Goal: Information Seeking & Learning: Compare options

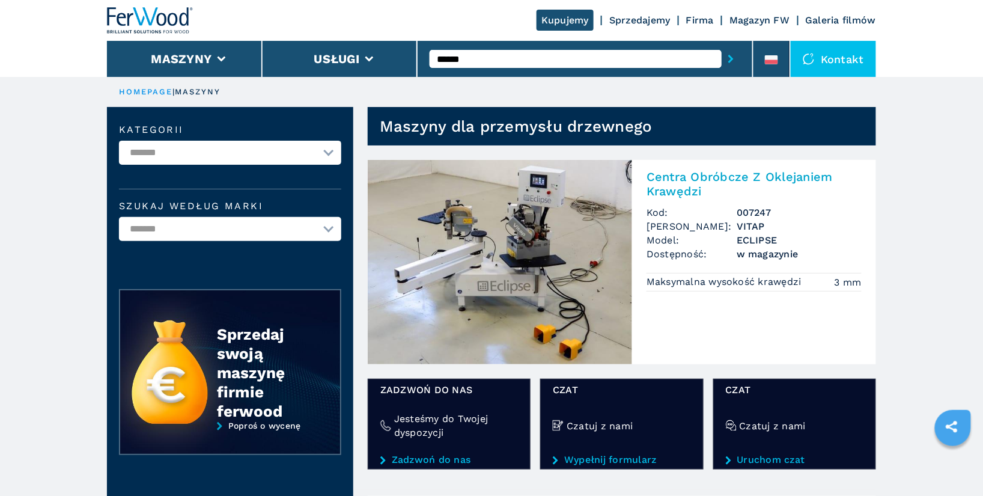
click at [497, 60] on input "******" at bounding box center [575, 59] width 292 height 18
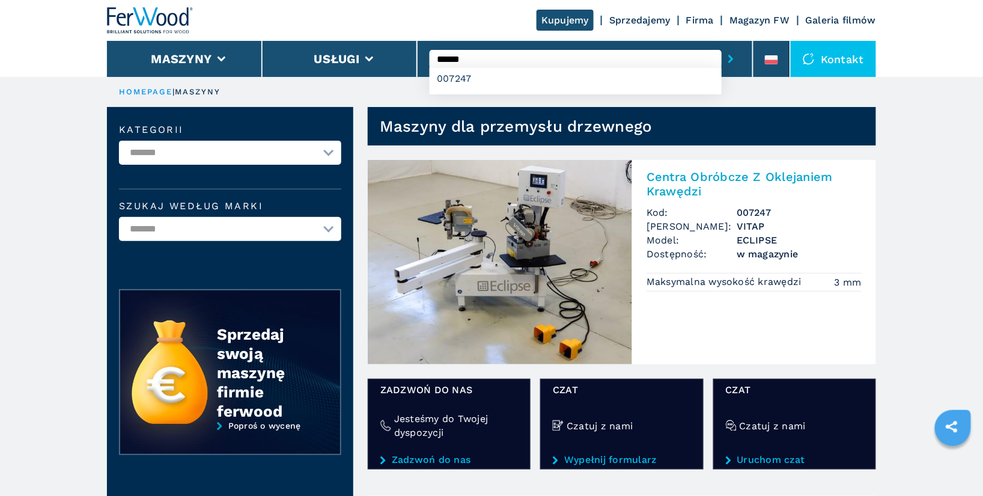
click at [717, 180] on h2 "Centra Obróbcze Z Oklejaniem Krawędzi" at bounding box center [753, 183] width 215 height 29
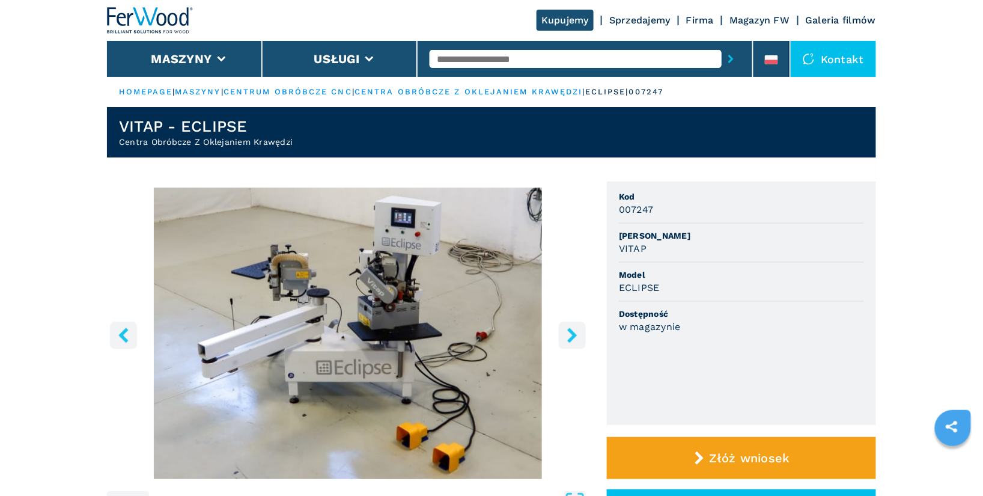
click at [473, 44] on div at bounding box center [585, 59] width 336 height 36
click at [471, 53] on input "text" at bounding box center [575, 59] width 292 height 18
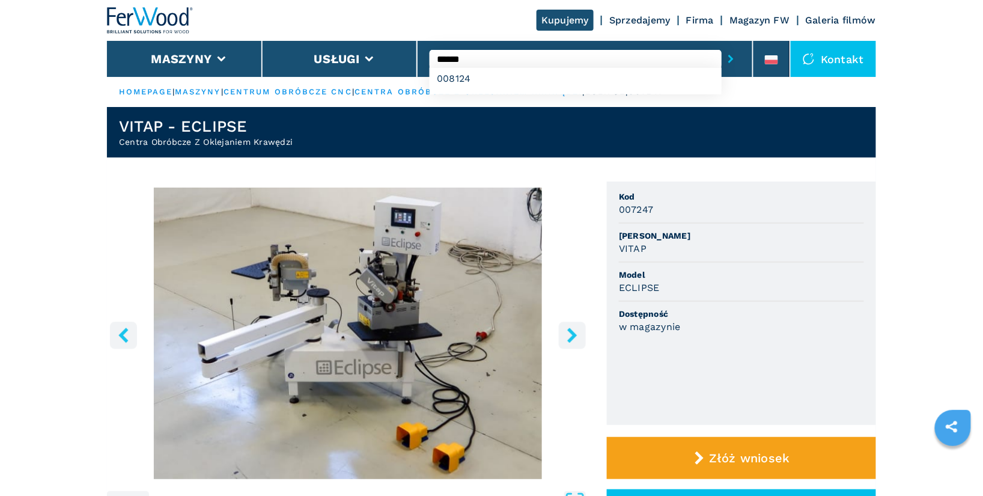
type input "******"
click at [721, 45] on button "submit-button" at bounding box center [730, 59] width 19 height 28
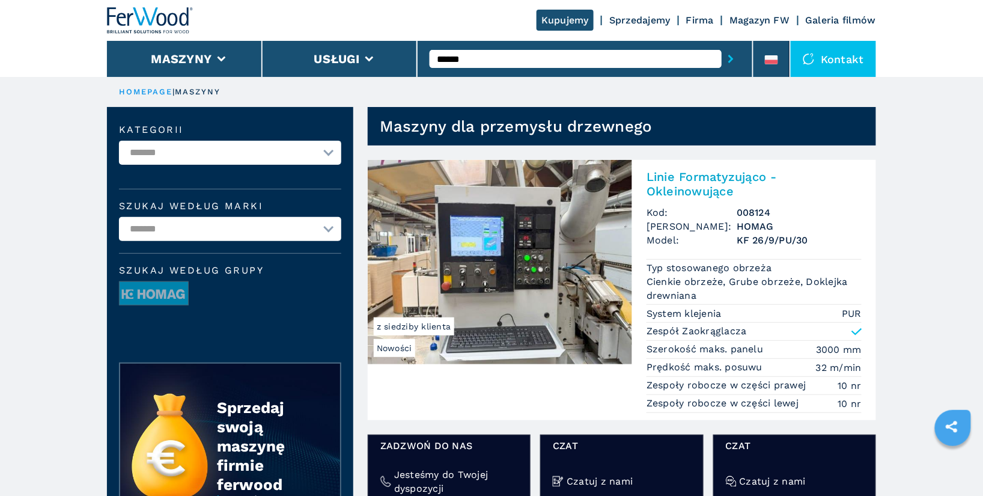
click at [688, 188] on h2 "Linie Formatyzująco - Okleinowujące" at bounding box center [753, 183] width 215 height 29
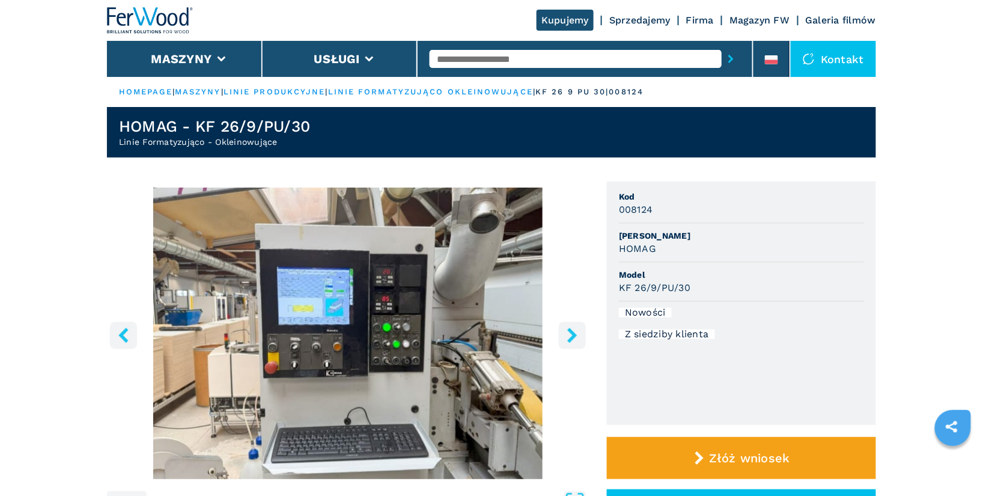
click at [572, 341] on icon "right-button" at bounding box center [572, 334] width 15 height 15
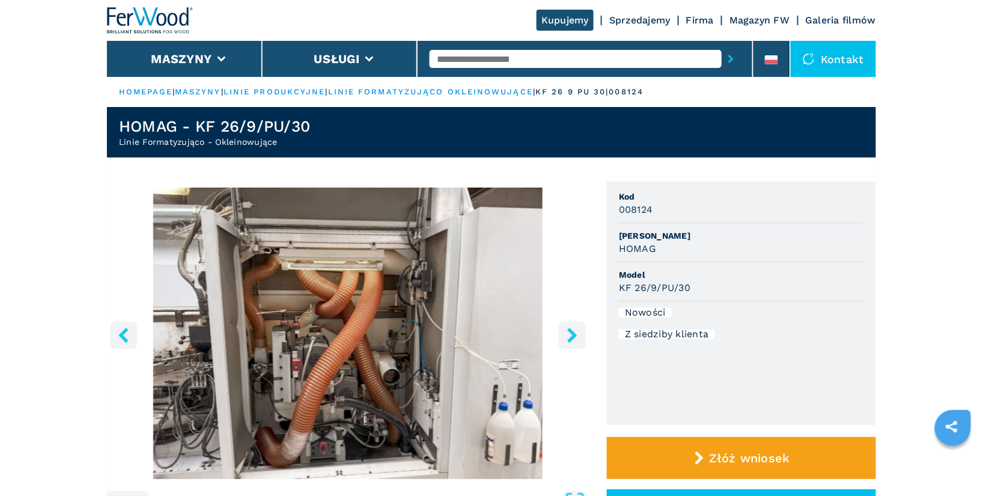
click at [572, 341] on icon "right-button" at bounding box center [572, 334] width 15 height 15
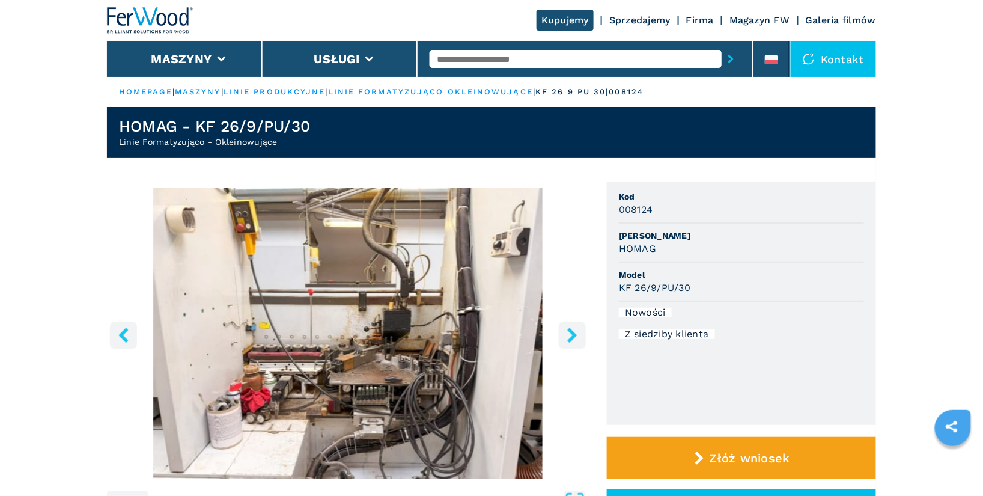
click at [572, 341] on icon "right-button" at bounding box center [572, 334] width 15 height 15
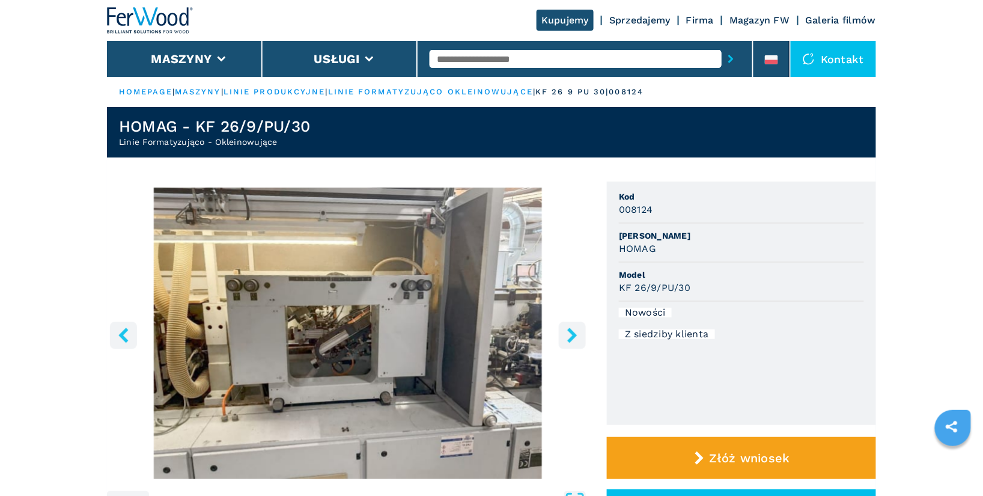
click at [572, 341] on icon "right-button" at bounding box center [572, 334] width 15 height 15
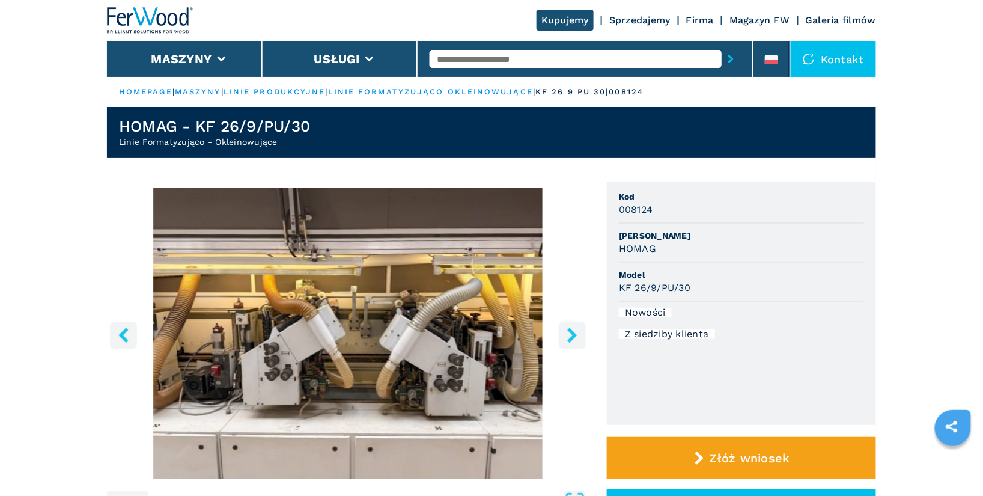
click at [572, 341] on icon "right-button" at bounding box center [572, 334] width 15 height 15
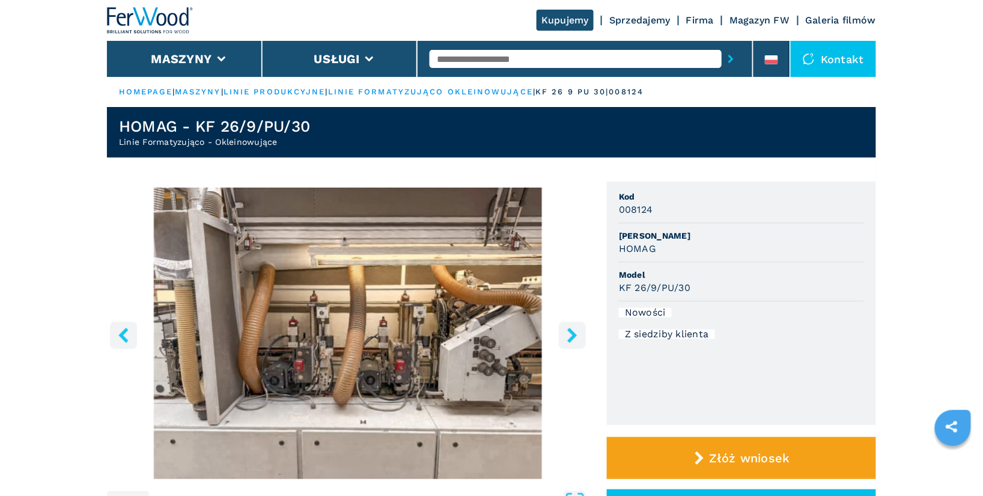
click at [572, 341] on icon "right-button" at bounding box center [572, 334] width 15 height 15
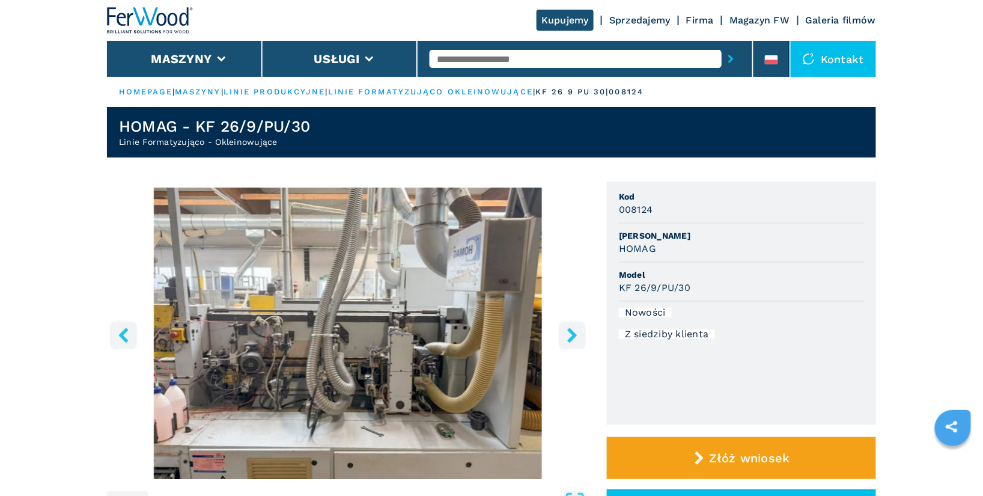
click at [572, 341] on icon "right-button" at bounding box center [572, 334] width 15 height 15
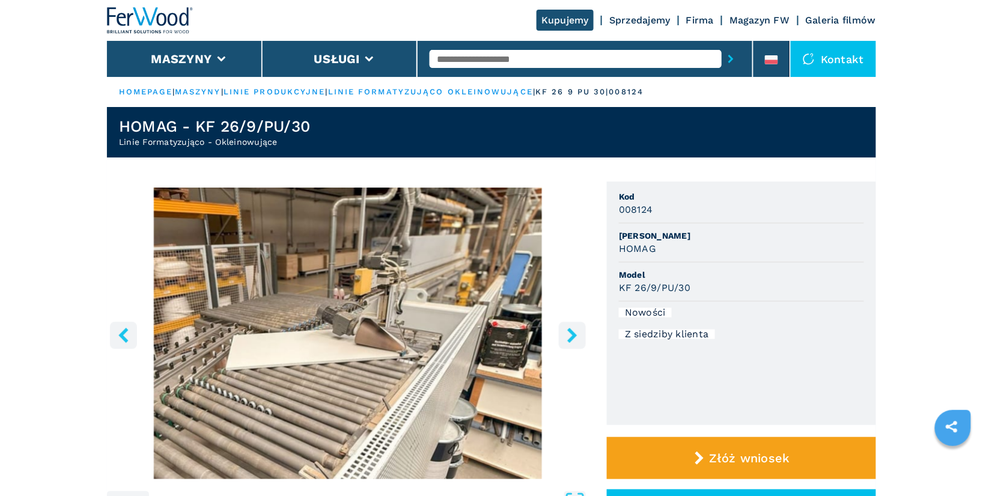
click at [572, 341] on icon "right-button" at bounding box center [572, 334] width 15 height 15
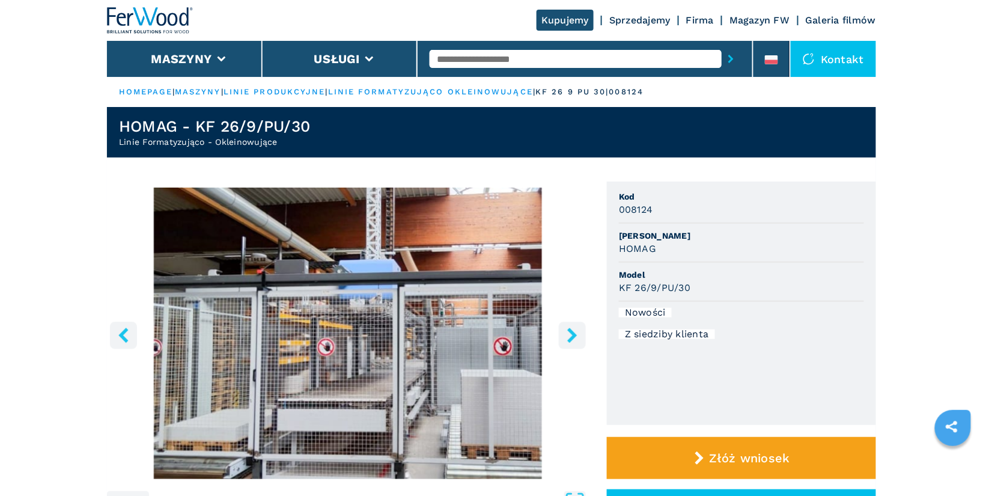
click at [572, 341] on icon "right-button" at bounding box center [572, 334] width 15 height 15
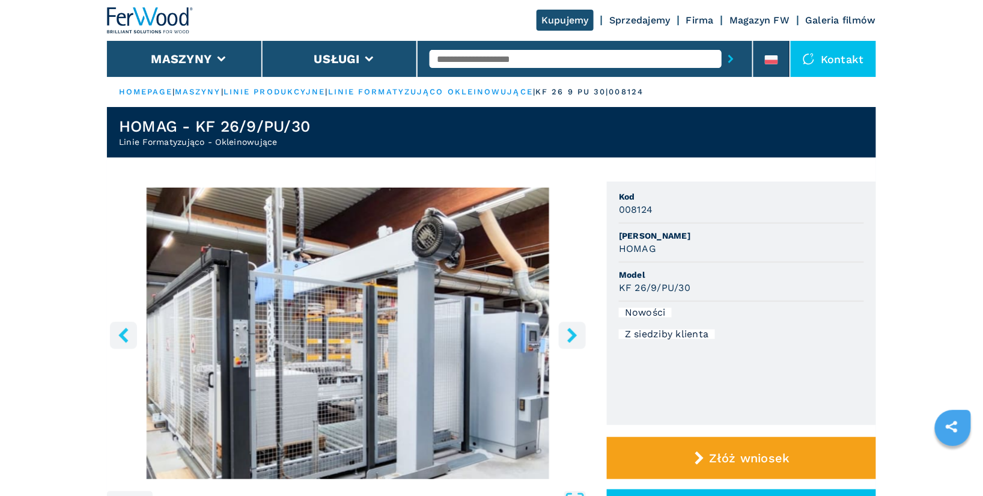
click at [572, 341] on icon "right-button" at bounding box center [572, 334] width 15 height 15
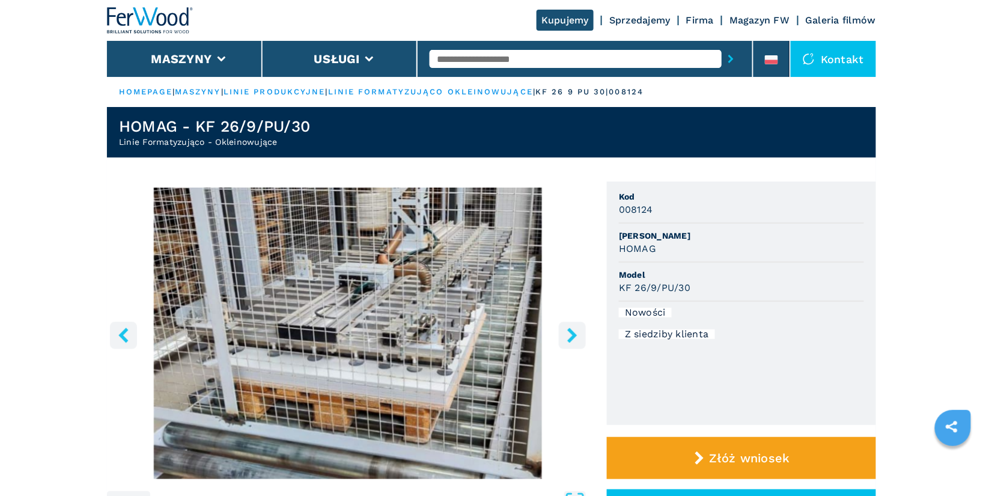
click at [572, 341] on icon "right-button" at bounding box center [572, 334] width 15 height 15
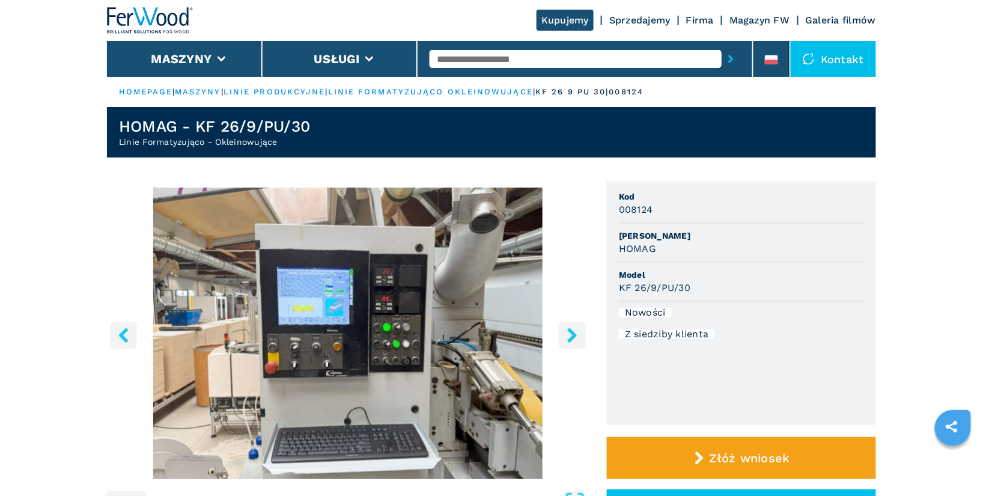
click at [572, 341] on icon "right-button" at bounding box center [572, 334] width 15 height 15
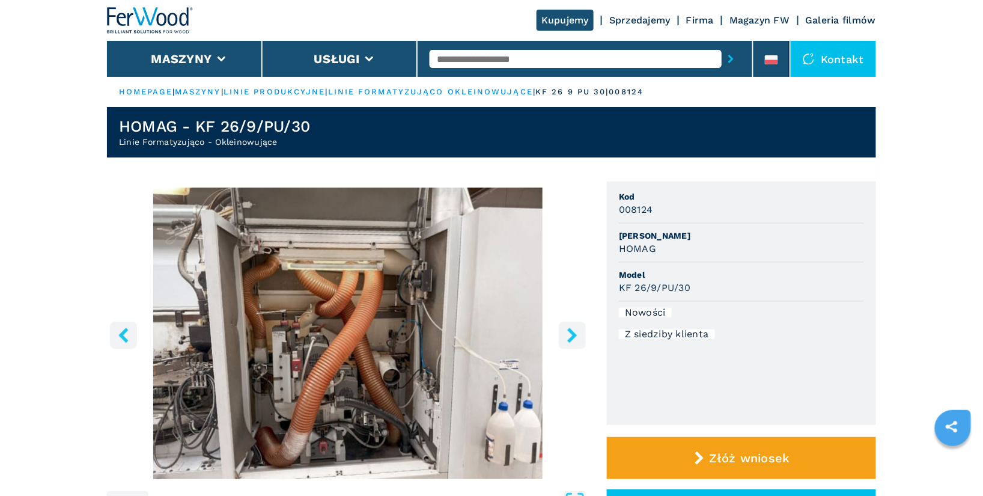
click at [572, 341] on icon "right-button" at bounding box center [572, 334] width 15 height 15
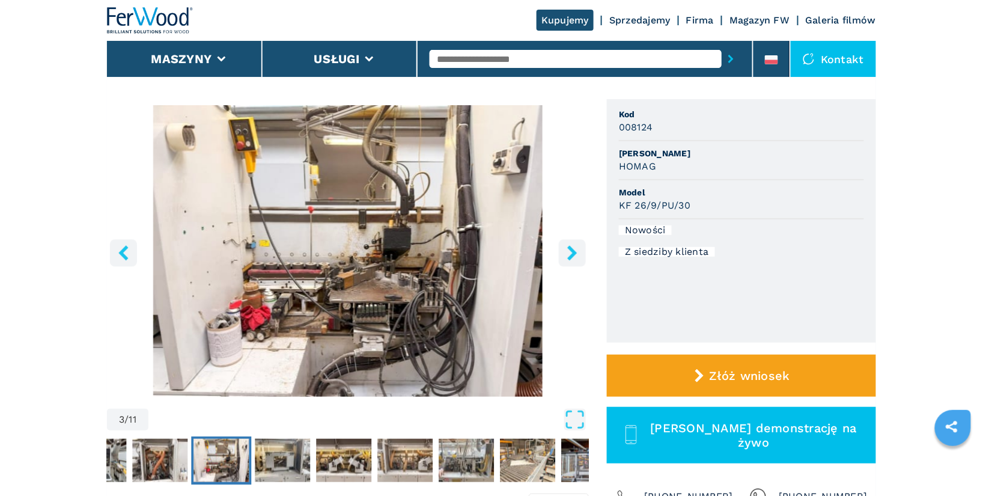
scroll to position [17, 0]
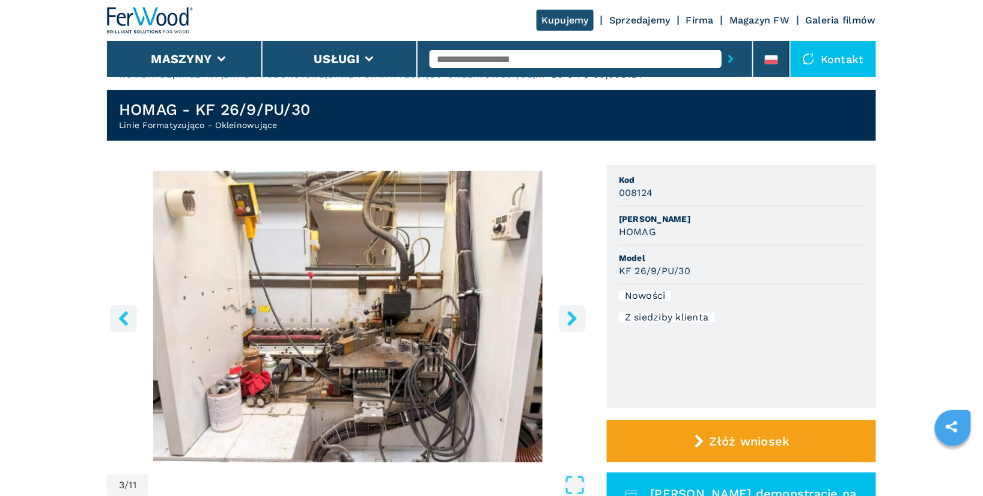
click at [569, 316] on icon "right-button" at bounding box center [572, 318] width 15 height 15
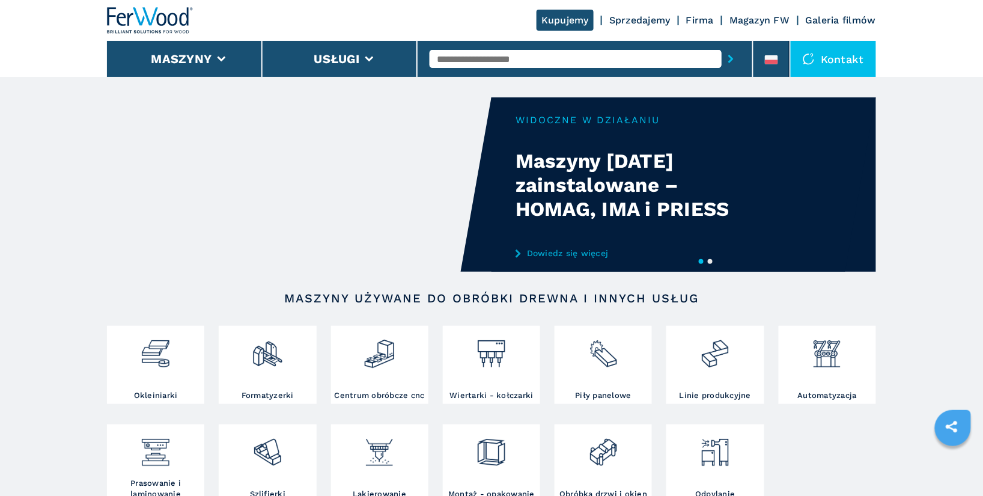
click at [491, 58] on input "text" at bounding box center [575, 59] width 292 height 18
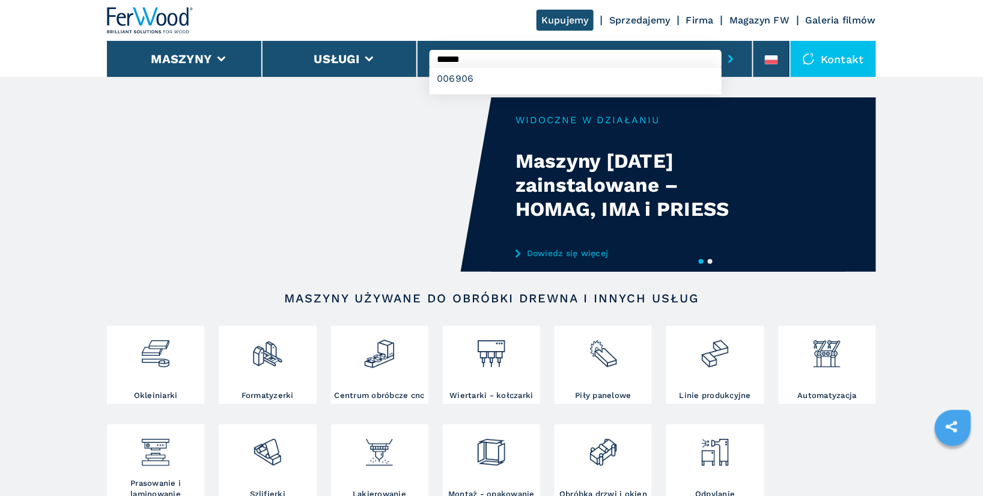
type input "******"
click at [721, 45] on button "submit-button" at bounding box center [730, 59] width 19 height 28
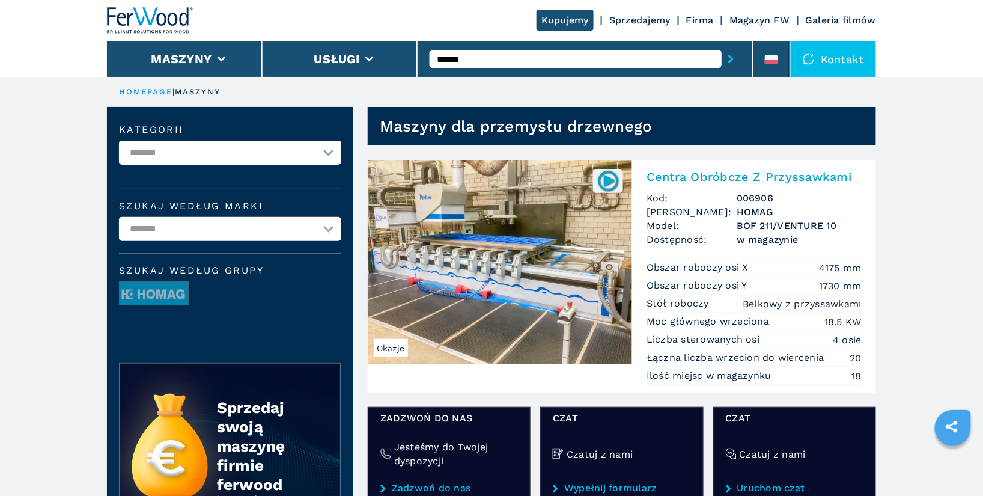
click at [760, 177] on h2 "Centra Obróbcze Z Przyssawkami" at bounding box center [753, 176] width 215 height 14
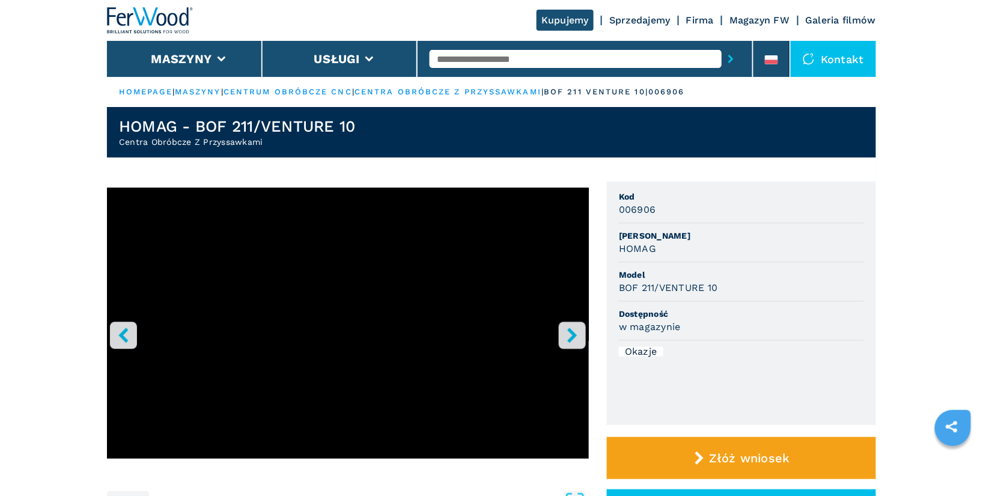
click at [571, 332] on icon "right-button" at bounding box center [572, 334] width 10 height 15
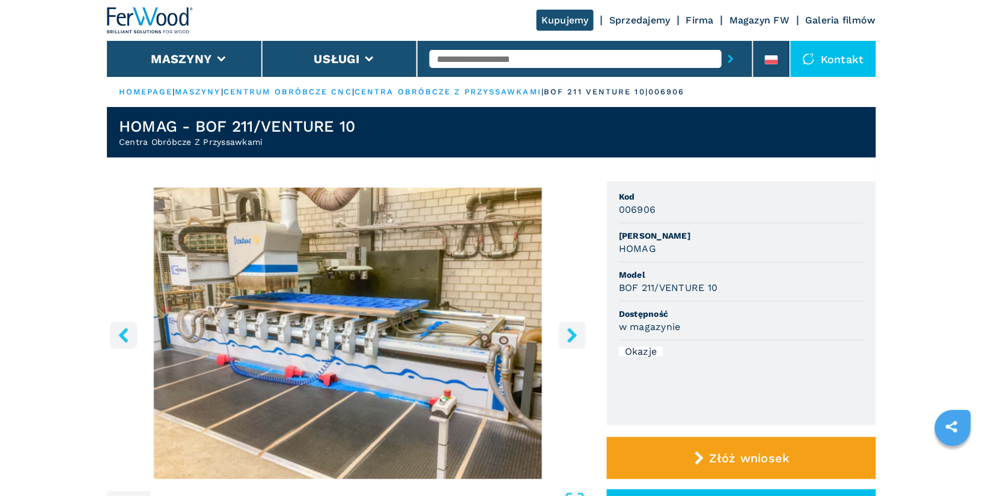
click at [571, 332] on icon "right-button" at bounding box center [572, 334] width 10 height 15
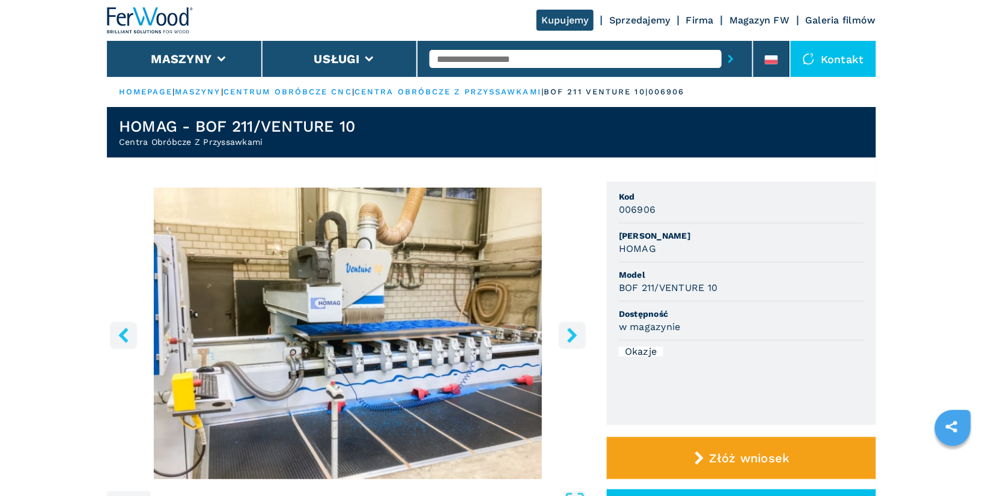
click at [571, 332] on icon "right-button" at bounding box center [572, 334] width 10 height 15
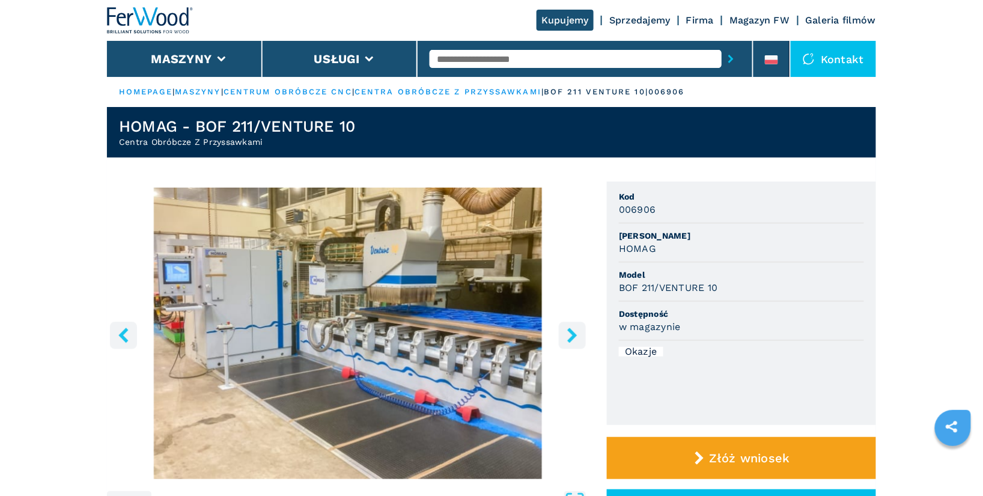
click at [571, 332] on icon "right-button" at bounding box center [572, 334] width 10 height 15
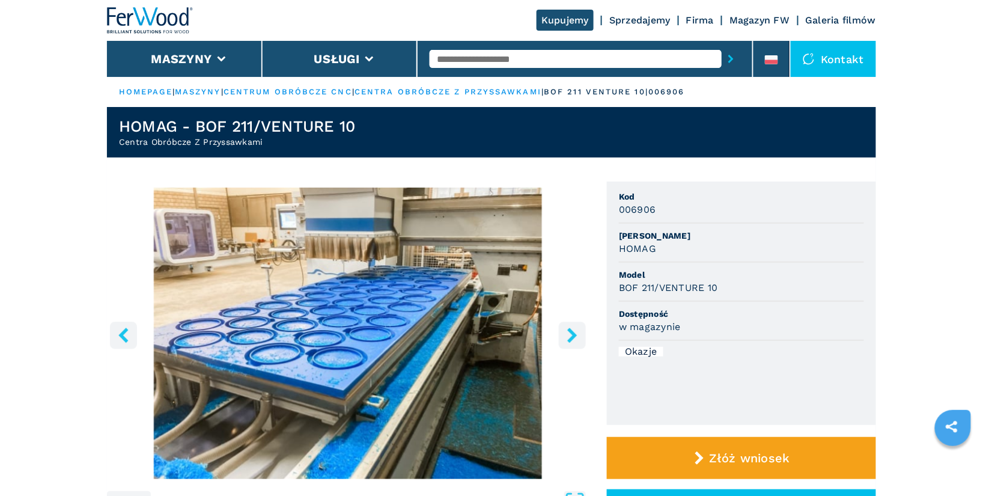
click at [571, 332] on icon "right-button" at bounding box center [572, 334] width 10 height 15
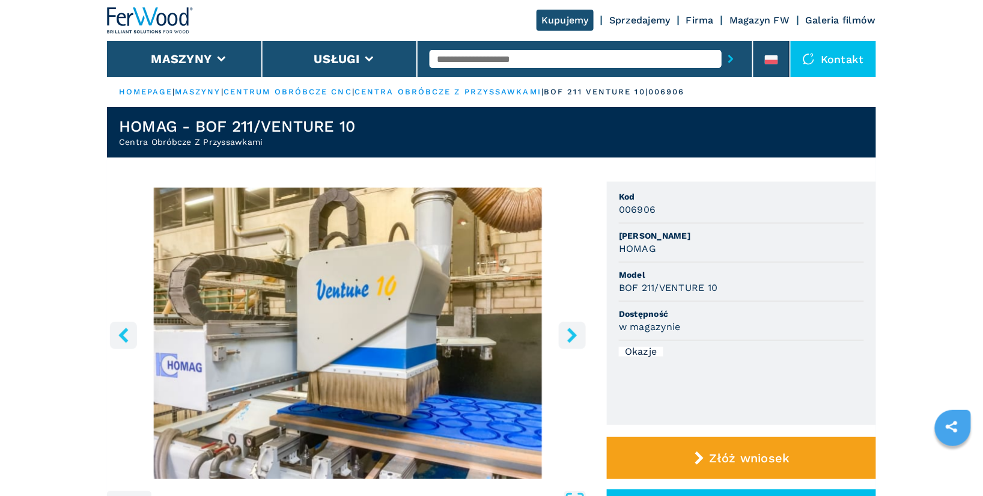
click at [571, 332] on icon "right-button" at bounding box center [572, 334] width 10 height 15
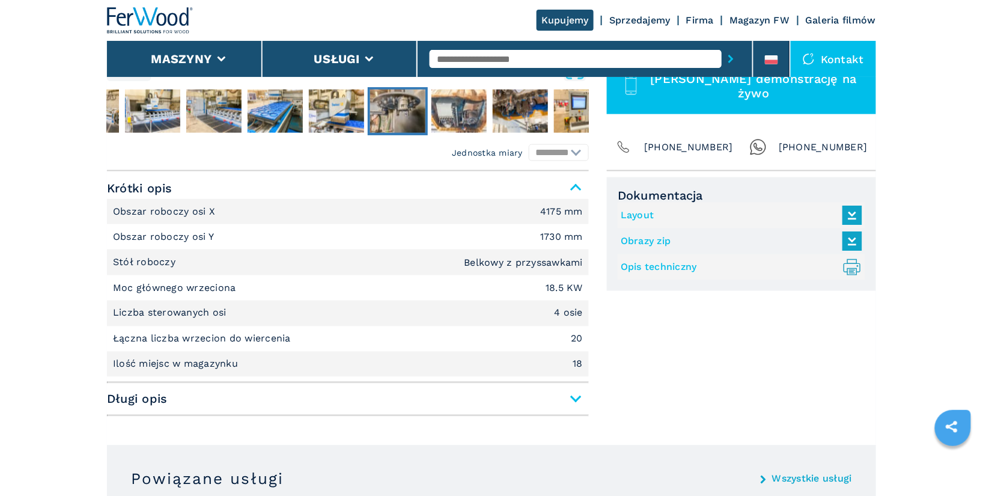
scroll to position [451, 0]
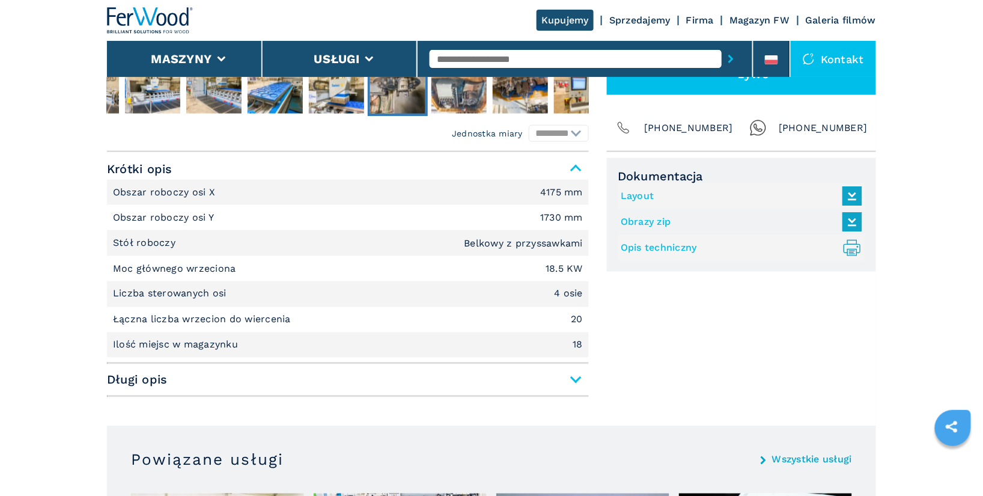
click at [571, 383] on span "Długi opis" at bounding box center [348, 380] width 482 height 22
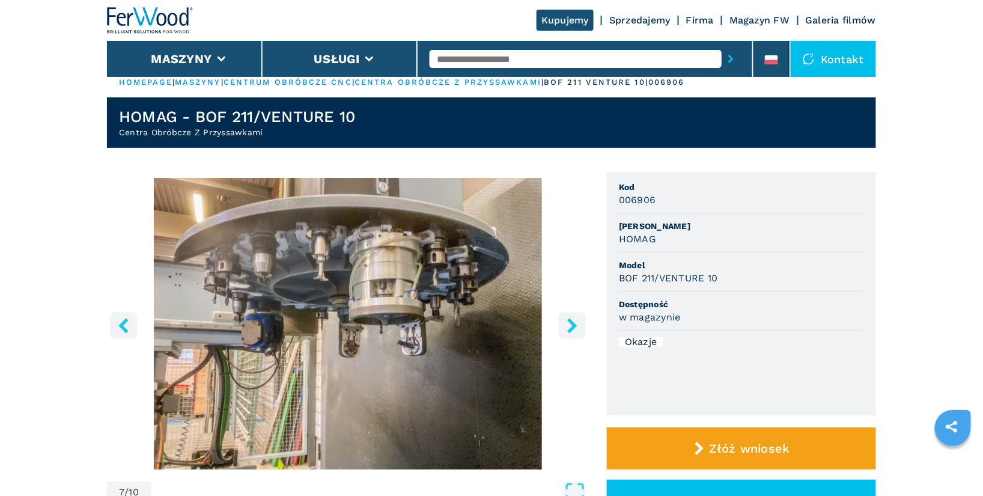
scroll to position [10, 0]
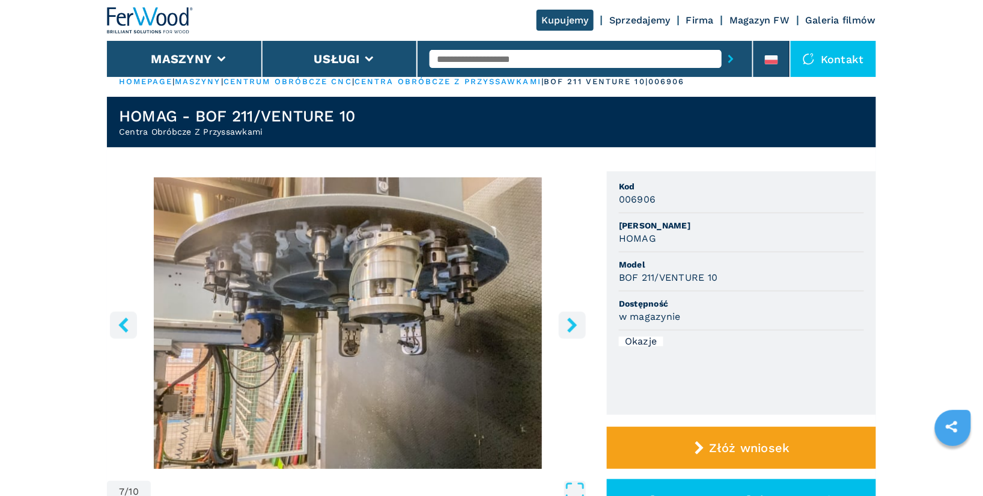
click at [578, 324] on icon "right-button" at bounding box center [572, 324] width 15 height 15
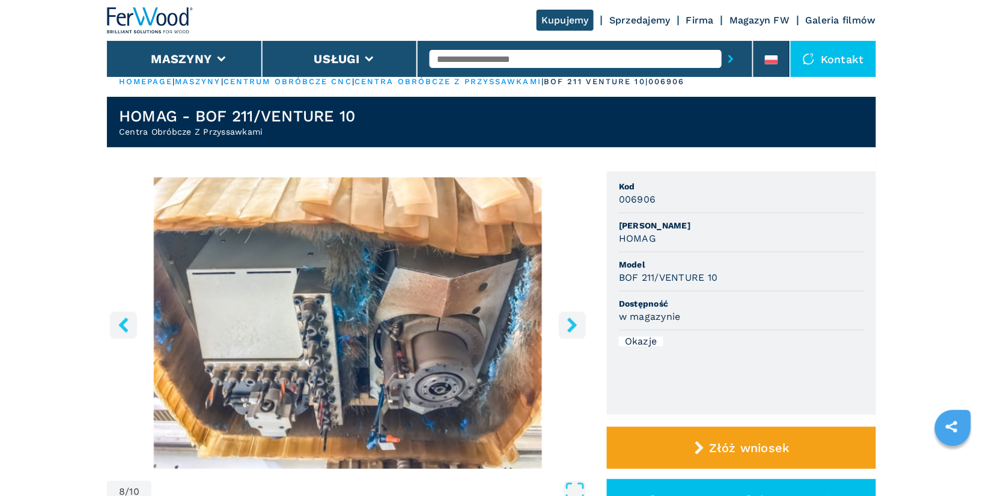
click at [578, 324] on icon "right-button" at bounding box center [572, 324] width 15 height 15
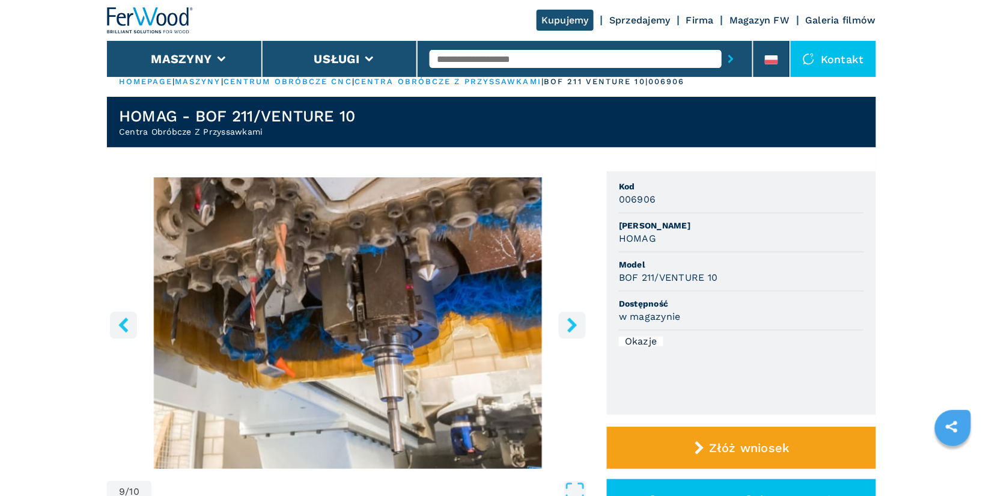
click at [578, 324] on icon "right-button" at bounding box center [572, 324] width 15 height 15
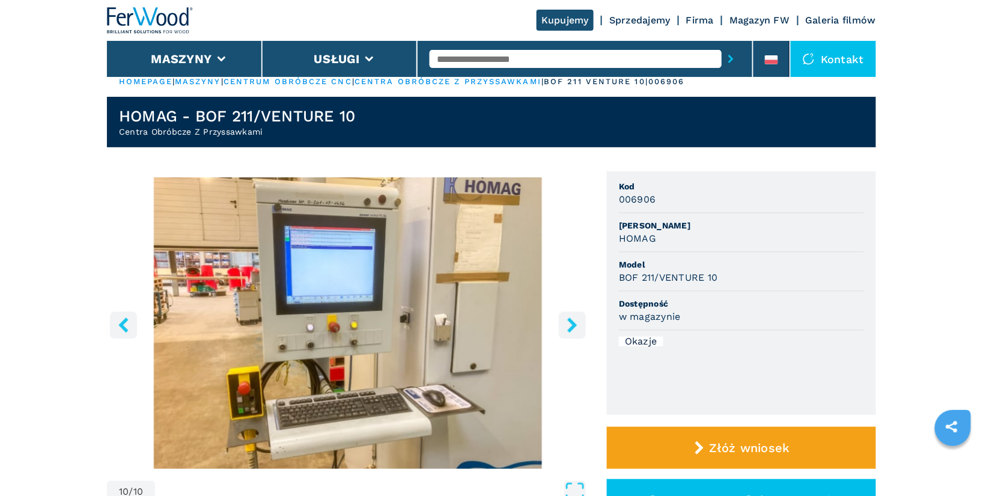
click at [578, 324] on icon "right-button" at bounding box center [572, 324] width 15 height 15
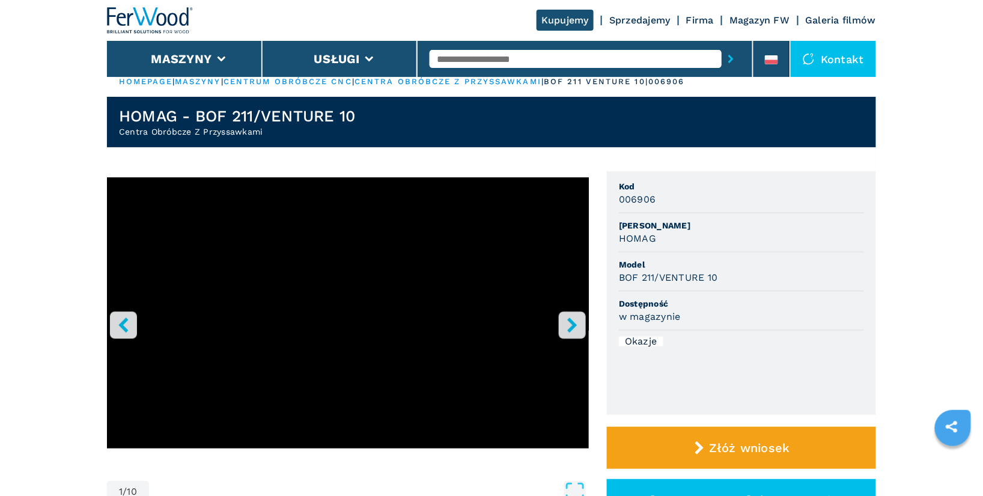
click at [479, 64] on input "text" at bounding box center [575, 59] width 292 height 18
type input "******"
click at [721, 45] on button "submit-button" at bounding box center [730, 59] width 19 height 28
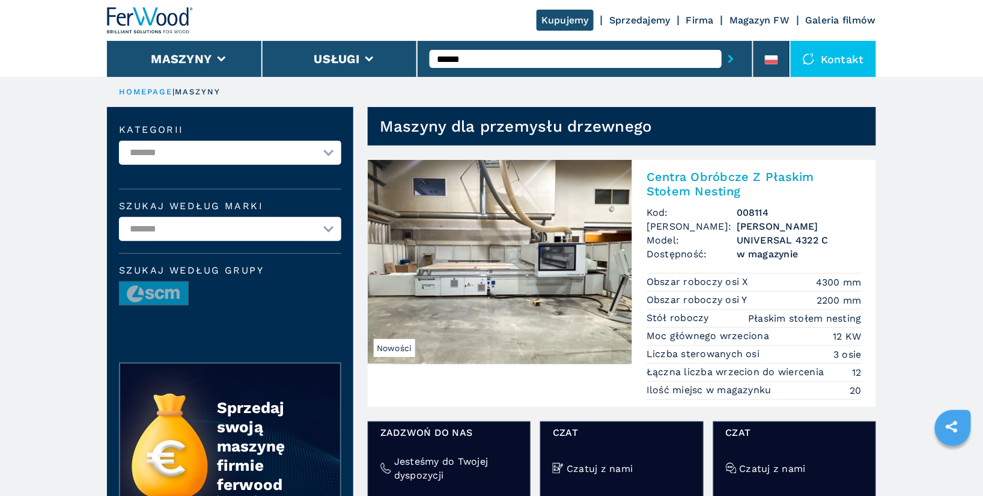
click at [738, 177] on h2 "Centra Obróbcze Z Płaskim Stołem Nesting" at bounding box center [753, 183] width 215 height 29
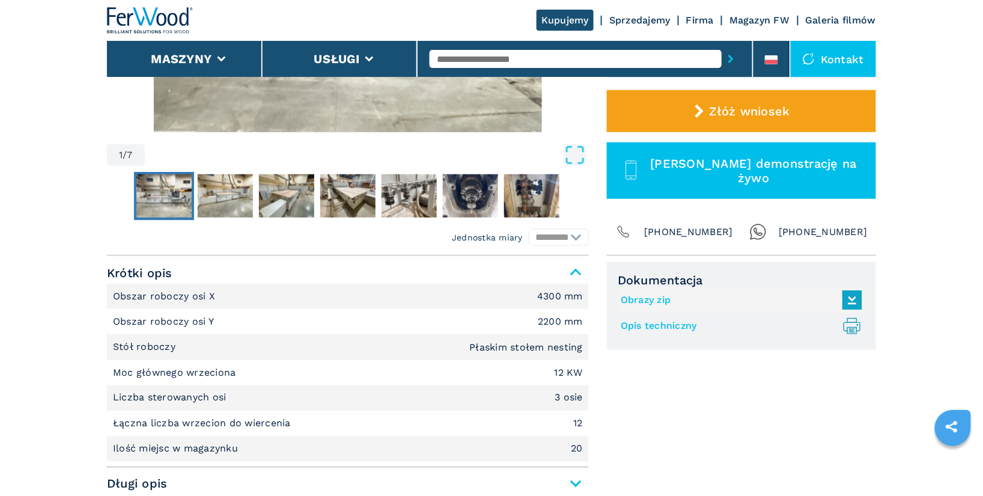
scroll to position [347, 0]
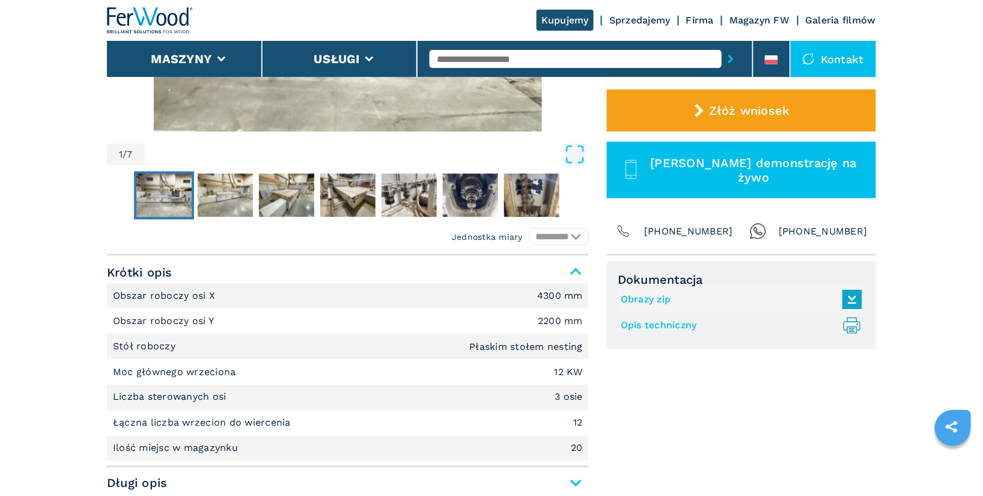
click at [502, 58] on input "text" at bounding box center [575, 59] width 292 height 18
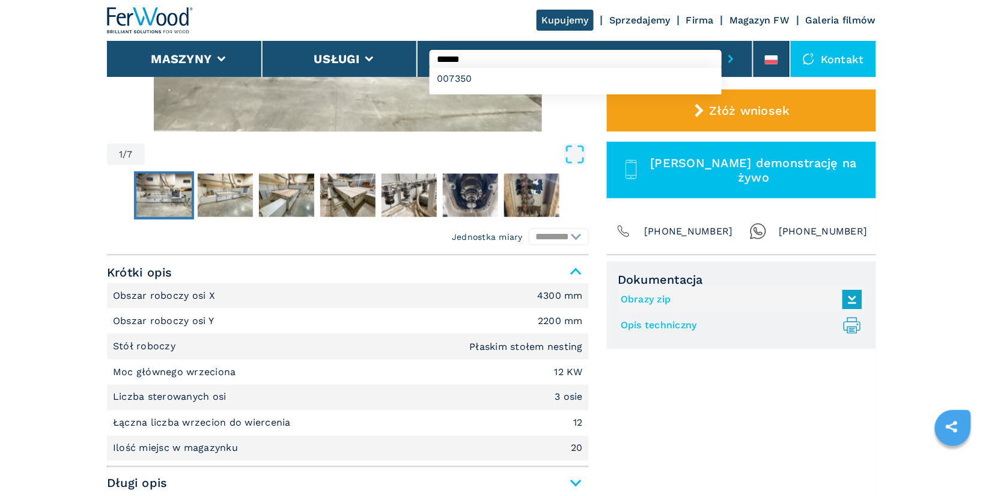
type input "******"
click at [721, 45] on button "submit-button" at bounding box center [730, 59] width 19 height 28
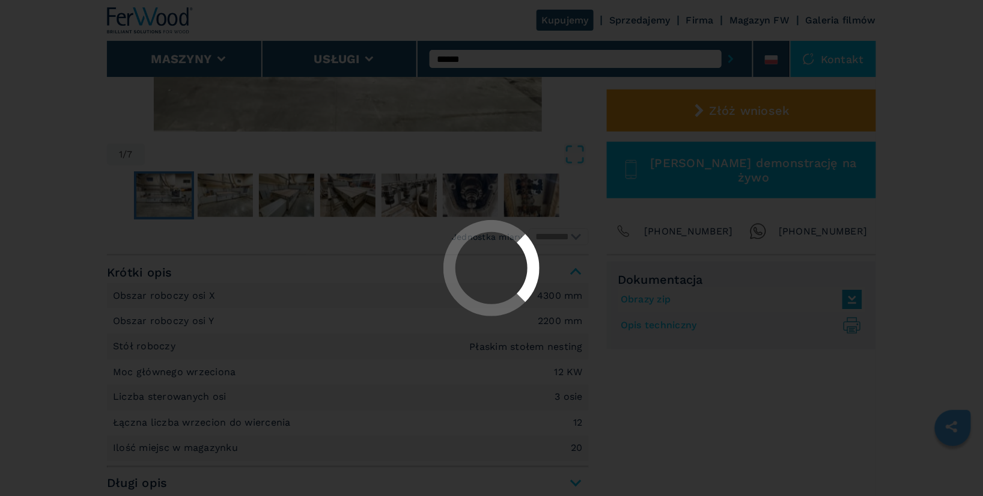
scroll to position [0, 0]
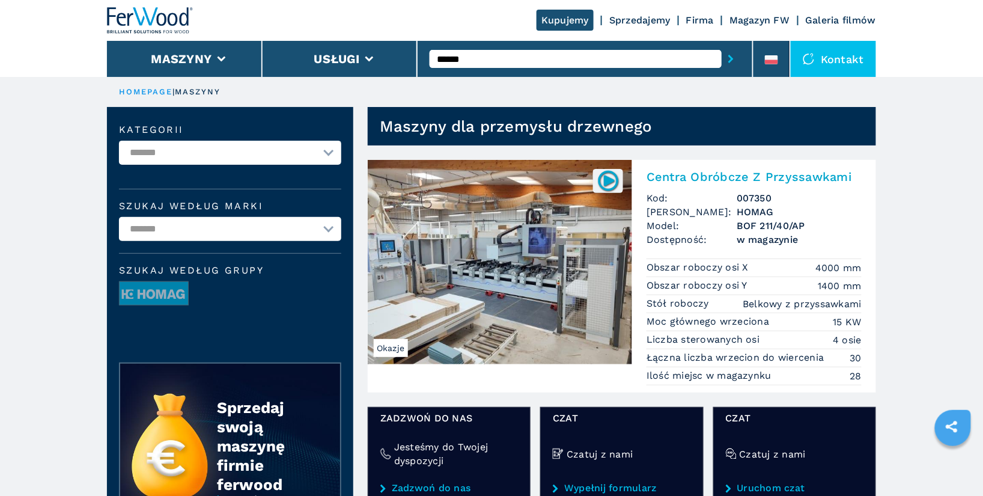
click at [724, 175] on h2 "Centra Obróbcze Z Przyssawkami" at bounding box center [753, 176] width 215 height 14
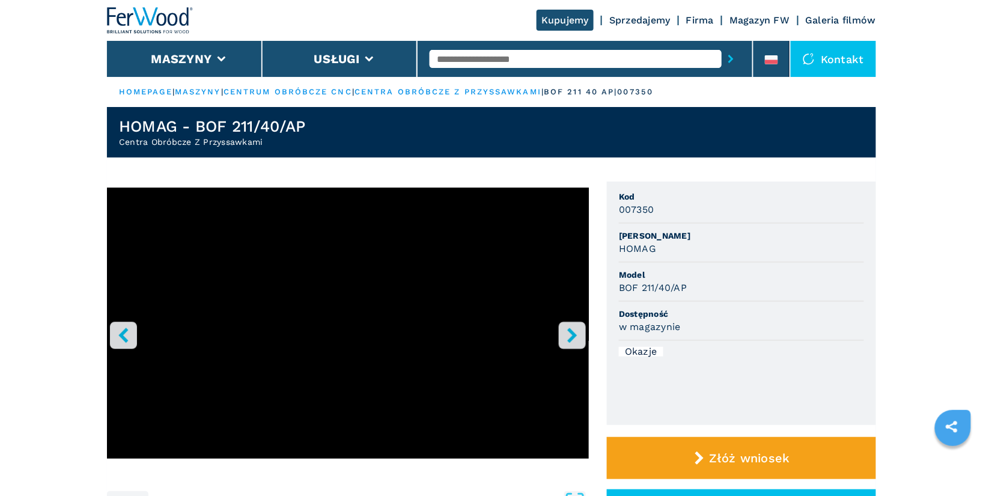
click at [573, 341] on icon "right-button" at bounding box center [572, 334] width 15 height 15
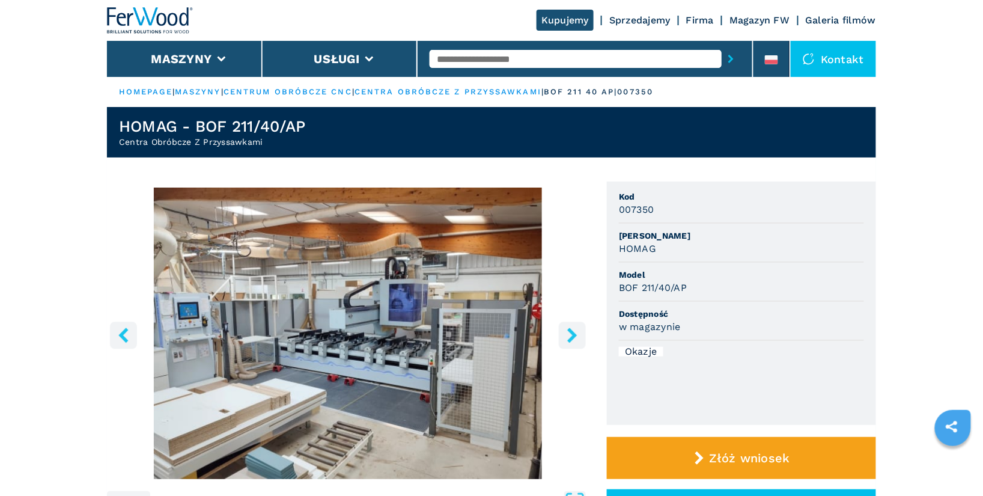
click at [573, 341] on icon "right-button" at bounding box center [572, 334] width 15 height 15
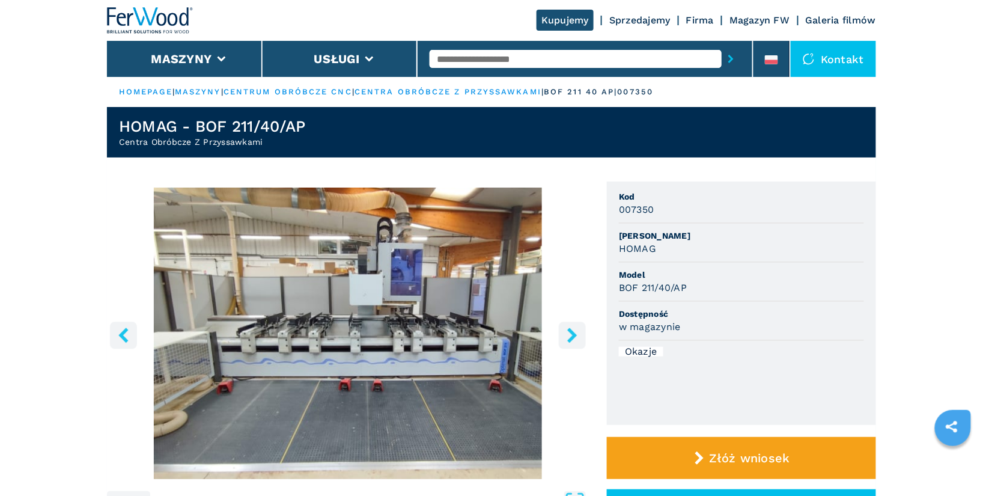
click at [573, 341] on icon "right-button" at bounding box center [572, 334] width 15 height 15
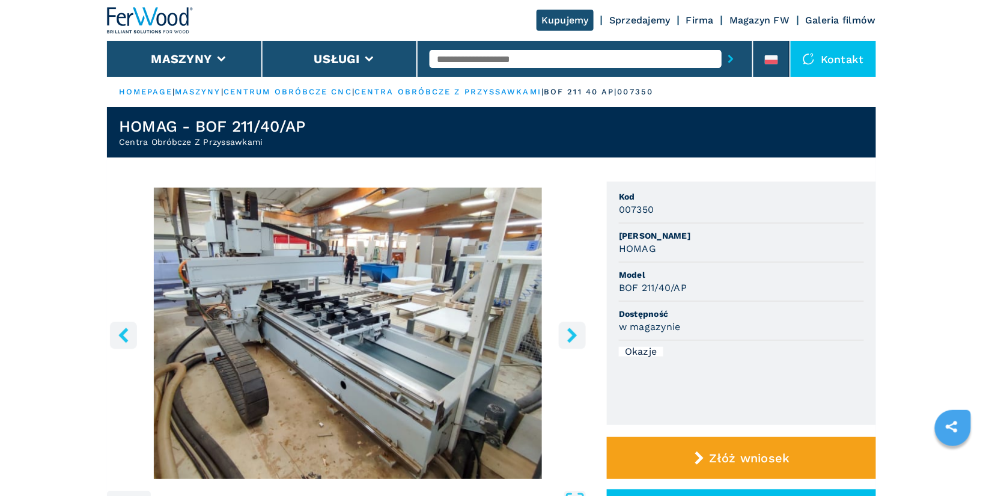
click at [492, 56] on input "text" at bounding box center [575, 59] width 292 height 18
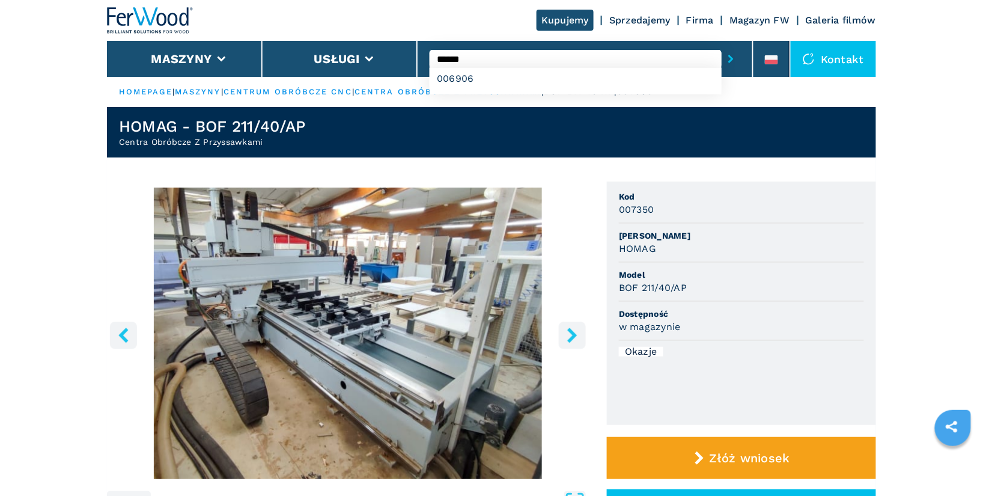
type input "******"
click at [721, 45] on button "submit-button" at bounding box center [730, 59] width 19 height 28
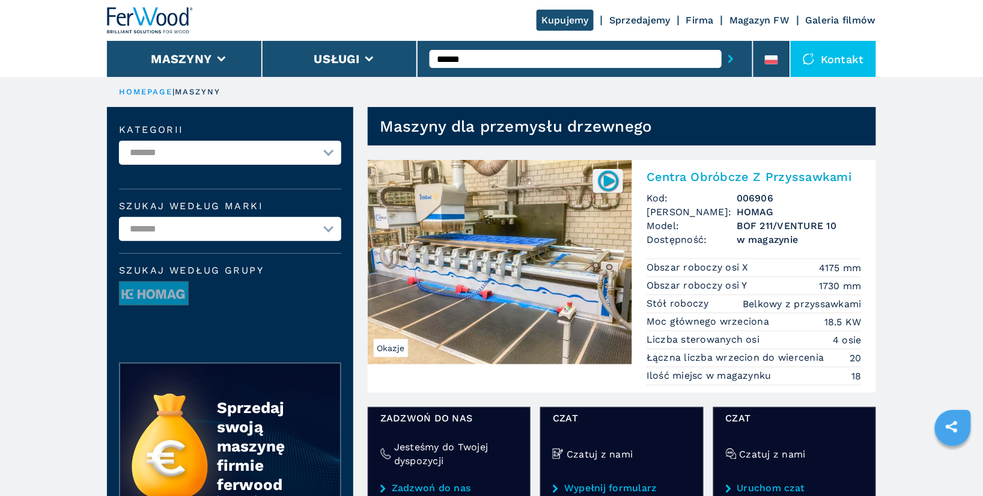
click at [697, 175] on h2 "Centra Obróbcze Z Przyssawkami" at bounding box center [753, 176] width 215 height 14
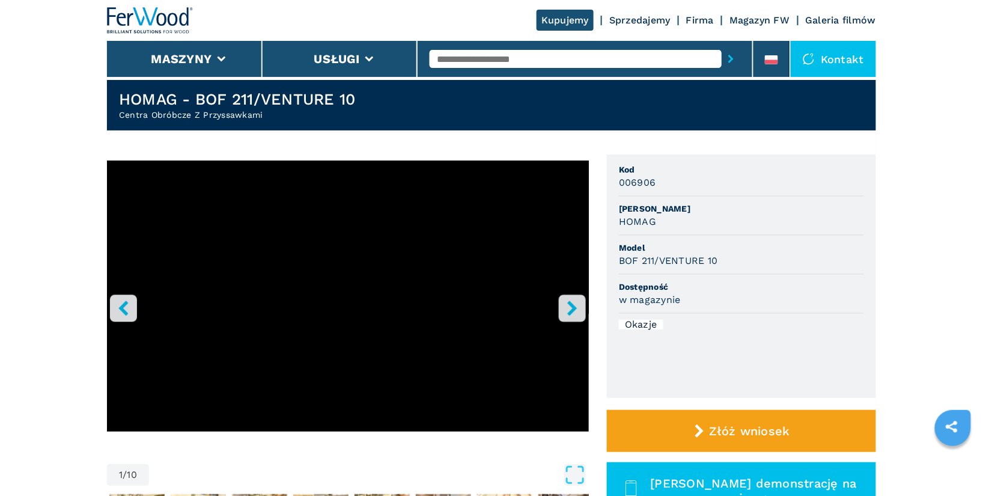
scroll to position [92, 0]
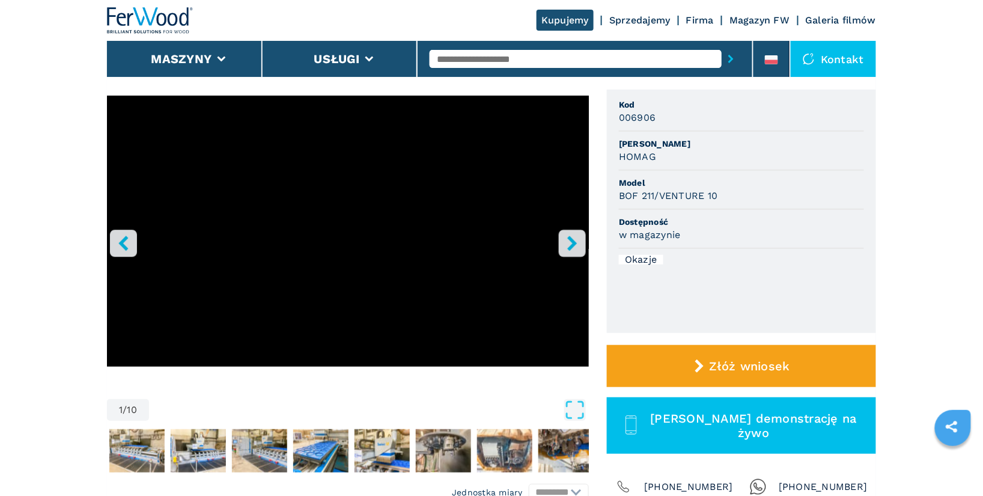
click at [567, 244] on icon "right-button" at bounding box center [572, 242] width 15 height 15
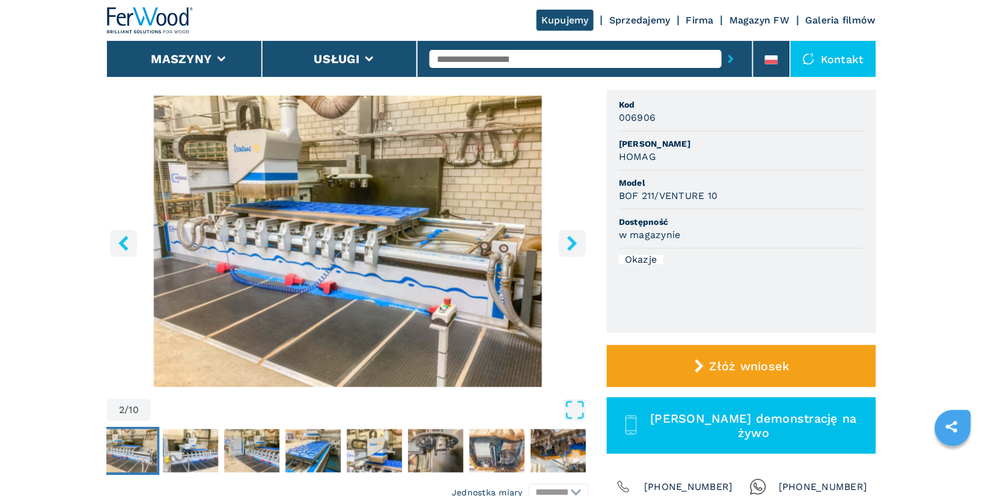
click at [567, 244] on icon "right-button" at bounding box center [572, 242] width 15 height 15
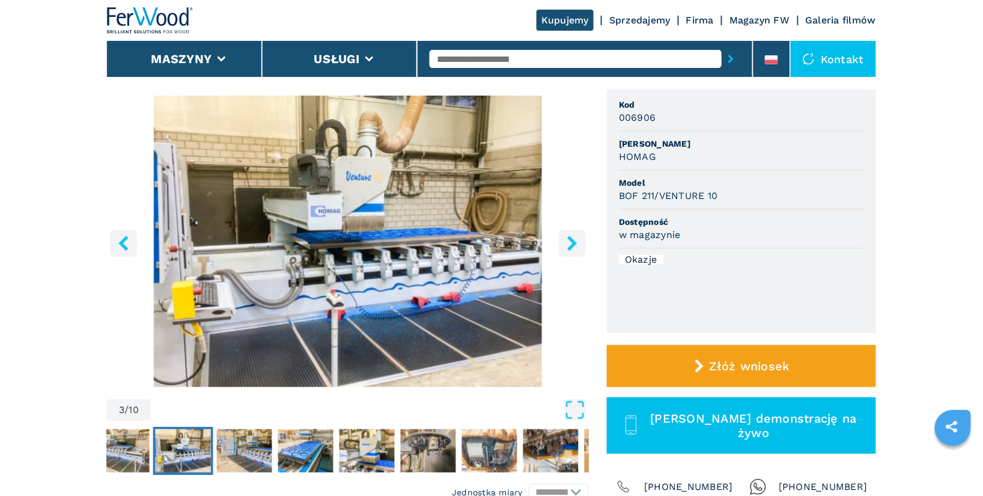
click at [571, 245] on icon "right-button" at bounding box center [572, 242] width 10 height 15
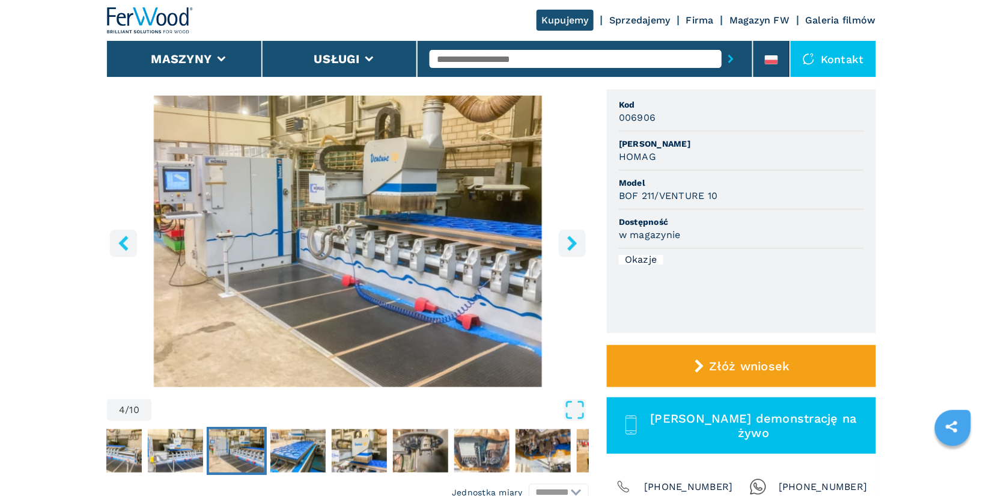
click at [571, 245] on icon "right-button" at bounding box center [572, 242] width 10 height 15
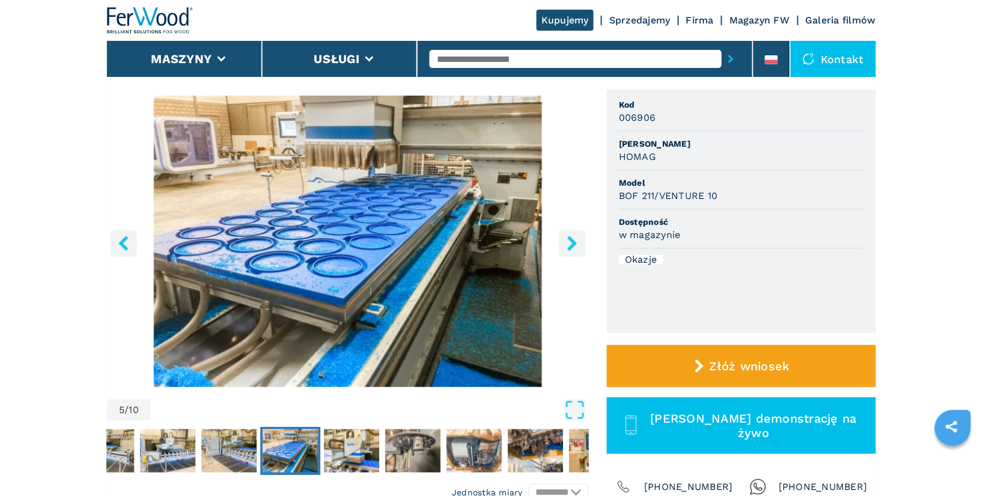
click at [571, 245] on icon "right-button" at bounding box center [572, 242] width 10 height 15
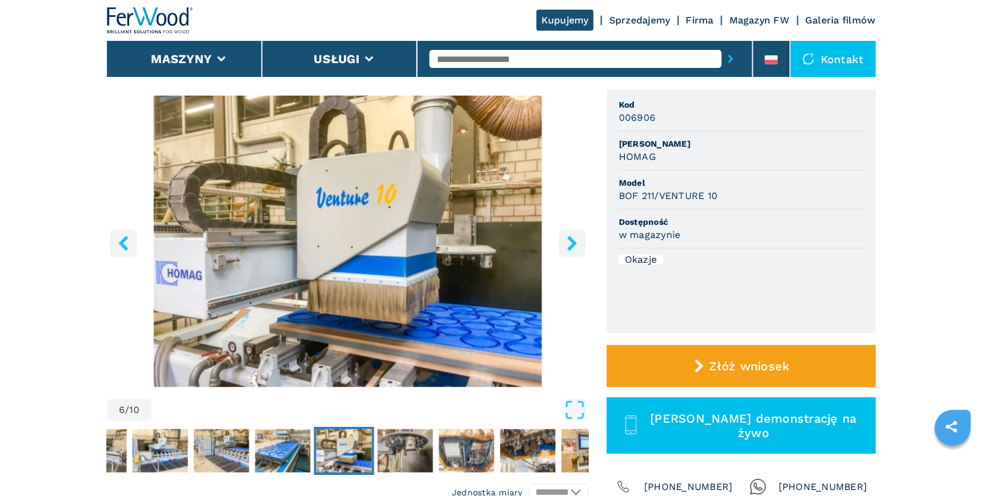
click at [571, 245] on icon "right-button" at bounding box center [572, 242] width 10 height 15
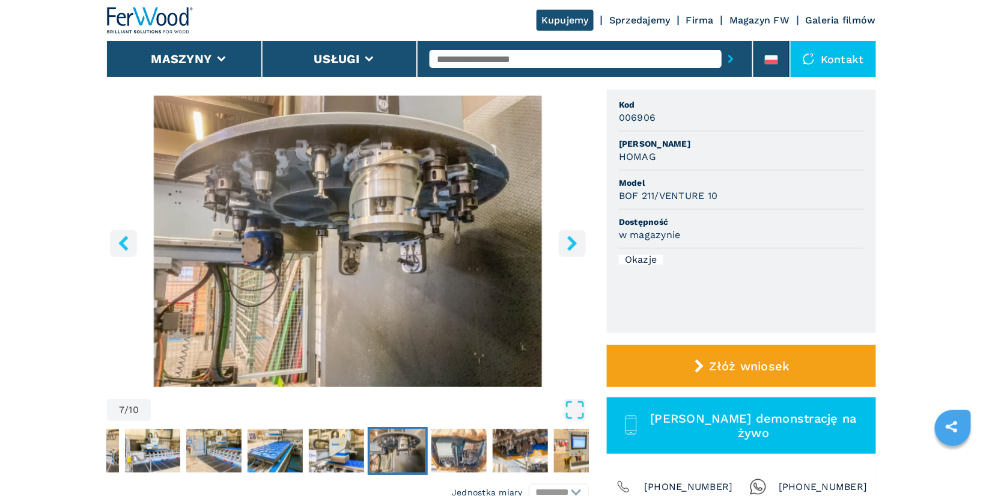
click at [571, 245] on icon "right-button" at bounding box center [572, 242] width 10 height 15
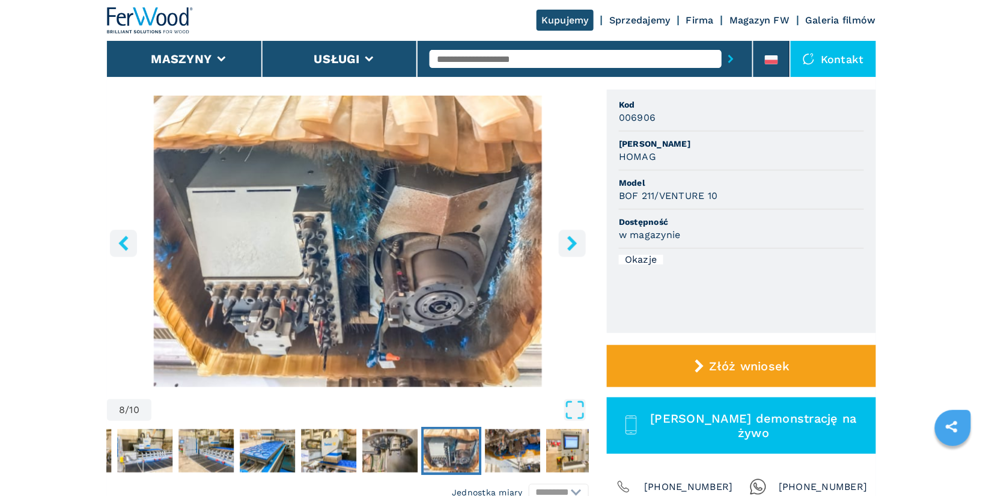
click at [571, 245] on icon "right-button" at bounding box center [572, 242] width 10 height 15
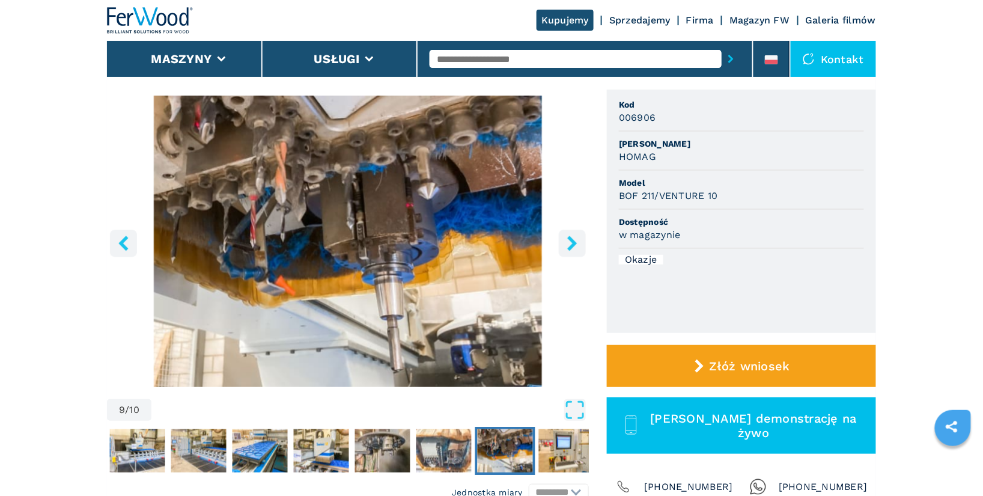
click at [571, 245] on icon "right-button" at bounding box center [572, 242] width 10 height 15
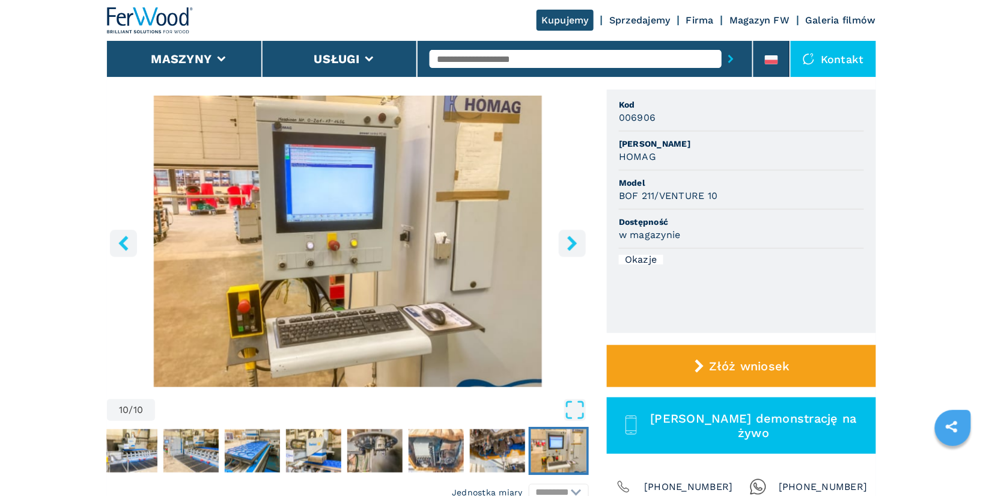
click at [571, 245] on icon "right-button" at bounding box center [572, 242] width 10 height 15
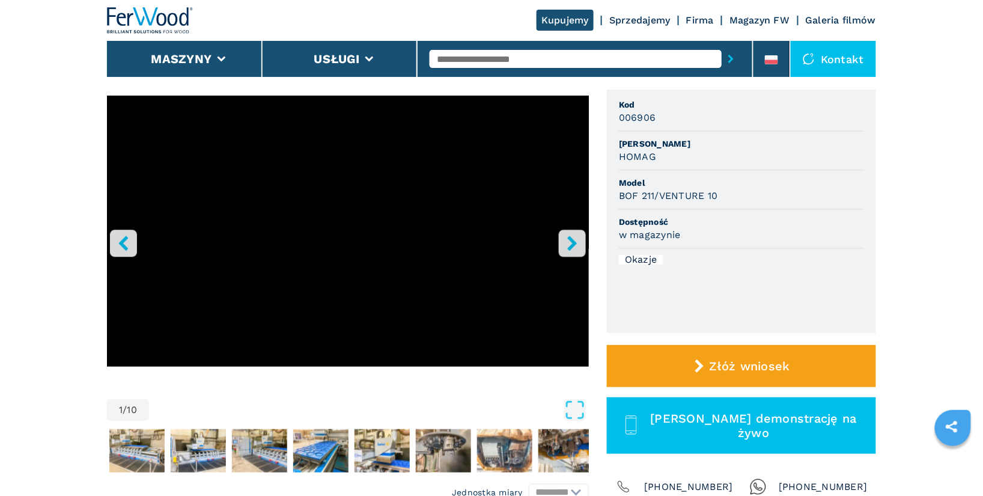
click at [457, 58] on input "text" at bounding box center [575, 59] width 292 height 18
type input "******"
click at [721, 45] on button "submit-button" at bounding box center [730, 59] width 19 height 28
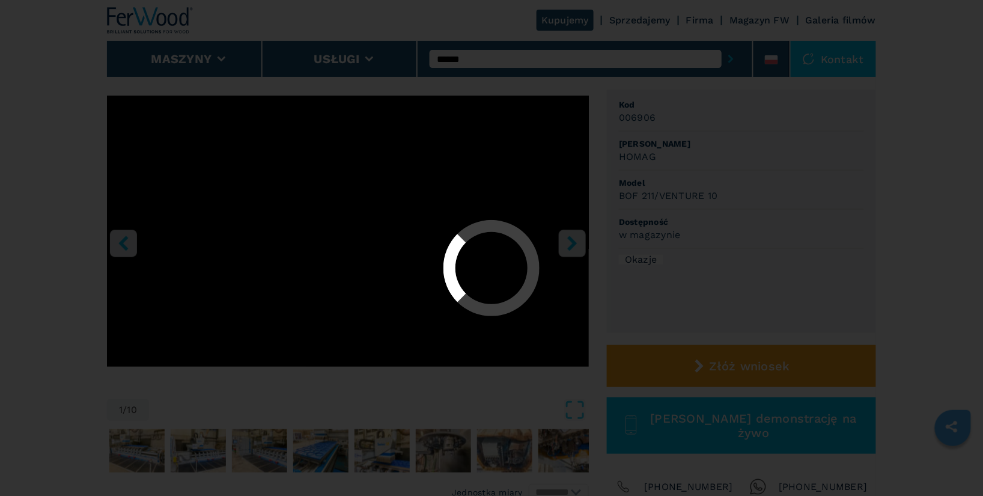
scroll to position [0, 0]
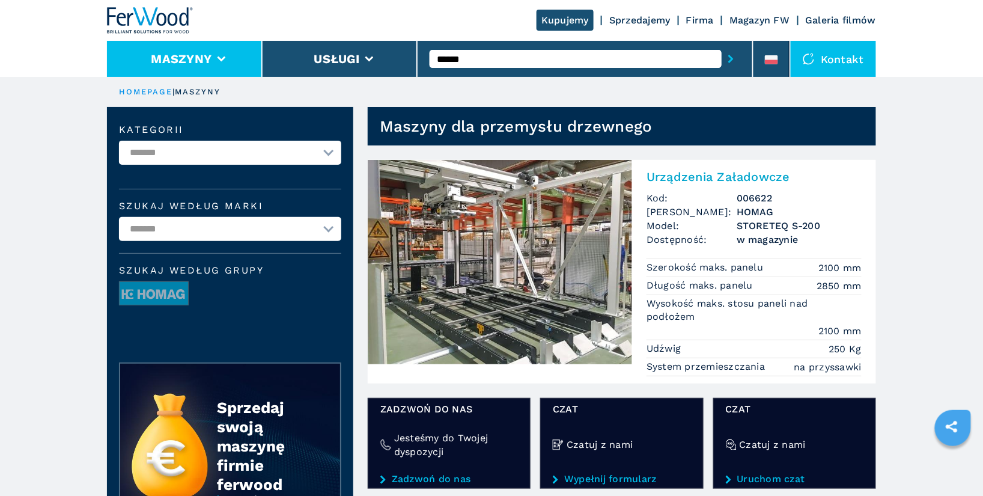
click at [216, 68] on li "Maszyny" at bounding box center [185, 59] width 156 height 36
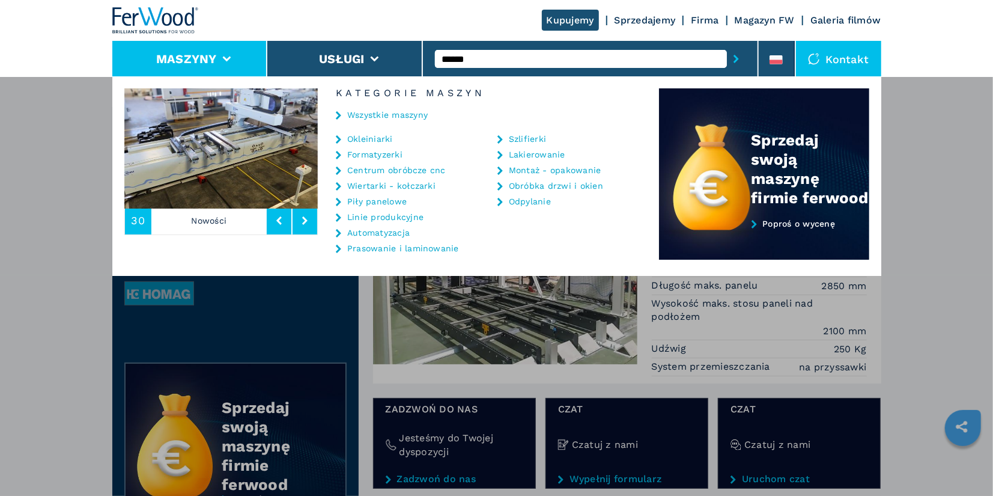
click at [386, 202] on link "Piły panelowe" at bounding box center [376, 201] width 59 height 8
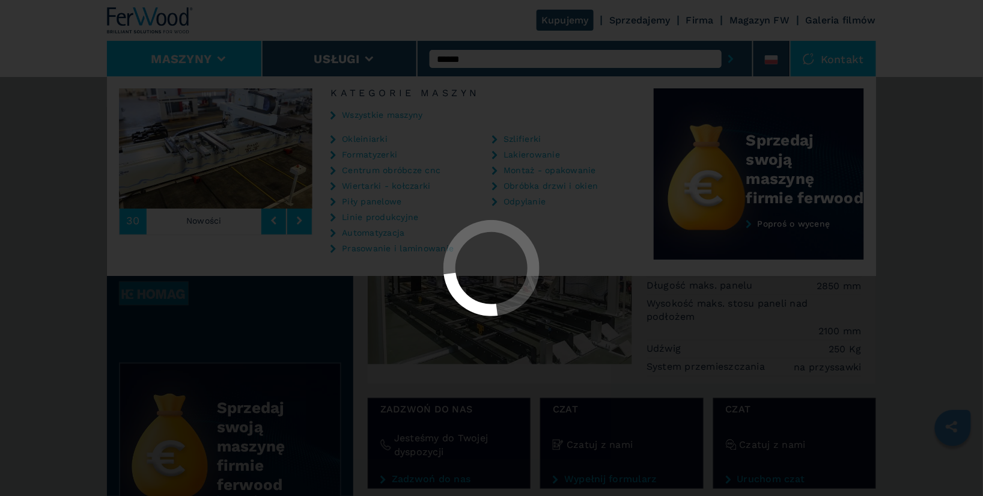
select select "**********"
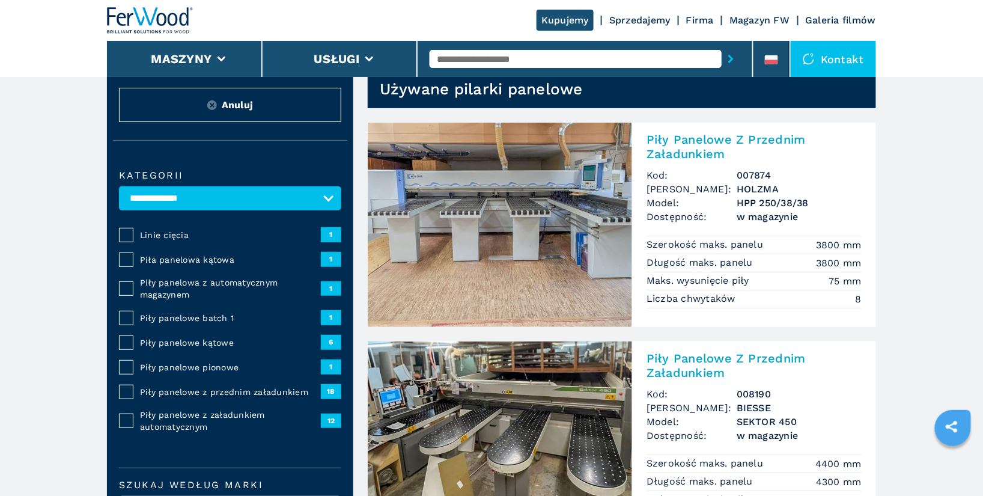
scroll to position [37, 0]
click at [166, 393] on span "Piły panelowe z przednim załadunkiem" at bounding box center [230, 392] width 181 height 12
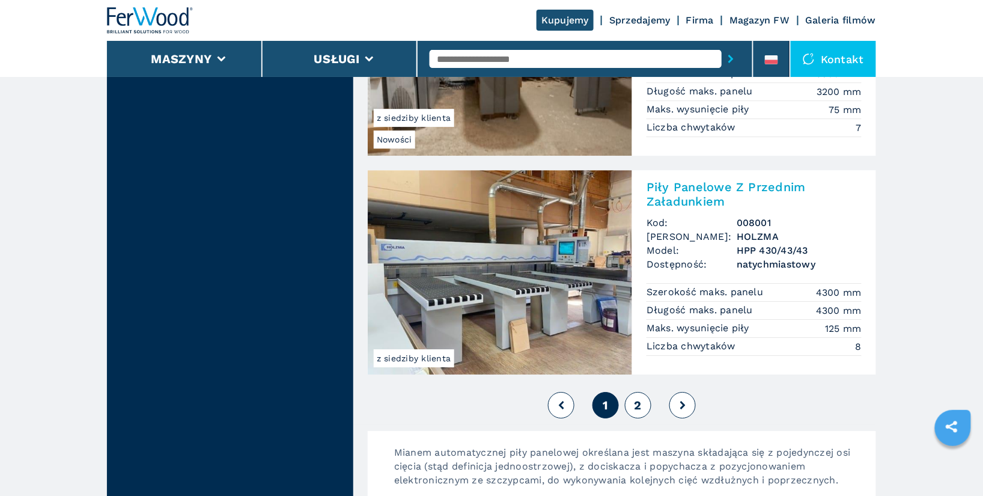
scroll to position [2627, 0]
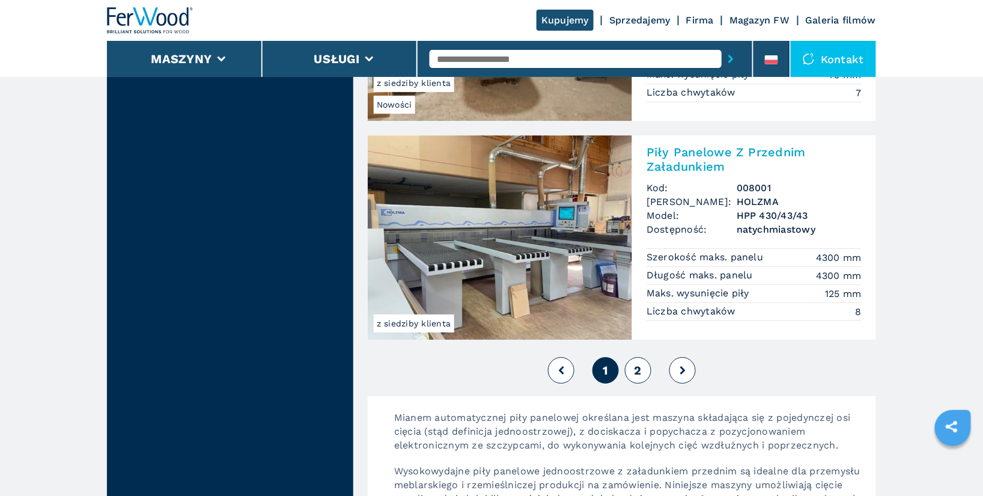
click at [628, 369] on button "2" at bounding box center [638, 370] width 26 height 26
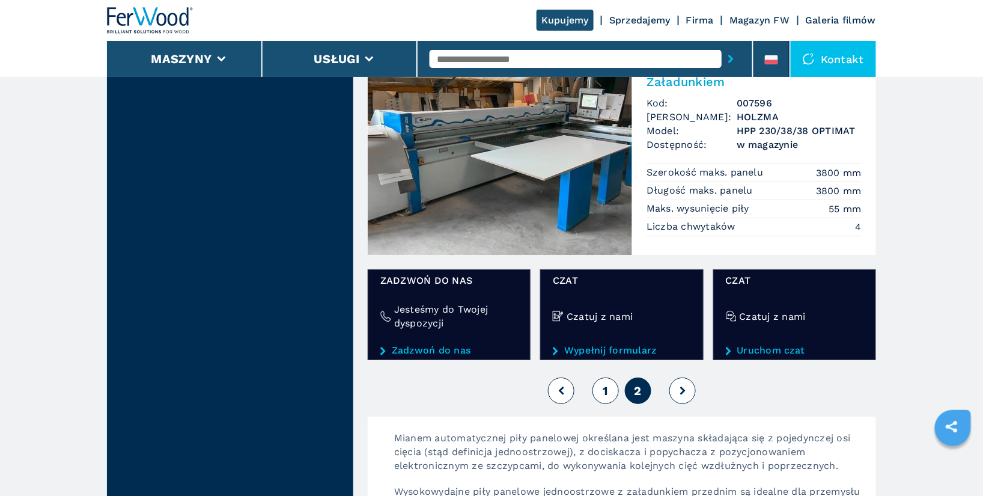
scroll to position [1432, 0]
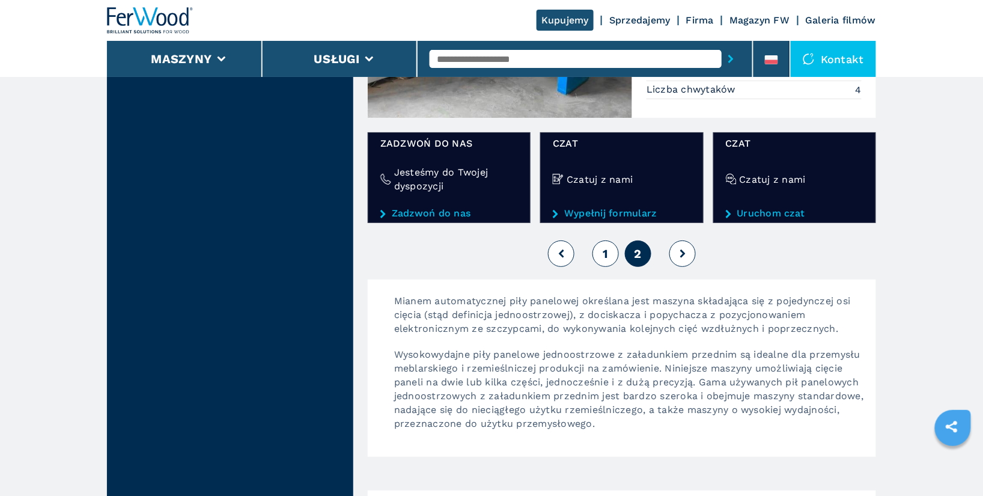
click at [612, 259] on button "1" at bounding box center [605, 253] width 26 height 26
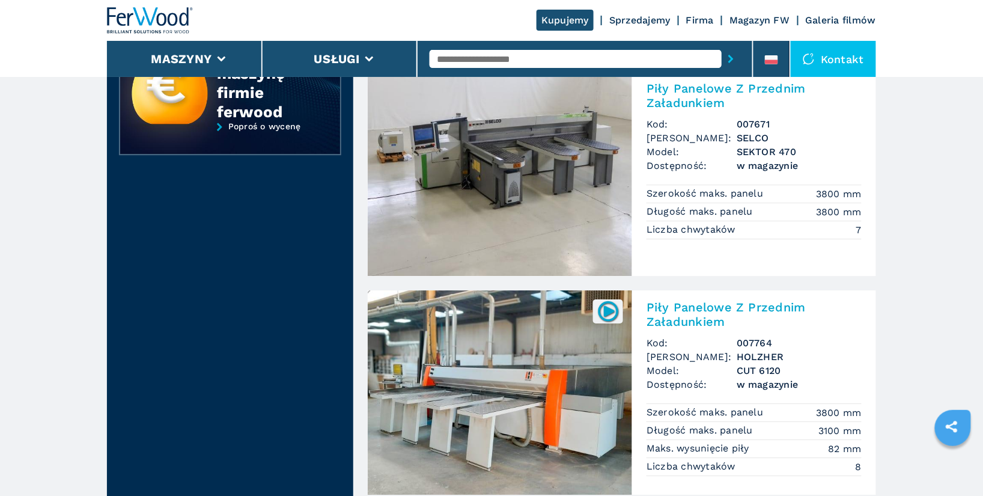
scroll to position [1060, 0]
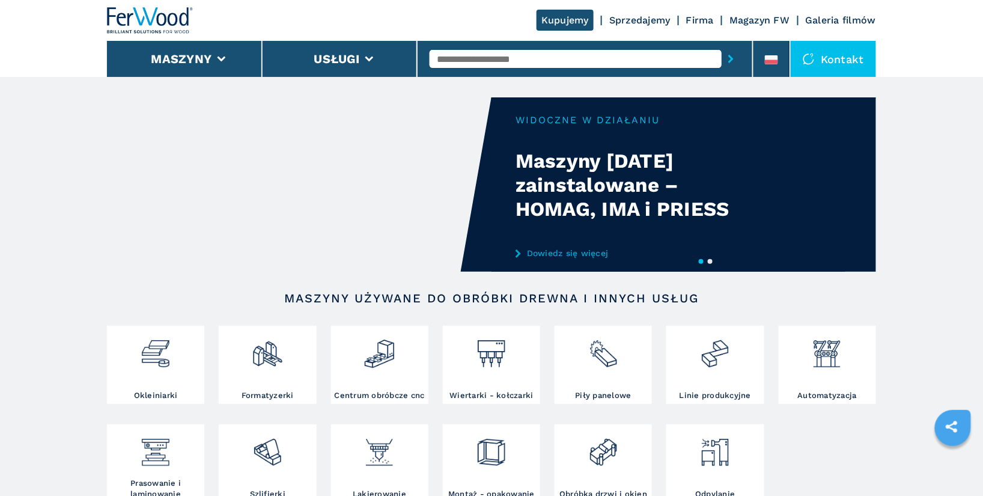
click at [497, 54] on input "text" at bounding box center [575, 59] width 292 height 18
type input "******"
click at [721, 45] on button "submit-button" at bounding box center [730, 59] width 19 height 28
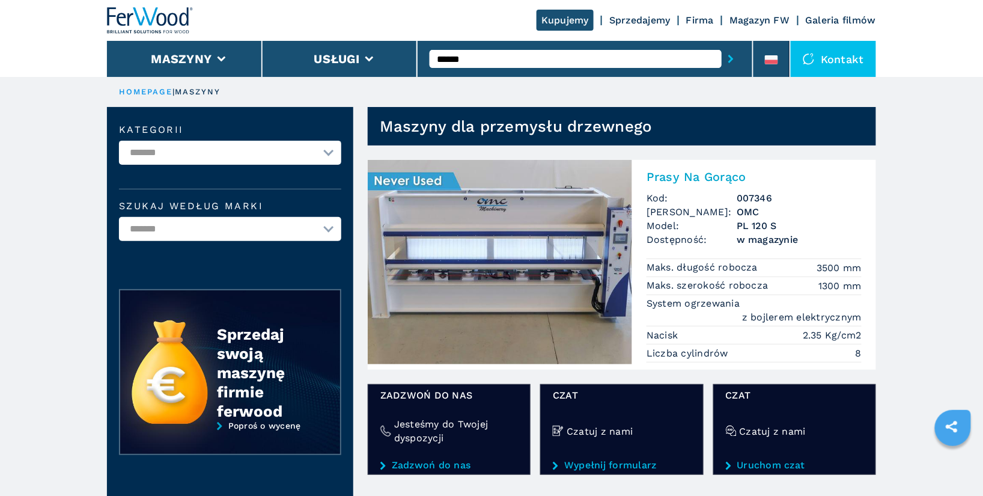
click at [715, 177] on h2 "Prasy Na Gorąco" at bounding box center [753, 176] width 215 height 14
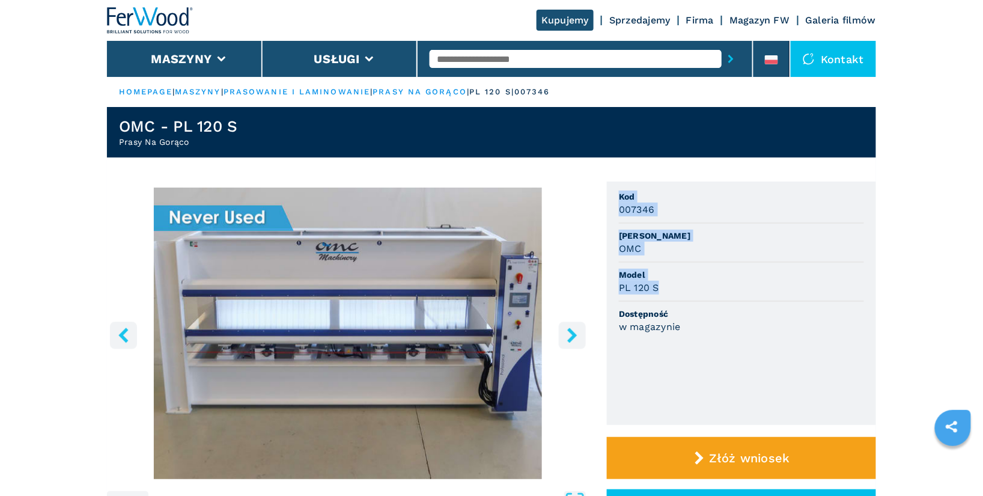
drag, startPoint x: 619, startPoint y: 196, endPoint x: 678, endPoint y: 284, distance: 106.0
click at [678, 284] on ul "Kod 007346 Marka OMC Model PL 120 S Dostępność w magazynie" at bounding box center [741, 302] width 269 height 243
copy ul "Kod 007346 Marka OMC Model PL 120 S"
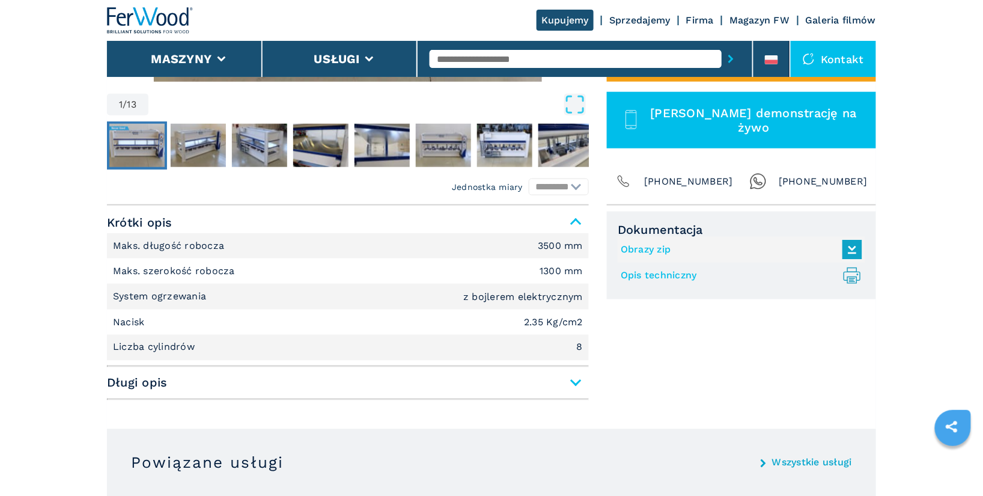
scroll to position [401, 0]
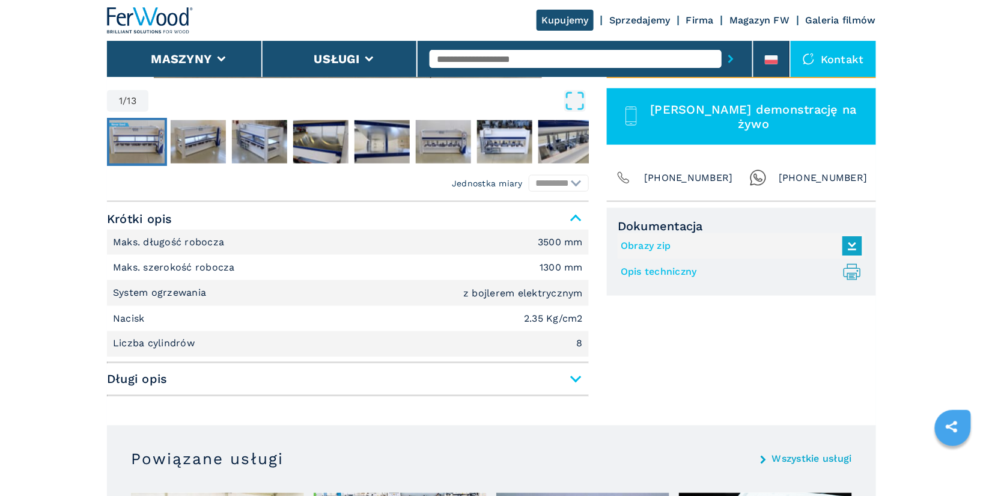
click at [675, 273] on link "Opis techniczny .prefix__st0{stroke-linecap:round;stroke-linejoin:round}.prefix…" at bounding box center [738, 272] width 235 height 20
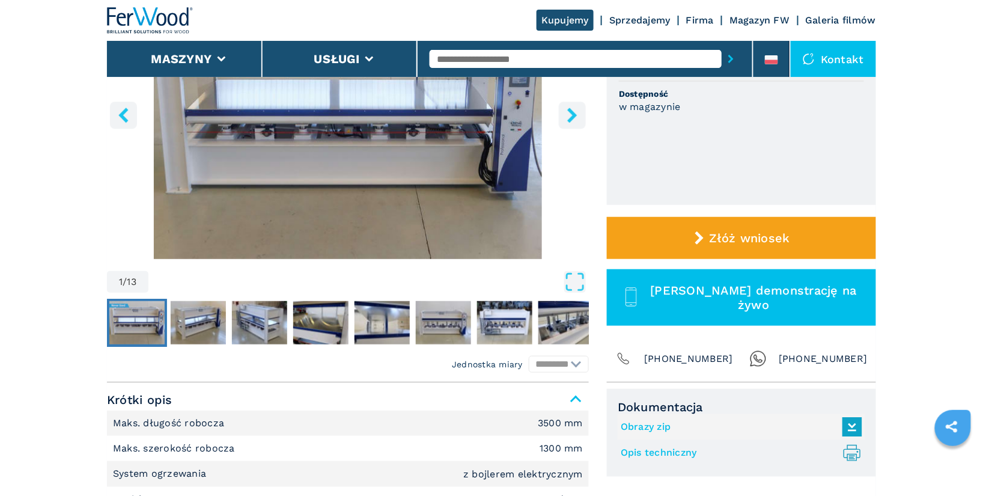
scroll to position [0, 0]
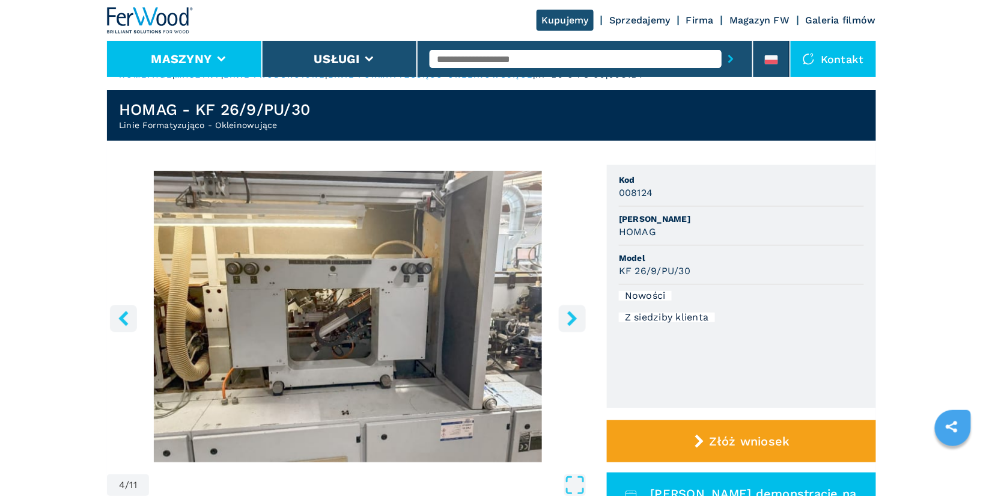
click at [190, 61] on button "Maszyny" at bounding box center [181, 59] width 61 height 14
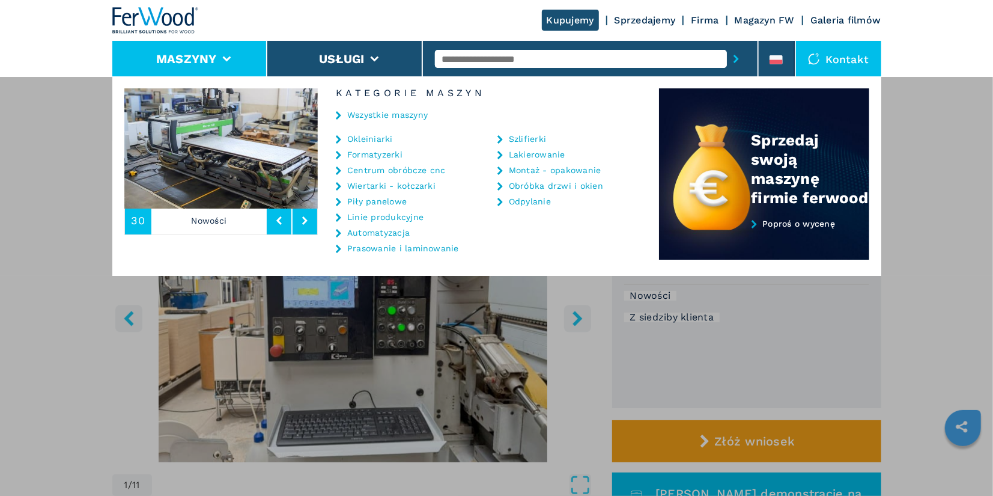
click at [390, 232] on link "Automatyzacja" at bounding box center [378, 232] width 62 height 8
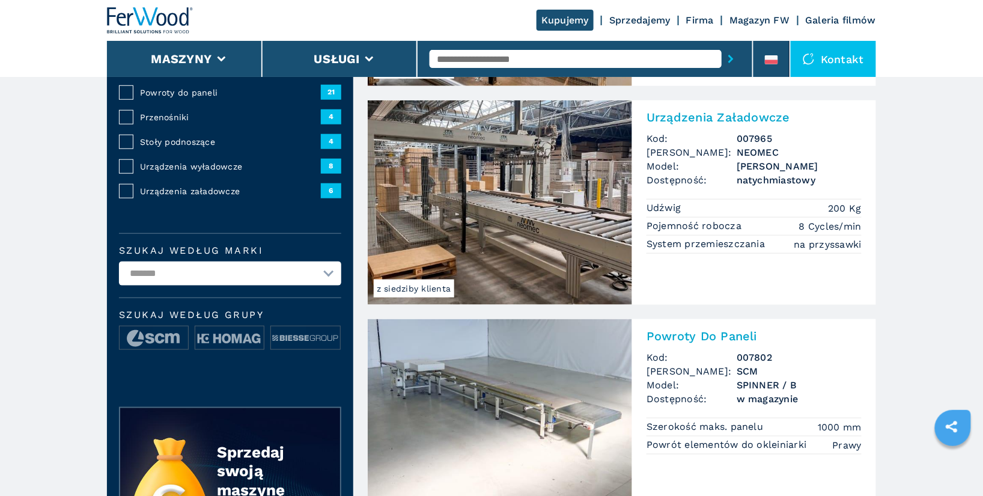
scroll to position [276, 0]
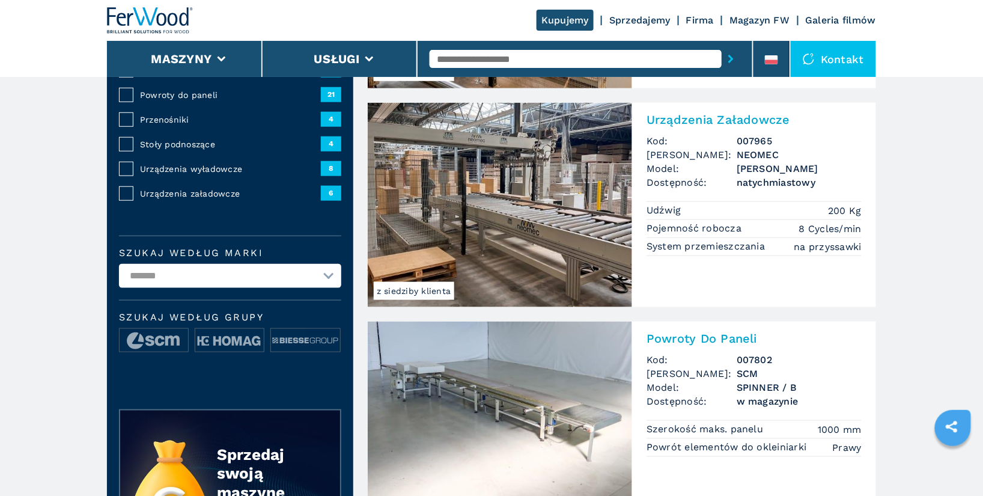
click at [207, 168] on span "Urządzenia wyładowcze" at bounding box center [230, 169] width 181 height 12
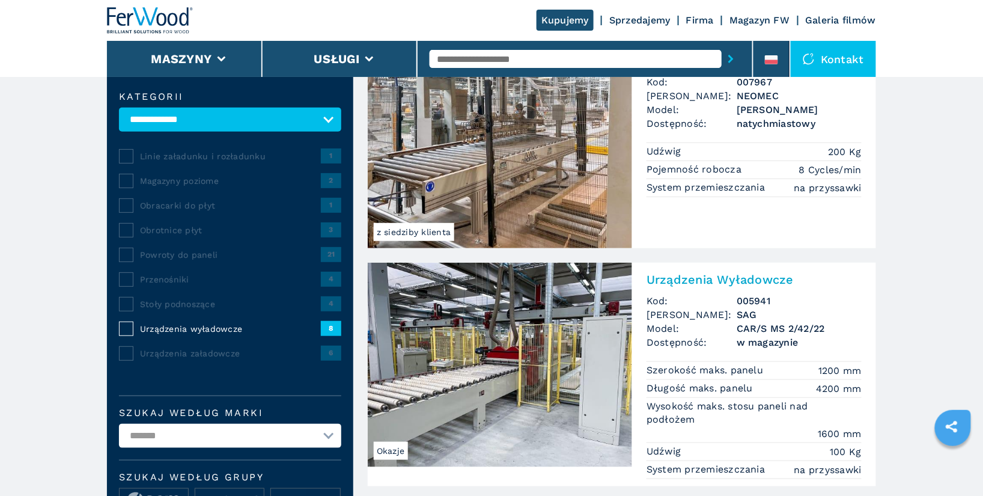
scroll to position [177, 0]
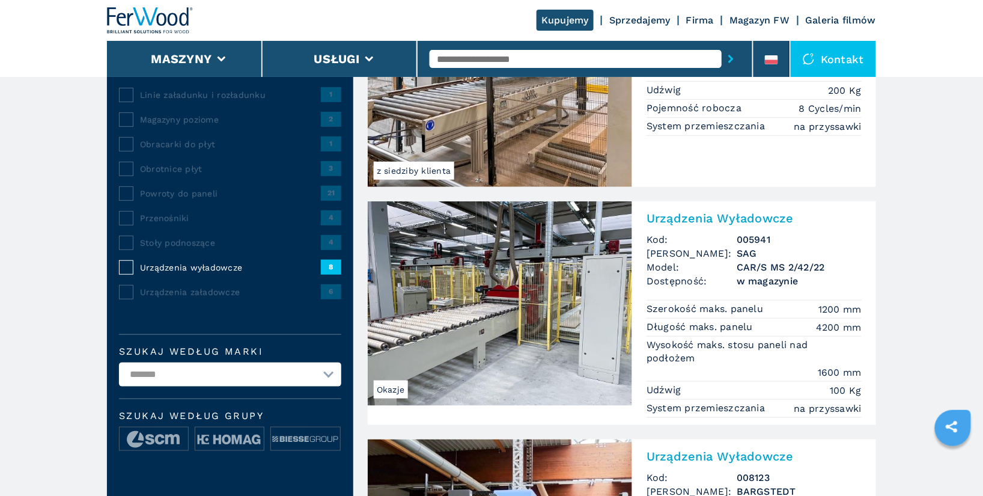
click at [695, 217] on h2 "Urządzenia Wyładowcze" at bounding box center [753, 218] width 215 height 14
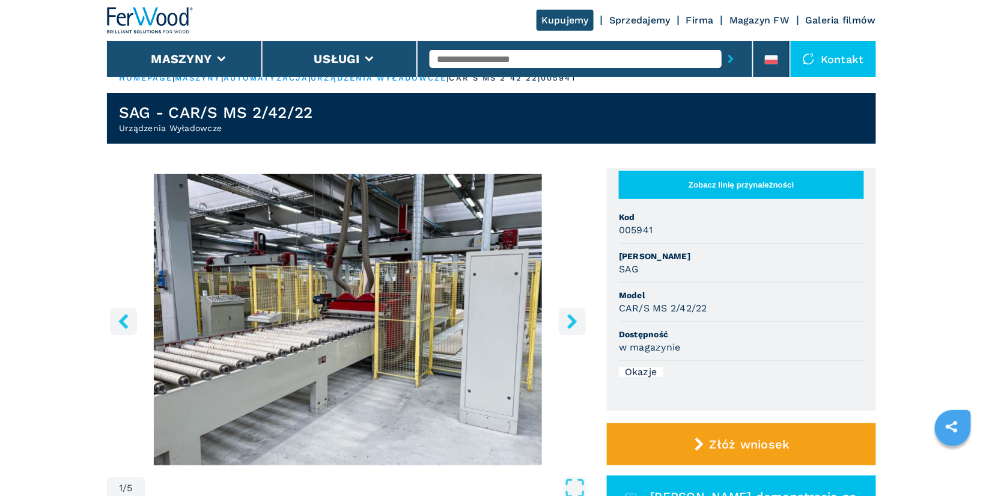
scroll to position [32, 0]
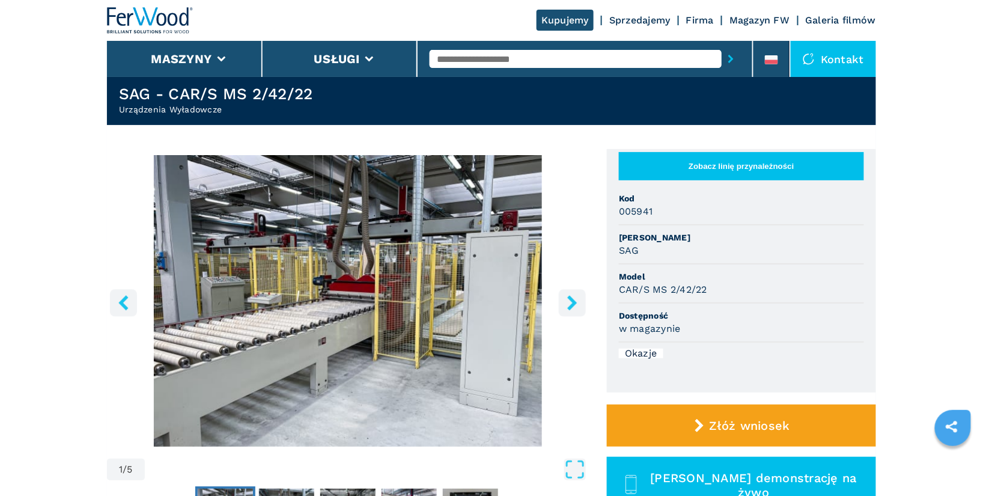
click at [580, 303] on icon "right-button" at bounding box center [572, 302] width 15 height 15
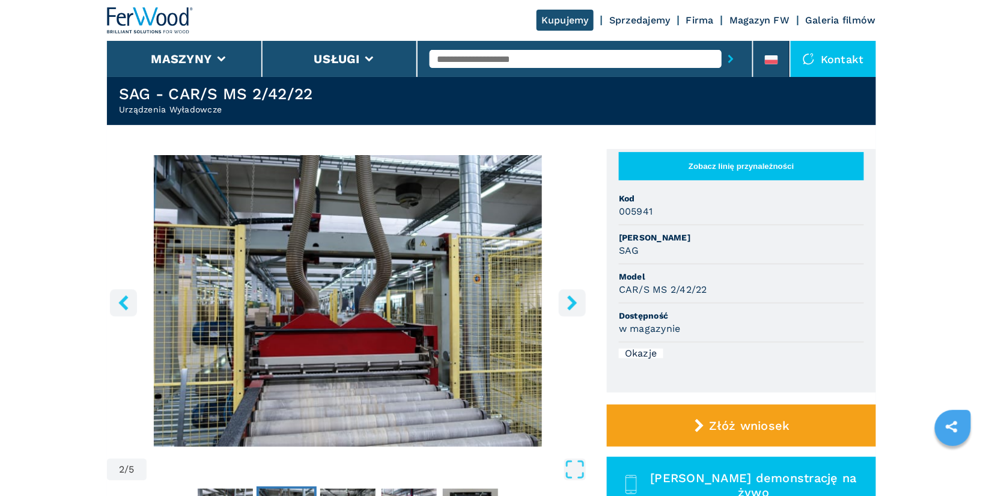
click at [577, 303] on icon "right-button" at bounding box center [572, 302] width 15 height 15
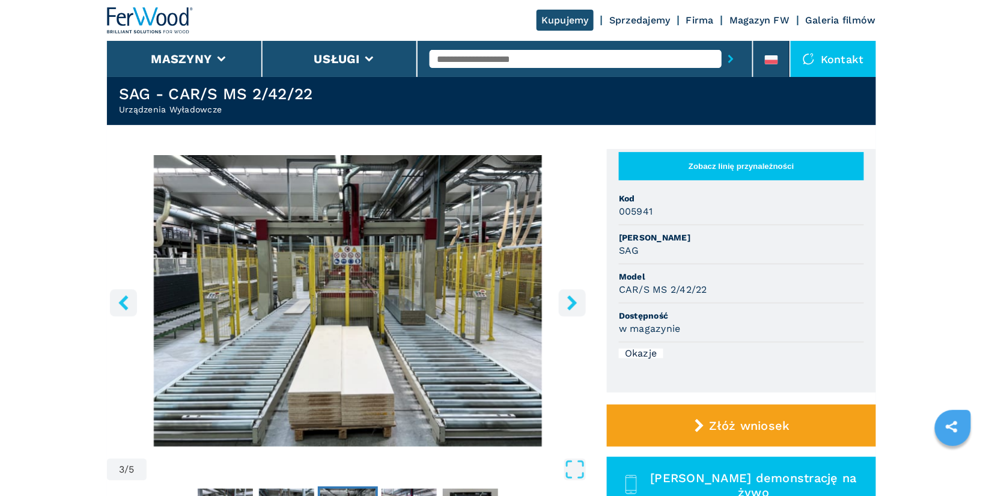
click at [577, 303] on icon "right-button" at bounding box center [572, 302] width 15 height 15
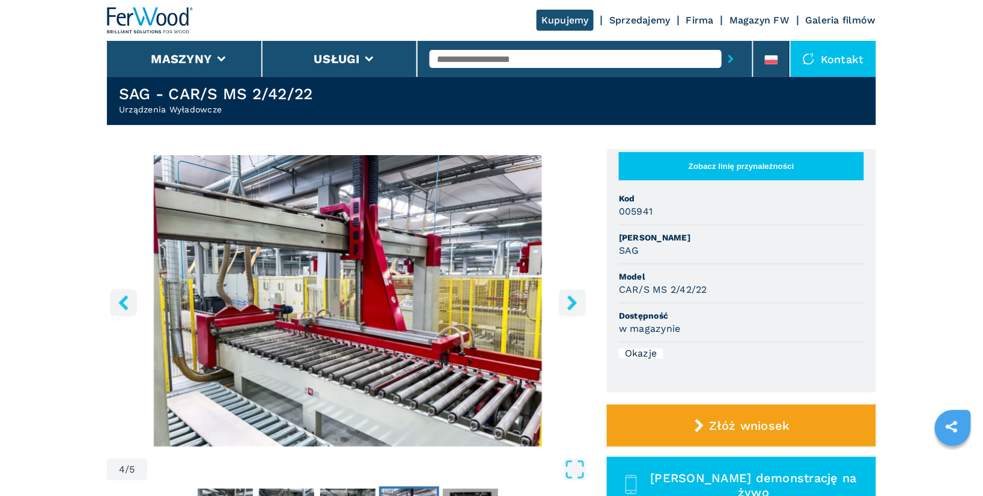
click at [577, 303] on icon "right-button" at bounding box center [572, 302] width 15 height 15
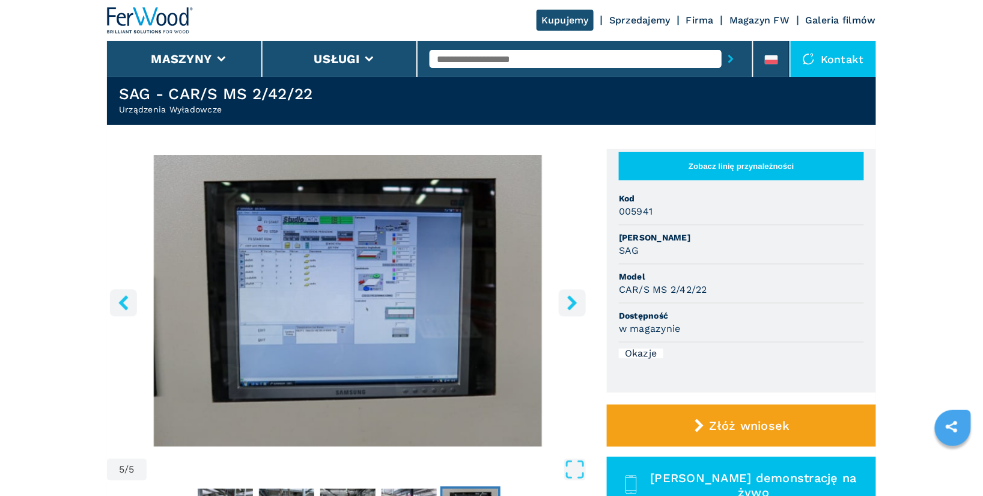
click at [577, 303] on icon "right-button" at bounding box center [572, 302] width 15 height 15
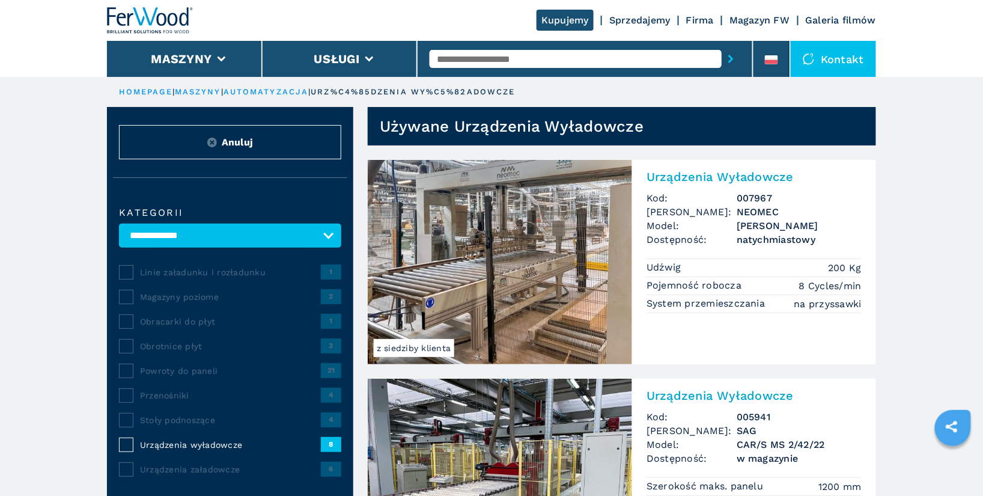
click at [486, 58] on input "text" at bounding box center [575, 59] width 292 height 18
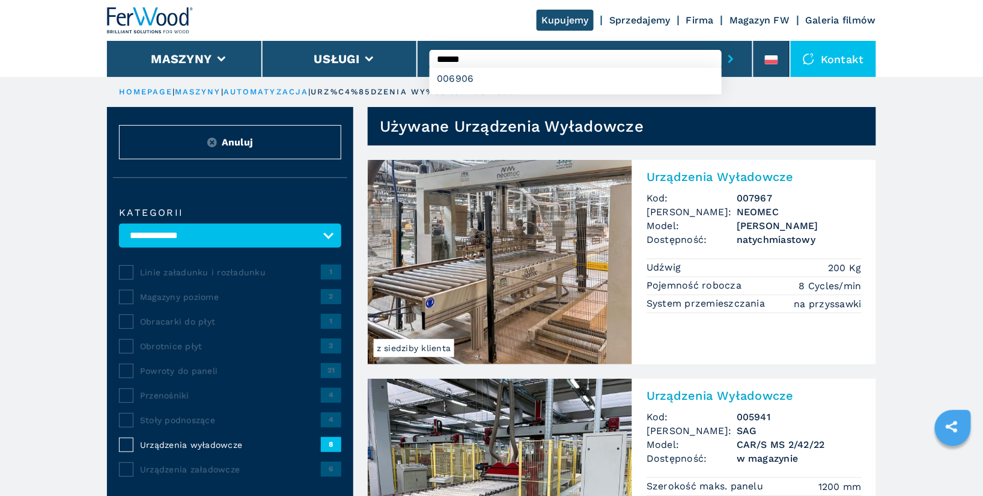
type input "******"
click at [721, 45] on button "submit-button" at bounding box center [730, 59] width 19 height 28
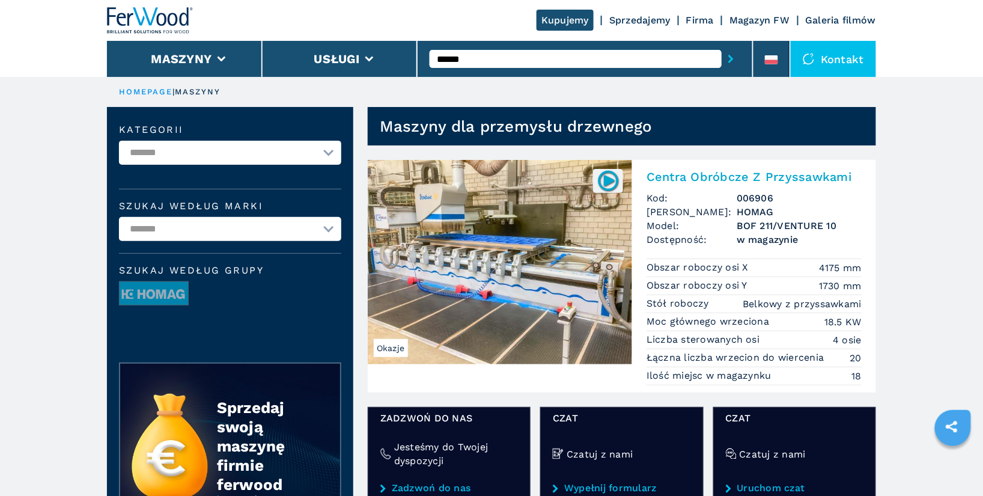
click at [735, 178] on h2 "Centra Obróbcze Z Przyssawkami" at bounding box center [753, 176] width 215 height 14
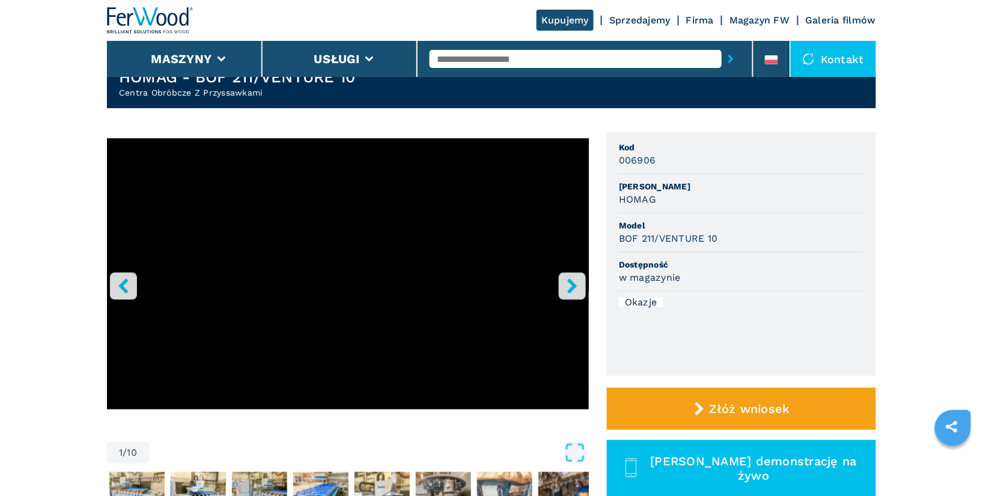
scroll to position [114, 0]
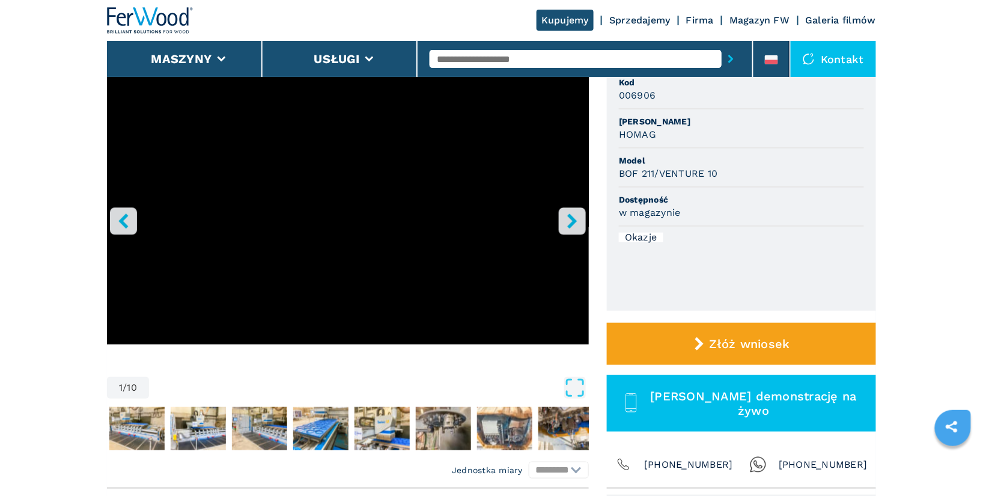
click at [572, 220] on icon "right-button" at bounding box center [572, 220] width 10 height 15
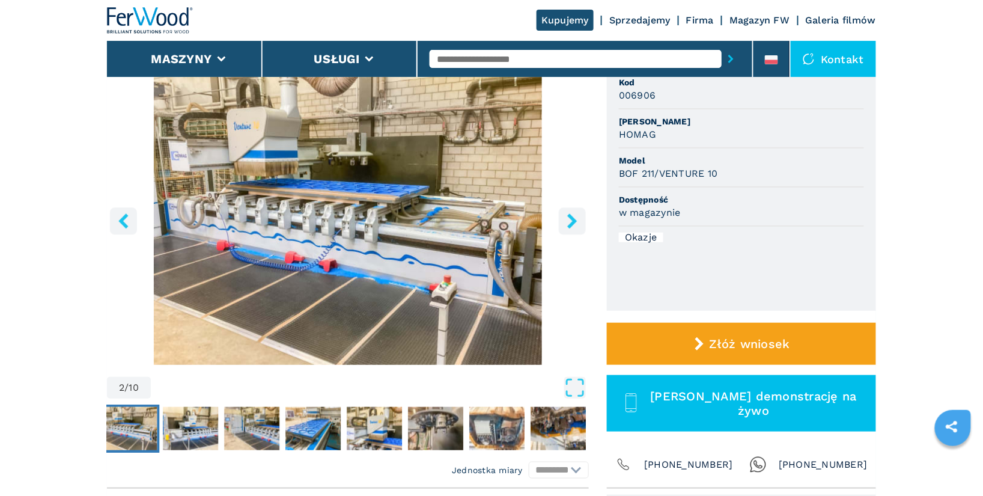
click at [572, 220] on icon "right-button" at bounding box center [572, 220] width 10 height 15
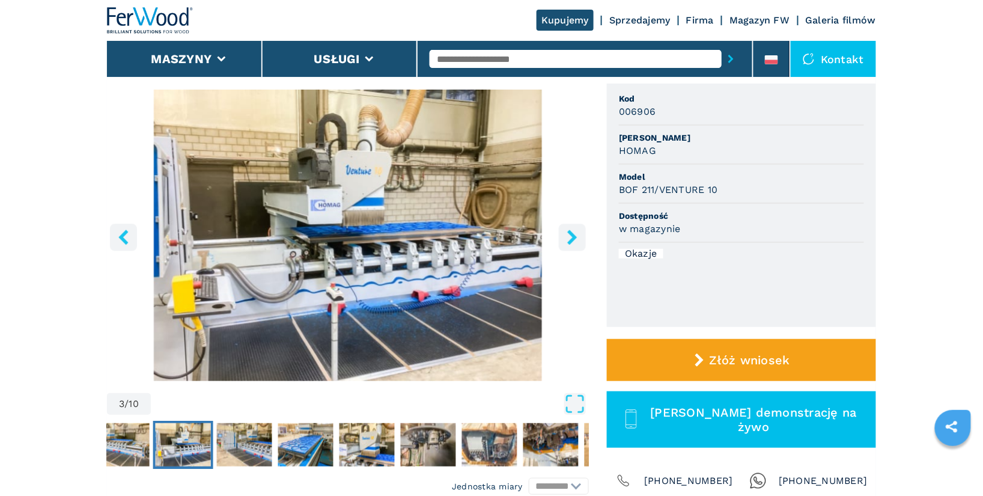
scroll to position [82, 0]
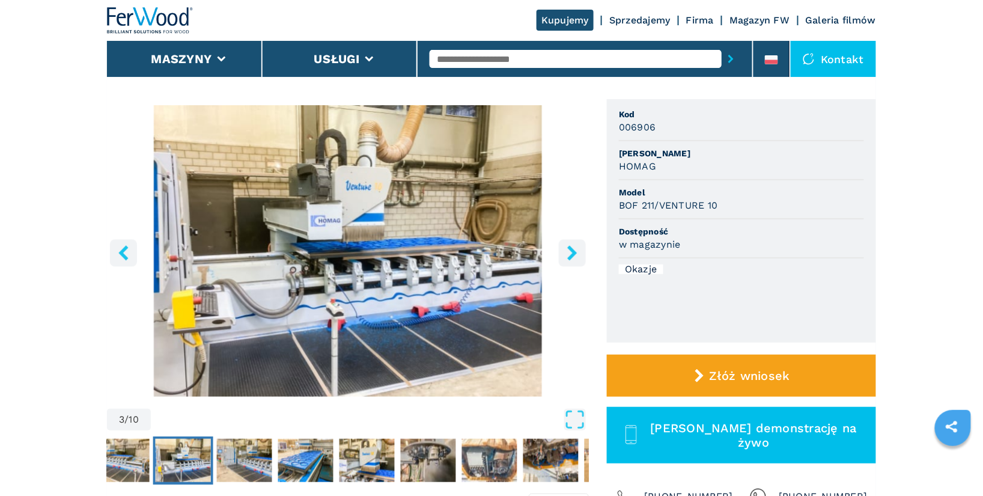
click at [572, 254] on icon "right-button" at bounding box center [572, 252] width 10 height 15
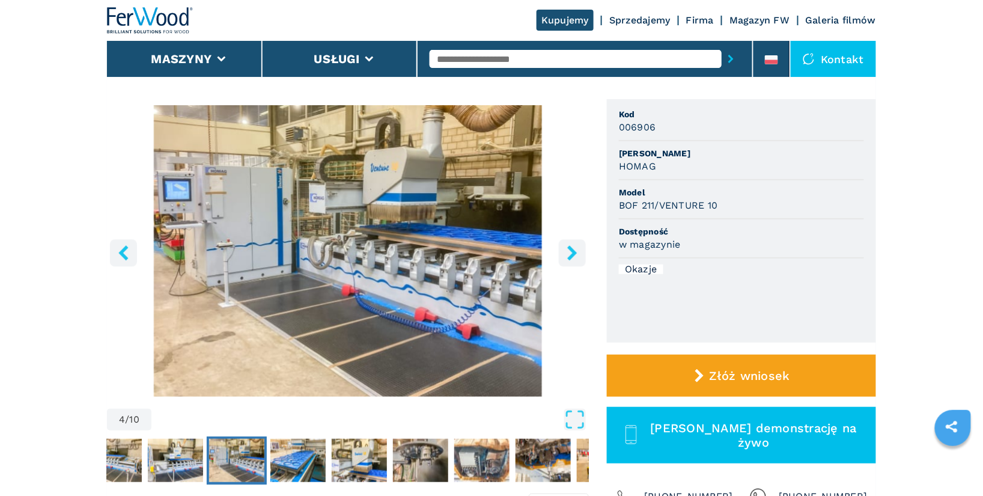
click at [572, 254] on icon "right-button" at bounding box center [572, 252] width 10 height 15
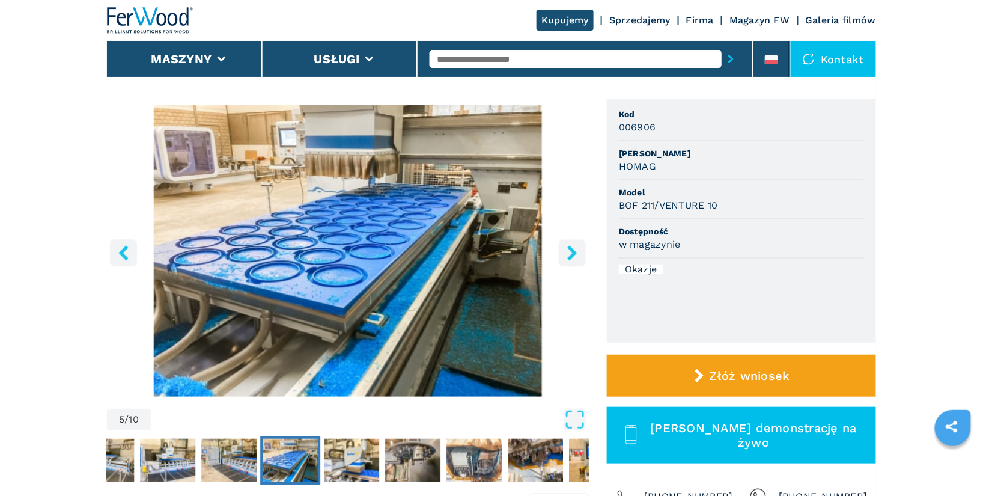
click at [572, 254] on icon "right-button" at bounding box center [572, 252] width 10 height 15
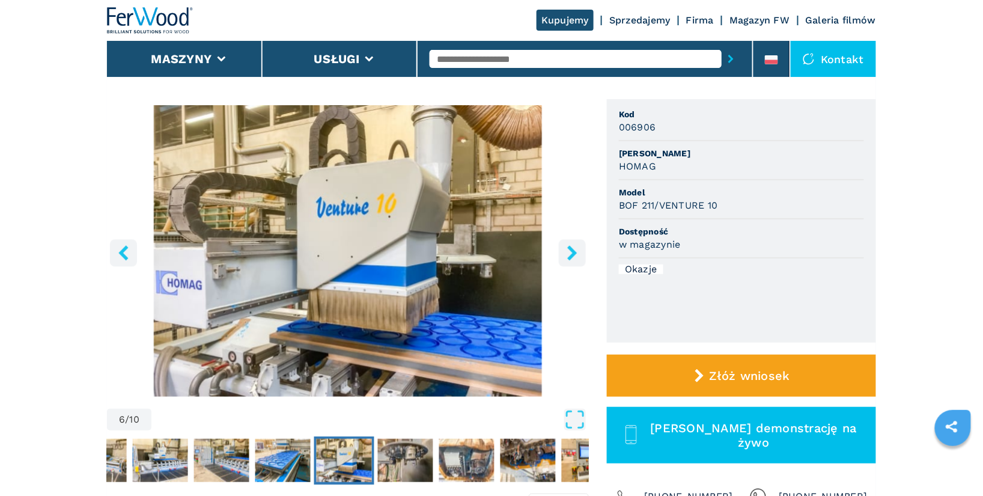
click at [572, 254] on icon "right-button" at bounding box center [572, 252] width 10 height 15
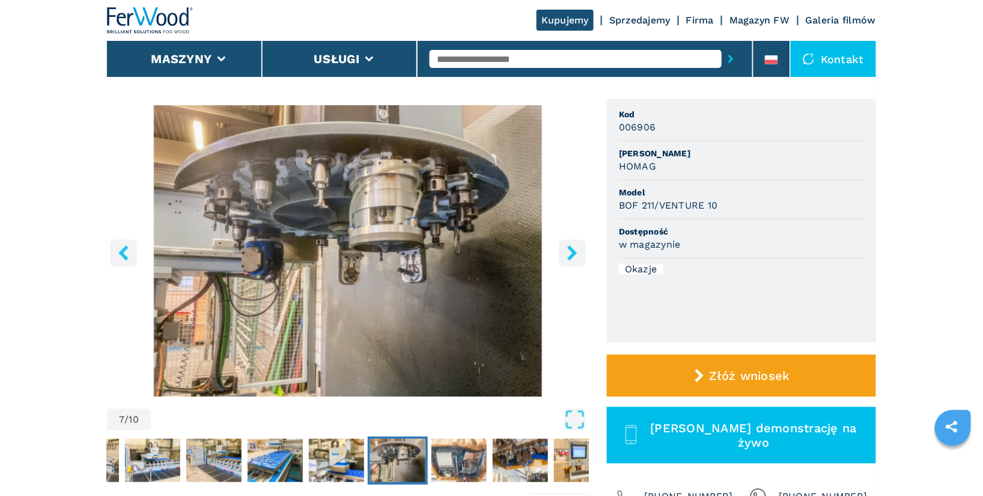
click at [572, 254] on icon "right-button" at bounding box center [572, 252] width 10 height 15
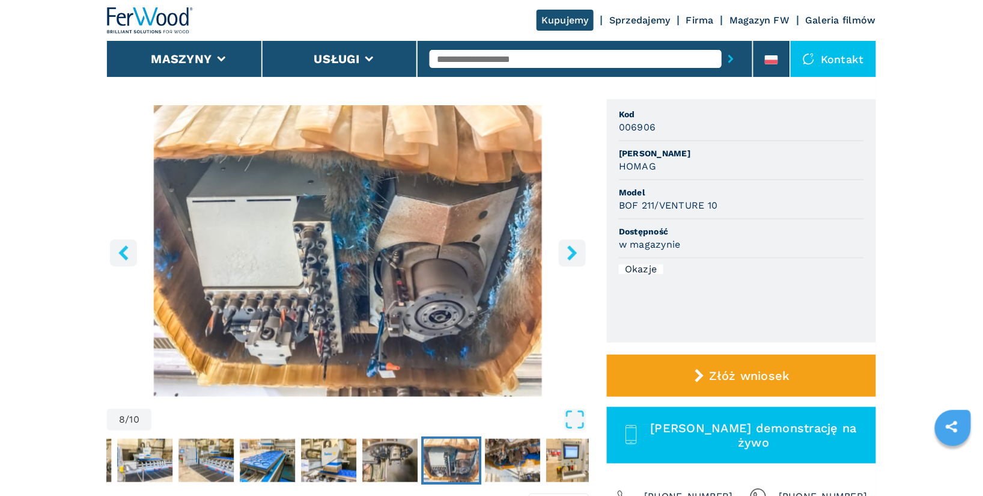
click at [572, 254] on icon "right-button" at bounding box center [572, 252] width 10 height 15
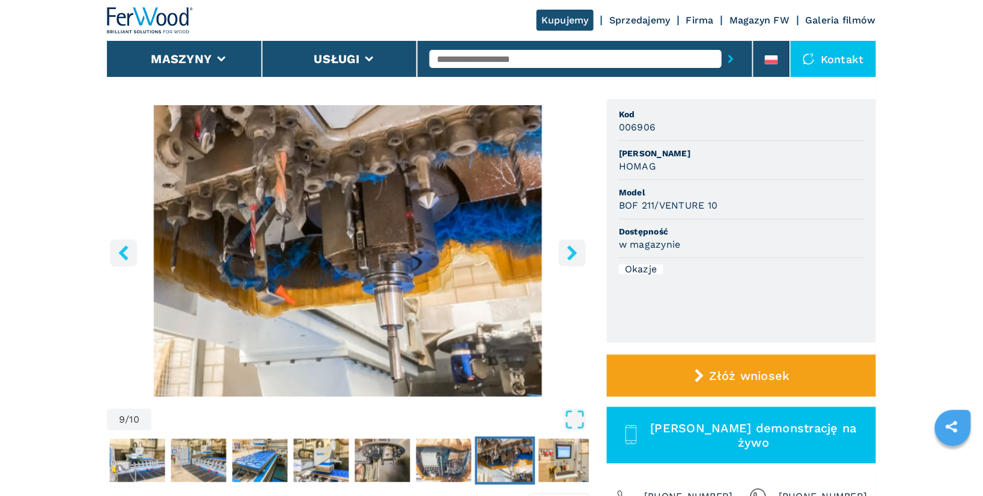
click at [572, 254] on icon "right-button" at bounding box center [572, 252] width 10 height 15
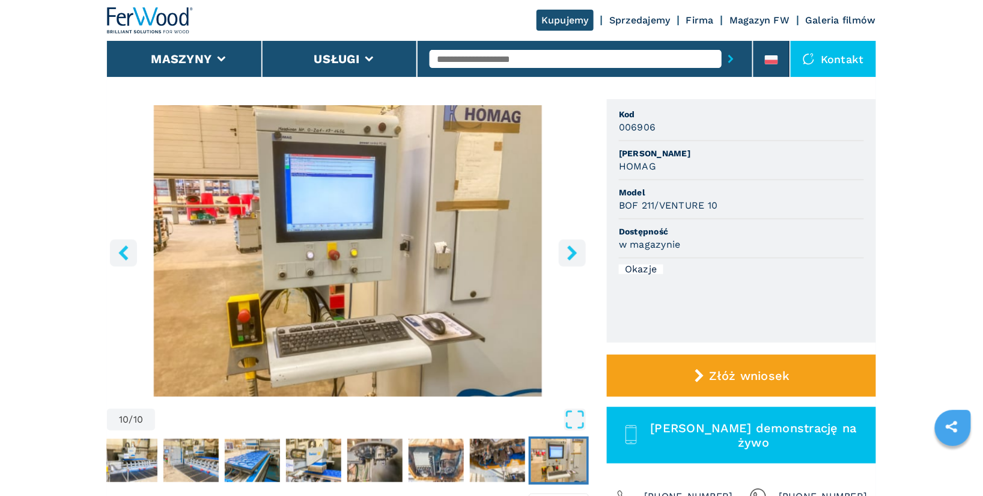
click at [572, 254] on icon "right-button" at bounding box center [572, 252] width 10 height 15
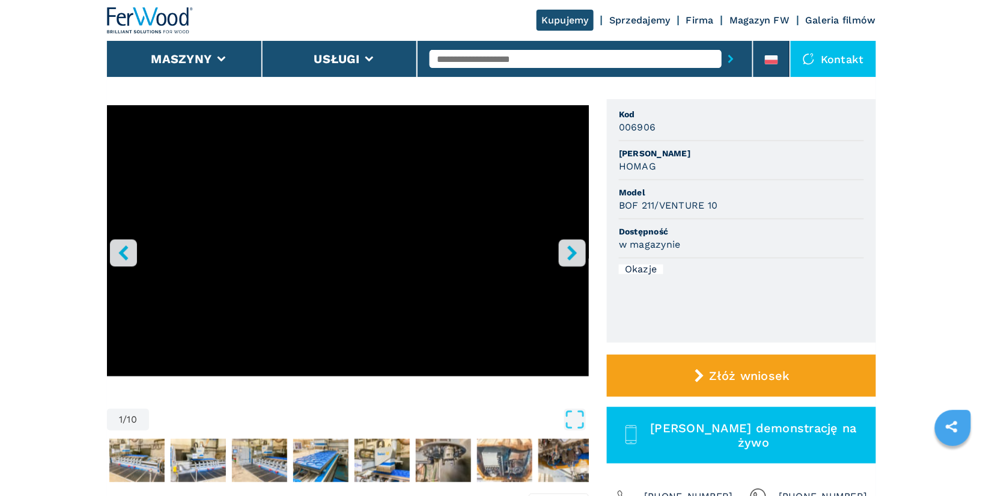
click at [578, 252] on icon "right-button" at bounding box center [572, 252] width 15 height 15
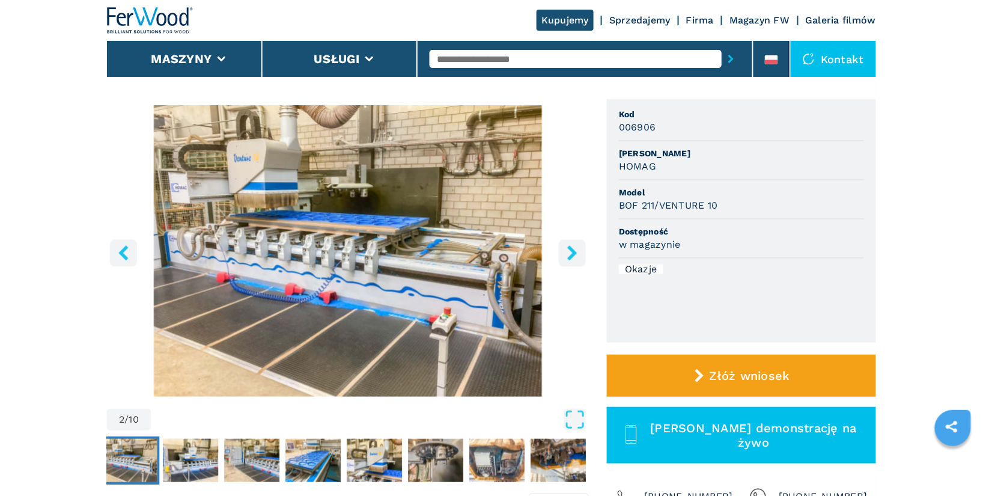
click at [574, 252] on icon "right-button" at bounding box center [572, 252] width 10 height 15
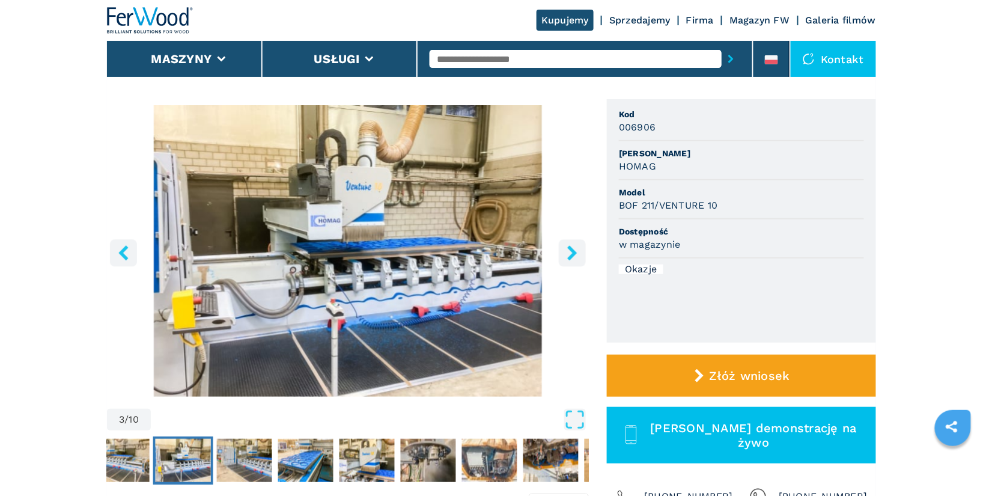
click at [574, 252] on icon "right-button" at bounding box center [572, 252] width 10 height 15
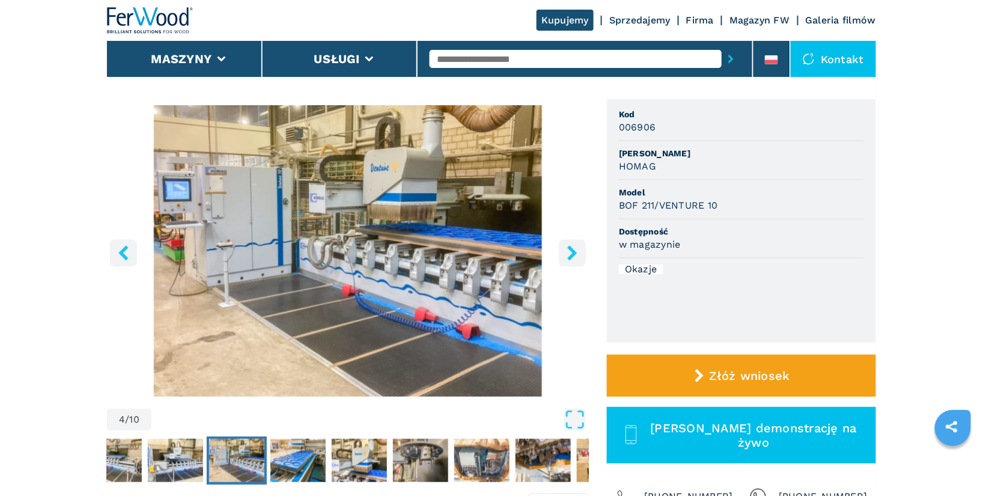
click at [574, 252] on icon "right-button" at bounding box center [572, 252] width 10 height 15
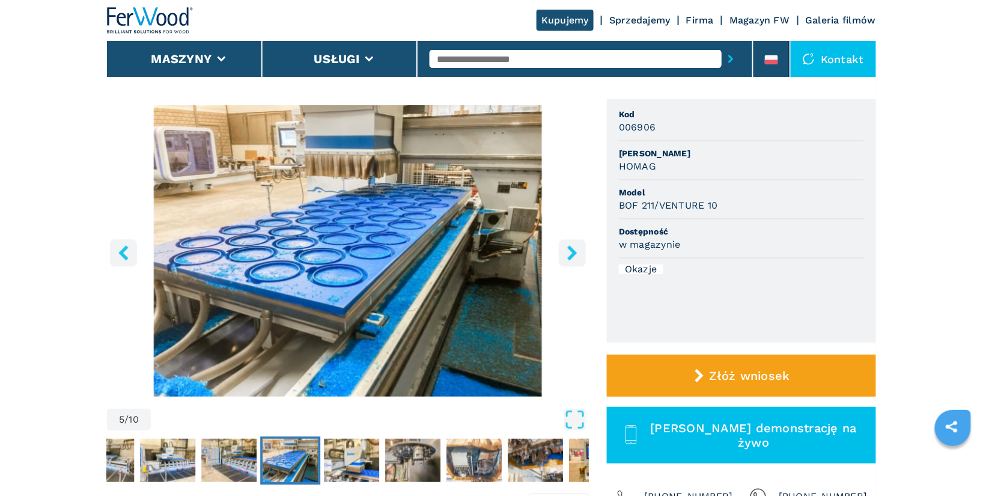
click at [574, 252] on icon "right-button" at bounding box center [572, 252] width 10 height 15
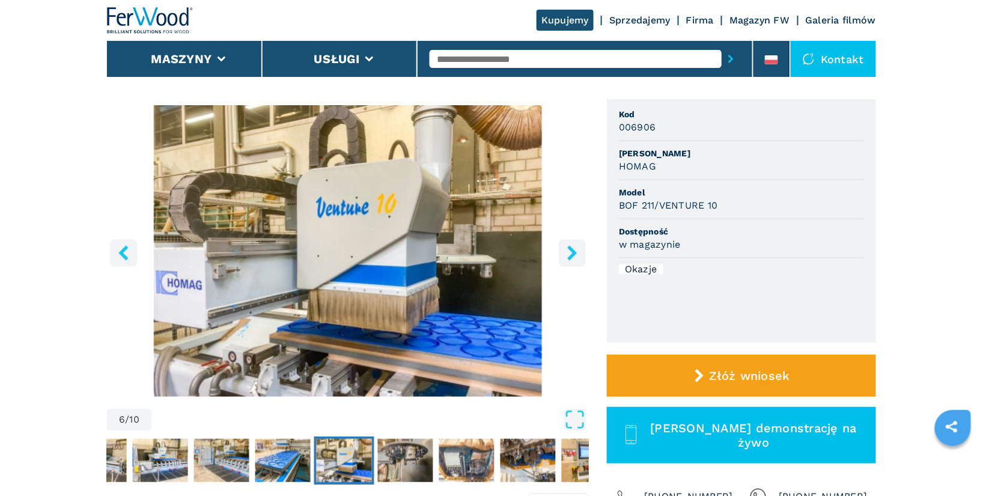
click at [574, 252] on icon "right-button" at bounding box center [572, 252] width 10 height 15
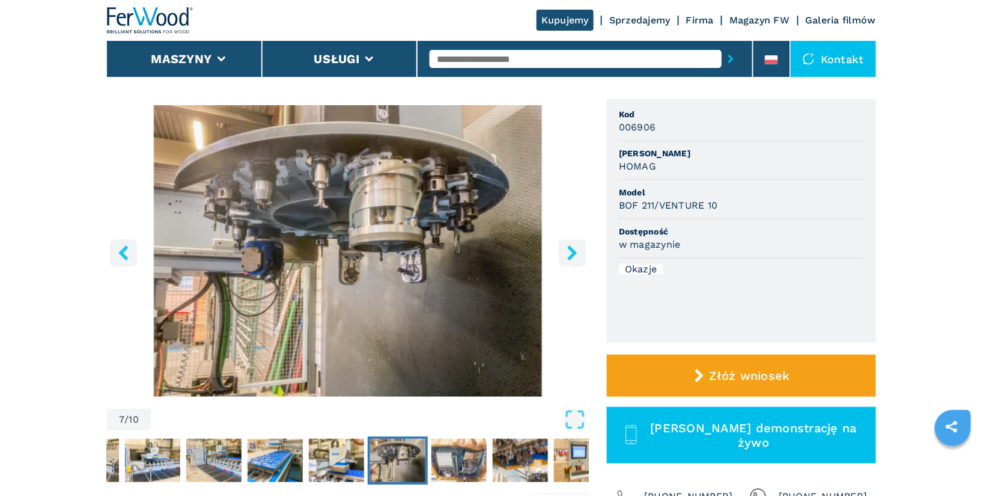
click at [574, 252] on icon "right-button" at bounding box center [572, 252] width 10 height 15
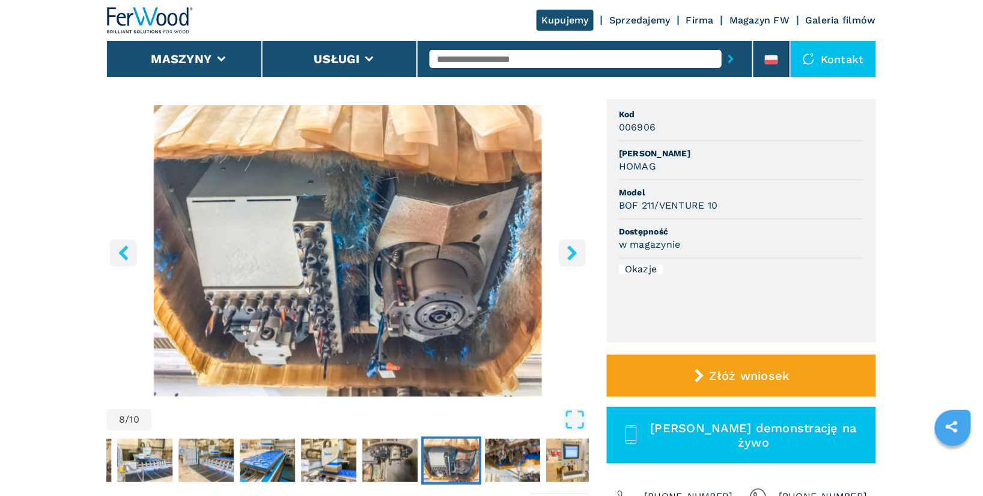
click at [574, 252] on icon "right-button" at bounding box center [572, 252] width 10 height 15
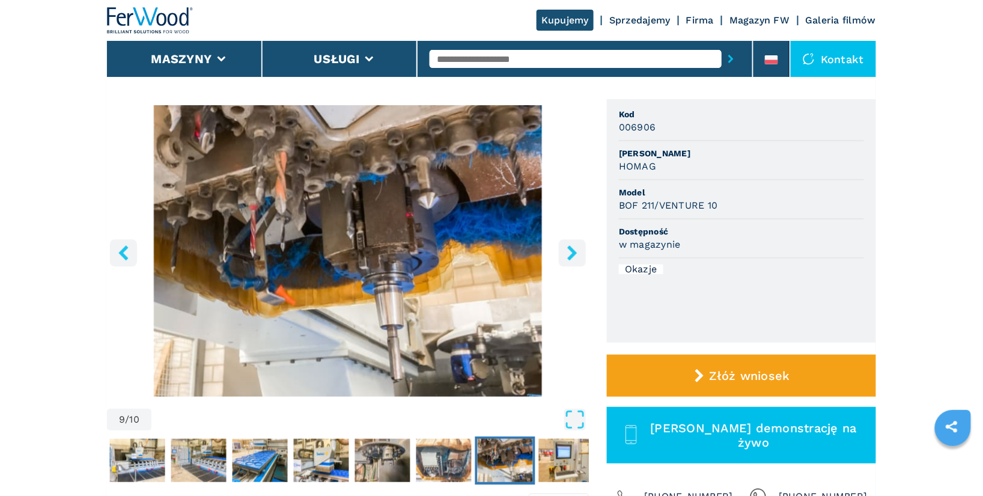
click at [574, 252] on icon "right-button" at bounding box center [572, 252] width 10 height 15
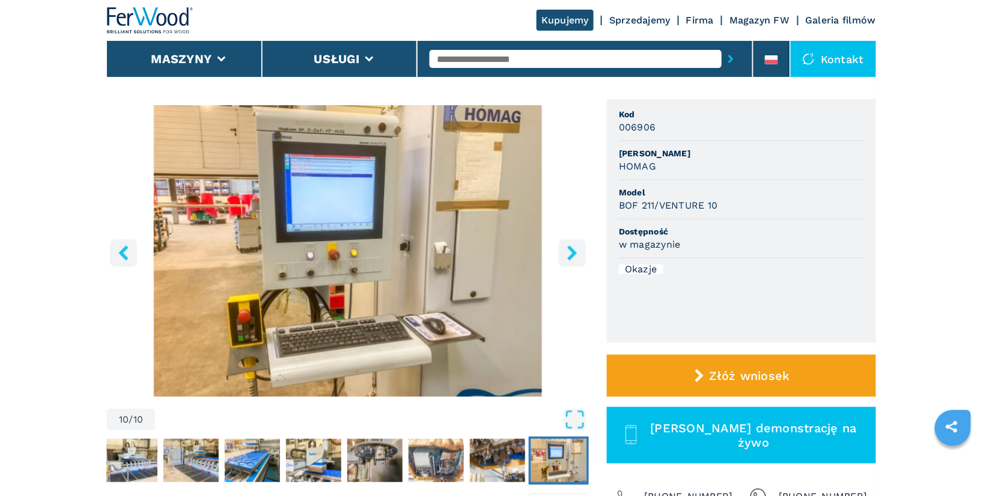
click at [574, 252] on icon "right-button" at bounding box center [572, 252] width 10 height 15
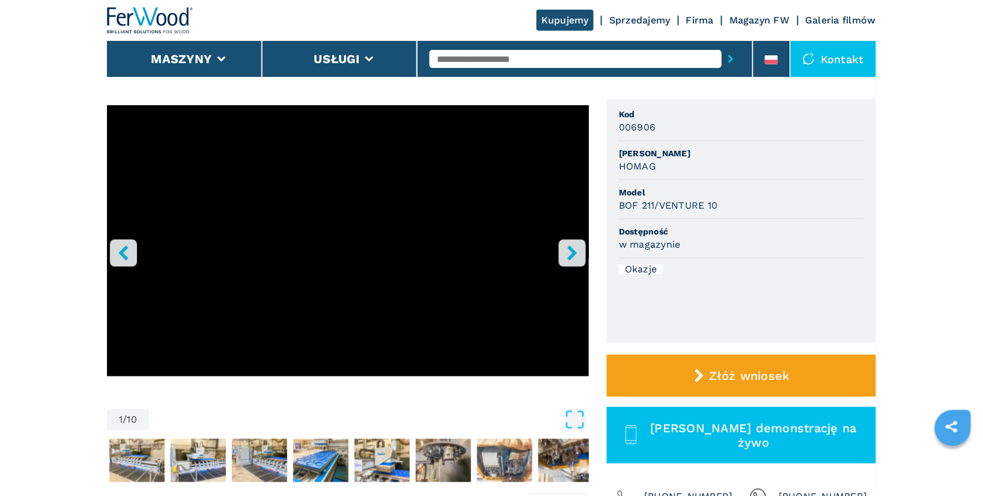
click at [574, 252] on icon "right-button" at bounding box center [572, 252] width 10 height 15
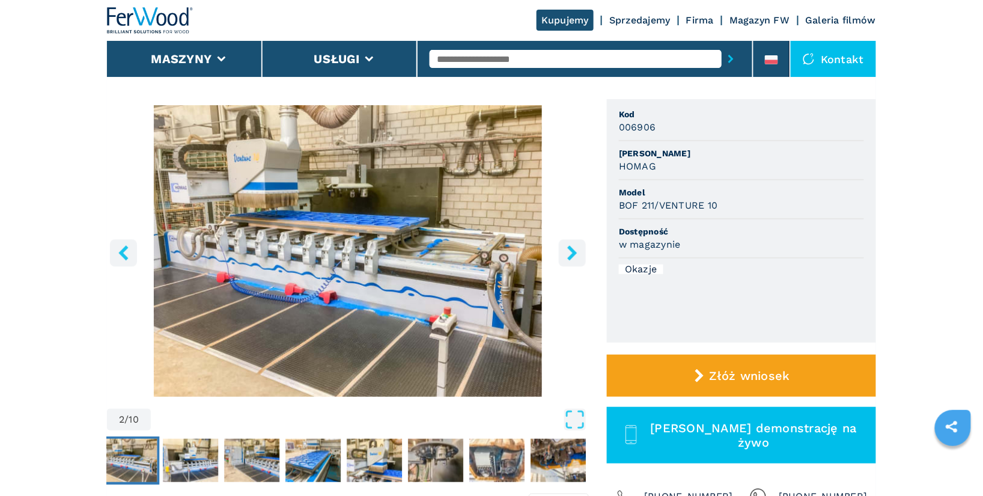
click at [570, 256] on icon "right-button" at bounding box center [572, 252] width 10 height 15
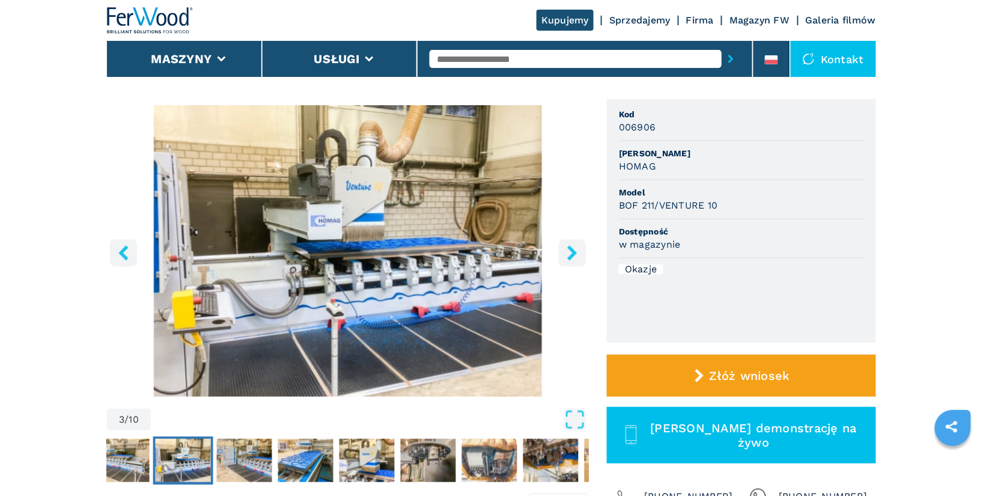
click at [570, 256] on icon "right-button" at bounding box center [572, 252] width 10 height 15
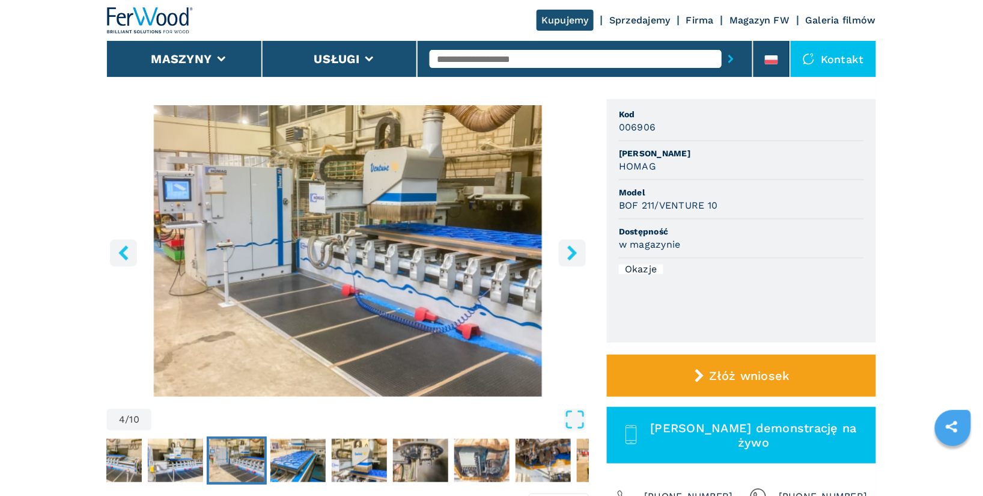
click at [570, 256] on icon "right-button" at bounding box center [572, 252] width 10 height 15
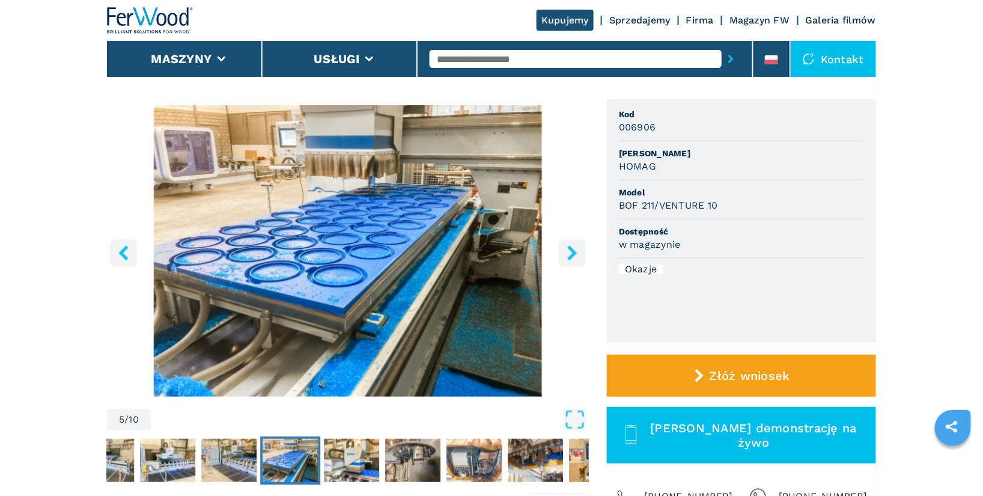
click at [574, 252] on icon "right-button" at bounding box center [572, 252] width 10 height 15
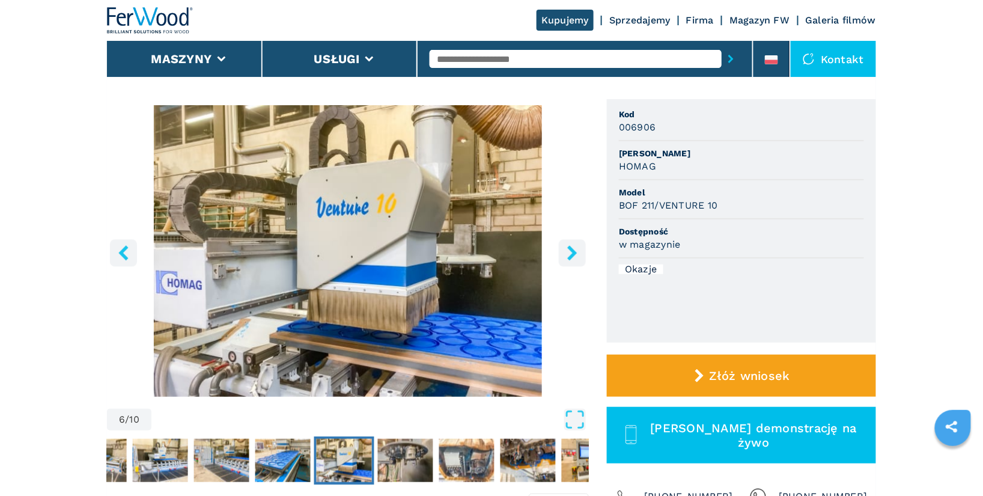
click at [483, 61] on input "text" at bounding box center [575, 59] width 292 height 18
type input "******"
click at [721, 45] on button "submit-button" at bounding box center [730, 59] width 19 height 28
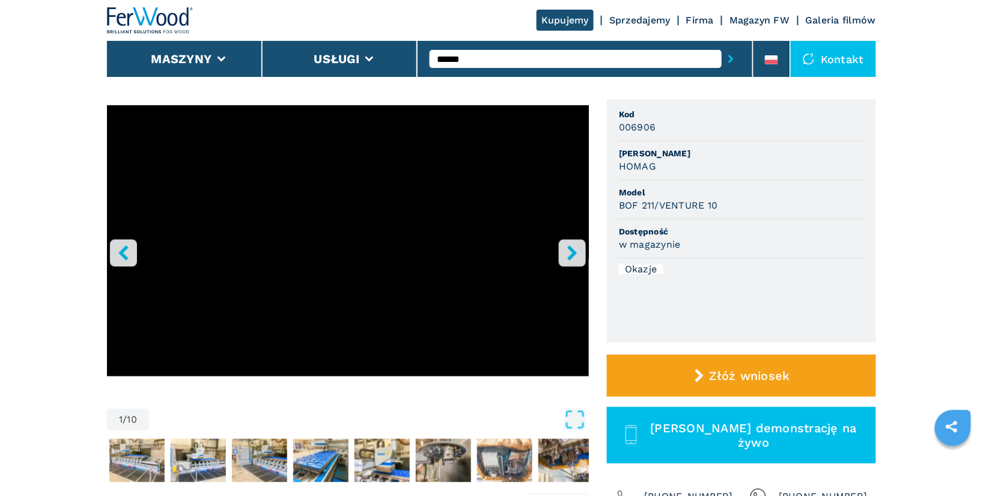
scroll to position [0, 0]
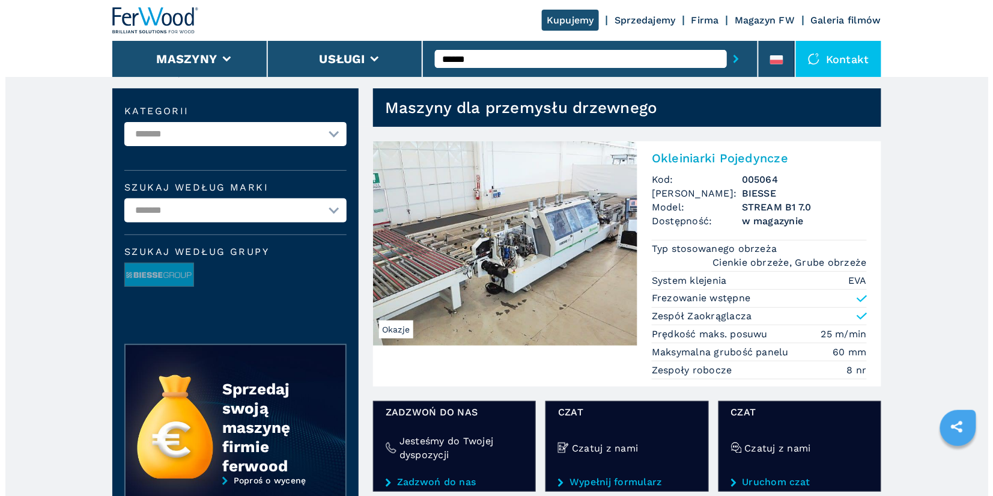
scroll to position [42, 0]
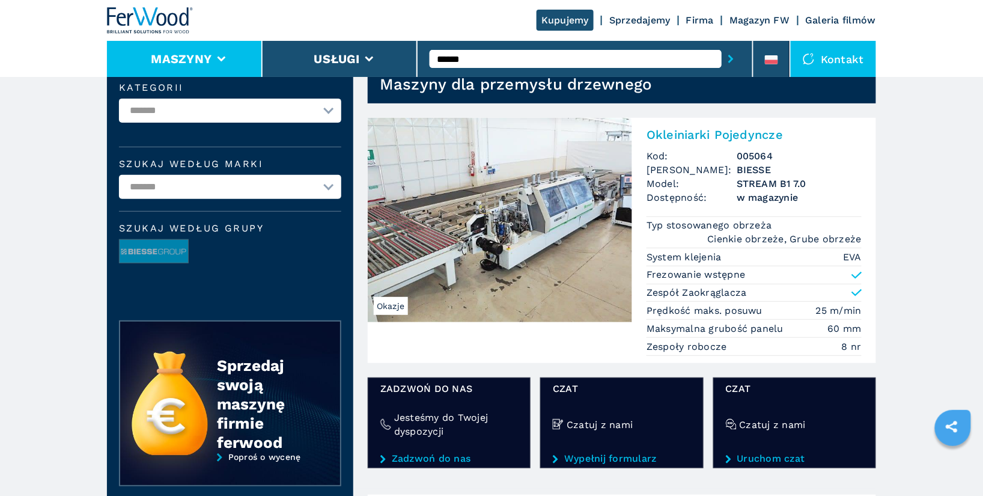
click at [235, 62] on li "Maszyny" at bounding box center [185, 59] width 156 height 36
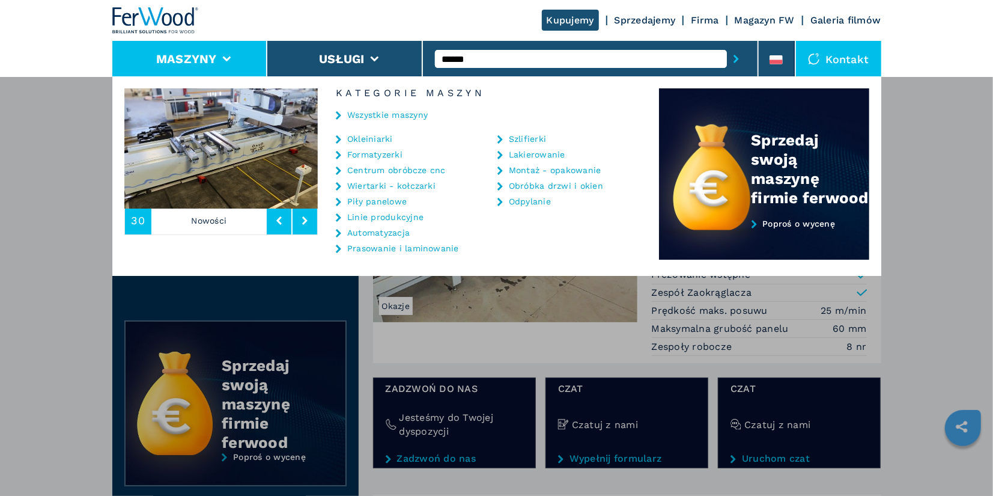
click at [371, 139] on link "Okleiniarki" at bounding box center [370, 139] width 46 height 8
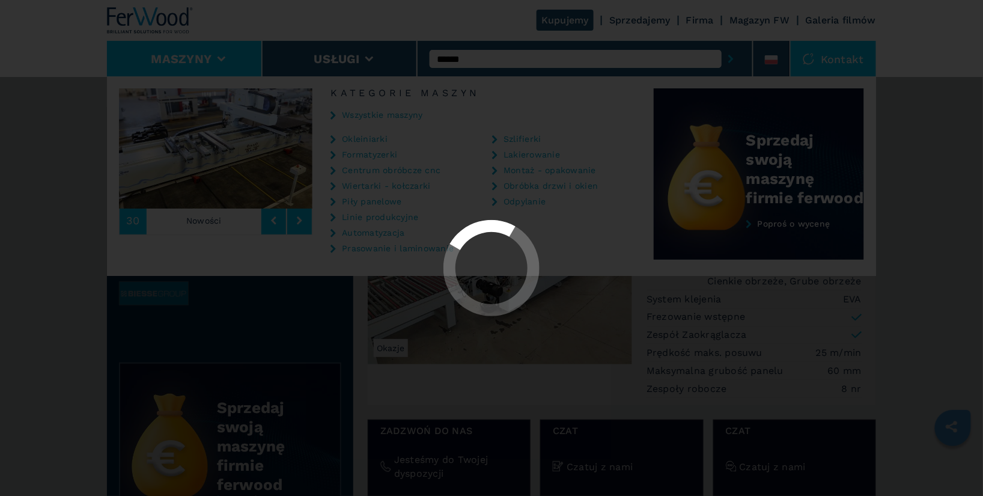
select select "**********"
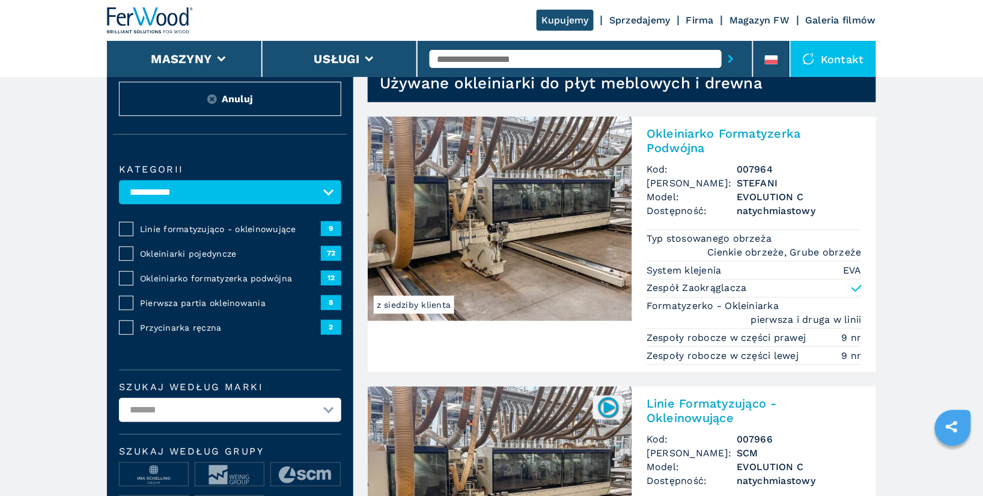
scroll to position [44, 0]
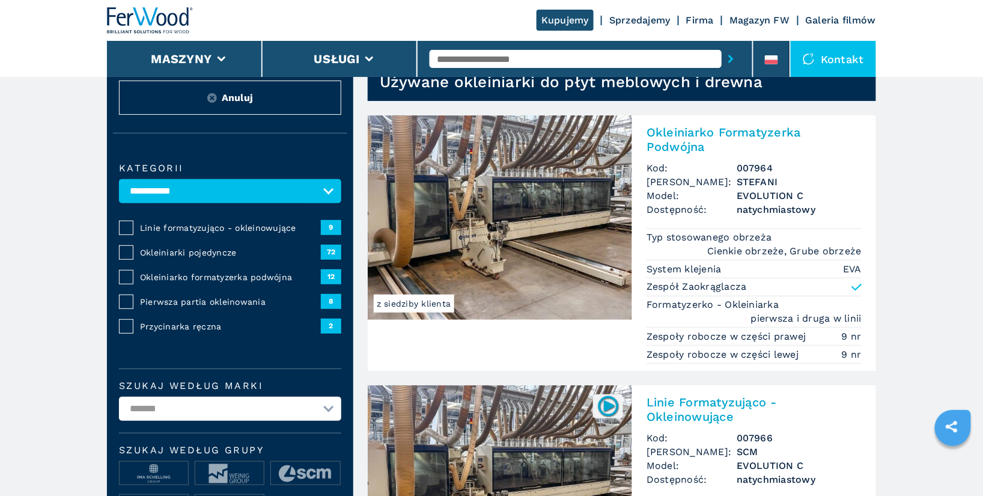
click at [460, 58] on input "text" at bounding box center [575, 59] width 292 height 18
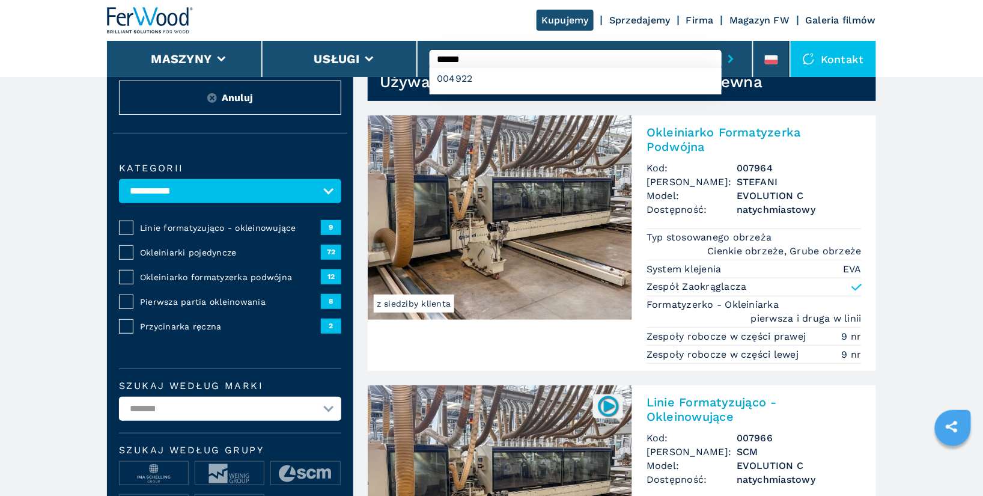
type input "******"
click at [721, 45] on button "submit-button" at bounding box center [730, 59] width 19 height 28
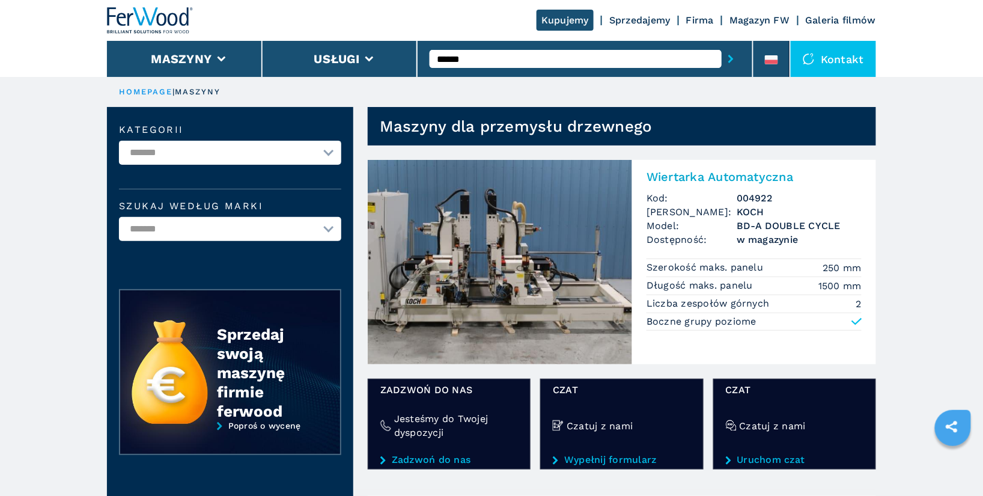
click at [491, 62] on input "******" at bounding box center [575, 59] width 292 height 18
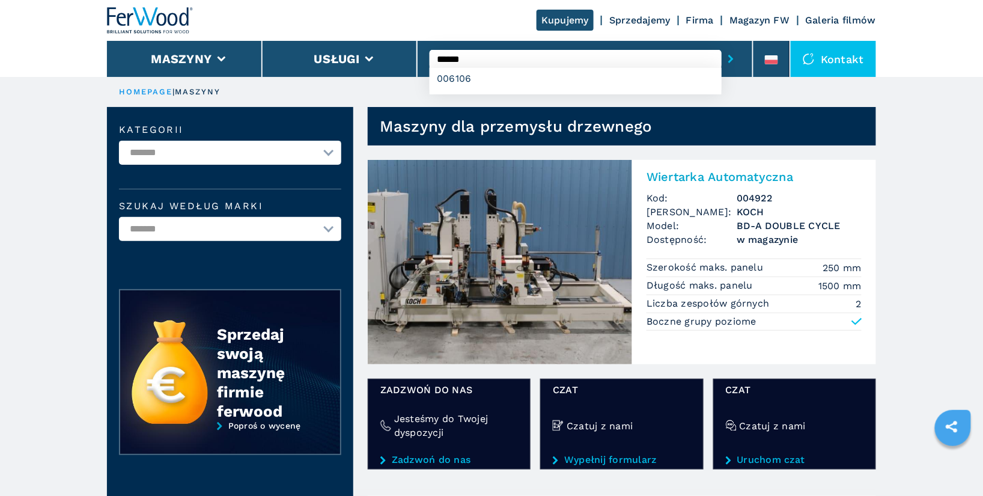
type input "******"
click at [721, 45] on button "submit-button" at bounding box center [730, 59] width 19 height 28
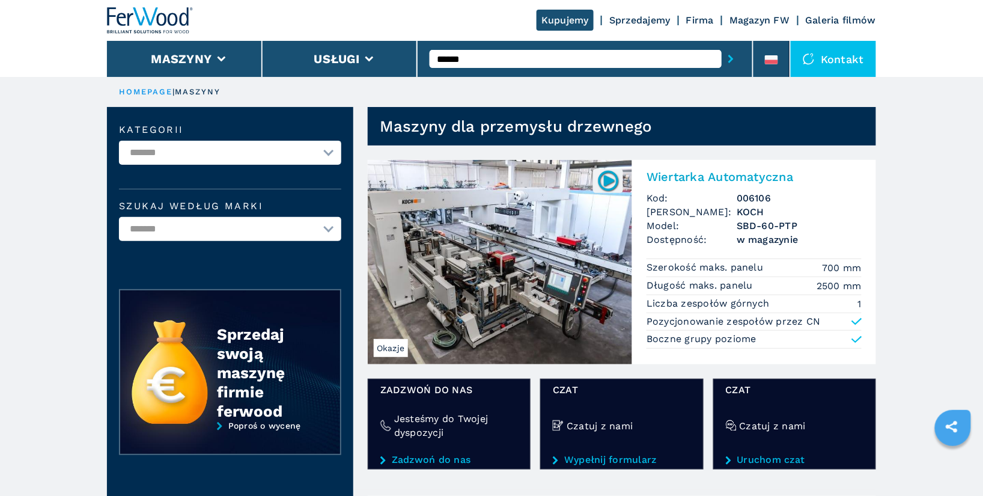
click at [722, 178] on h2 "Wiertarka Automatyczna" at bounding box center [753, 176] width 215 height 14
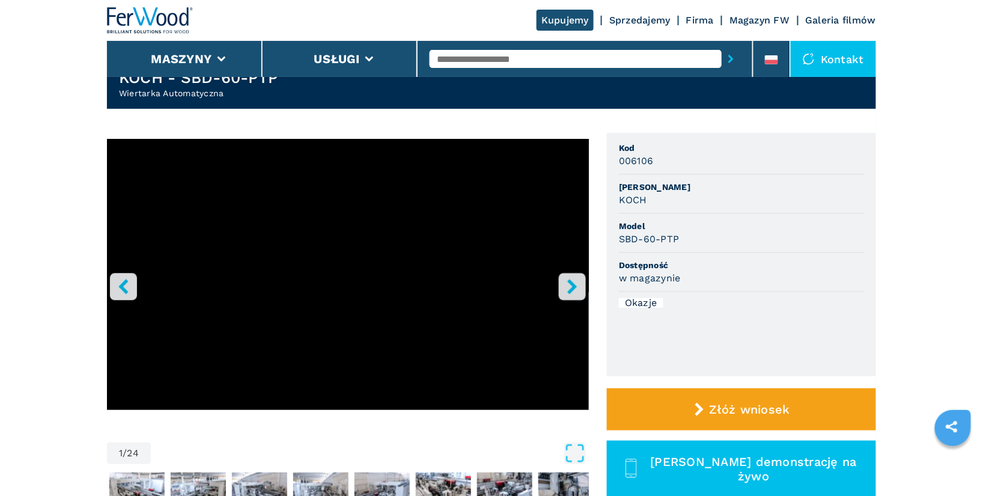
scroll to position [70, 0]
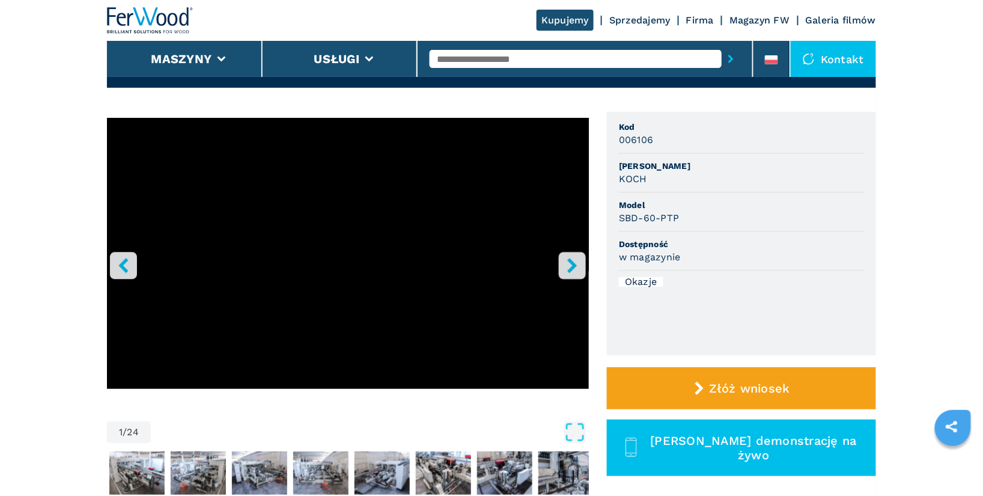
click at [568, 265] on icon "right-button" at bounding box center [572, 265] width 15 height 15
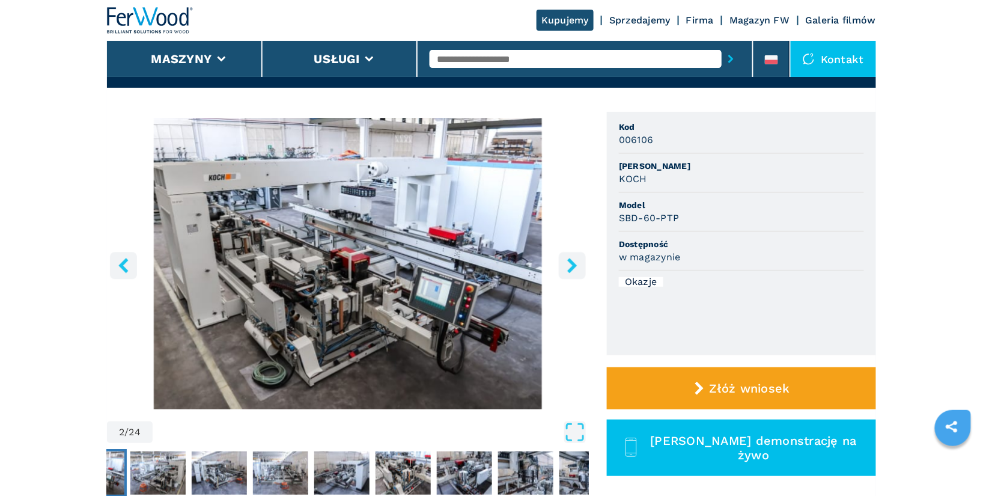
click at [568, 265] on icon "right-button" at bounding box center [572, 265] width 15 height 15
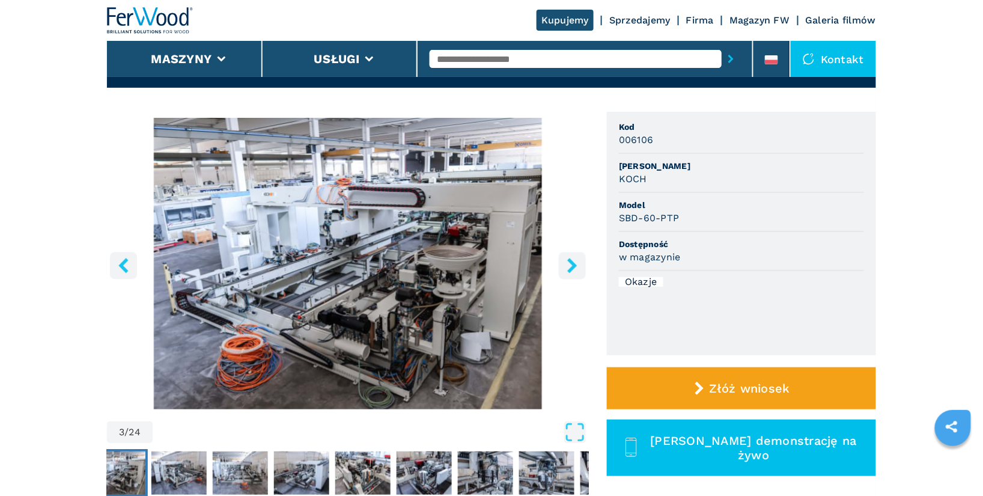
click at [568, 265] on icon "right-button" at bounding box center [572, 265] width 15 height 15
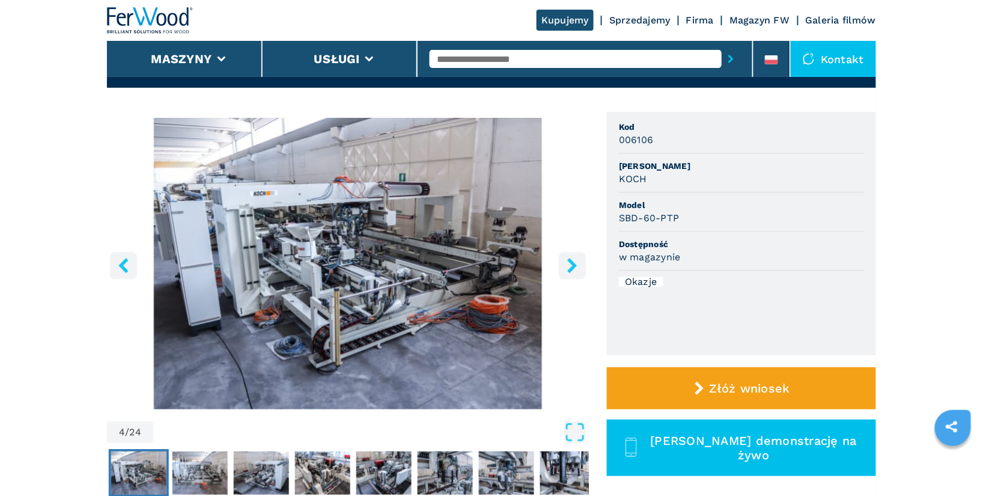
click at [568, 265] on icon "right-button" at bounding box center [572, 265] width 15 height 15
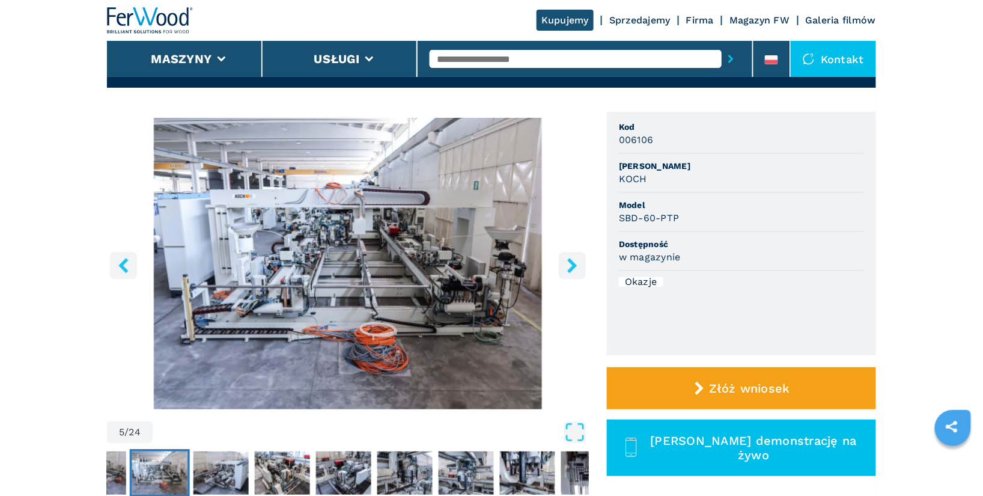
click at [568, 265] on icon "right-button" at bounding box center [572, 265] width 15 height 15
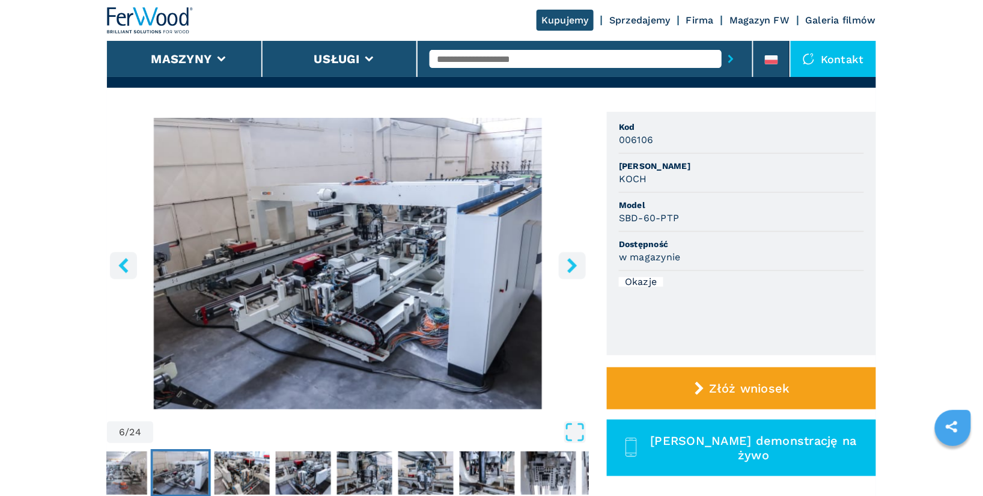
click at [568, 265] on icon "right-button" at bounding box center [572, 265] width 15 height 15
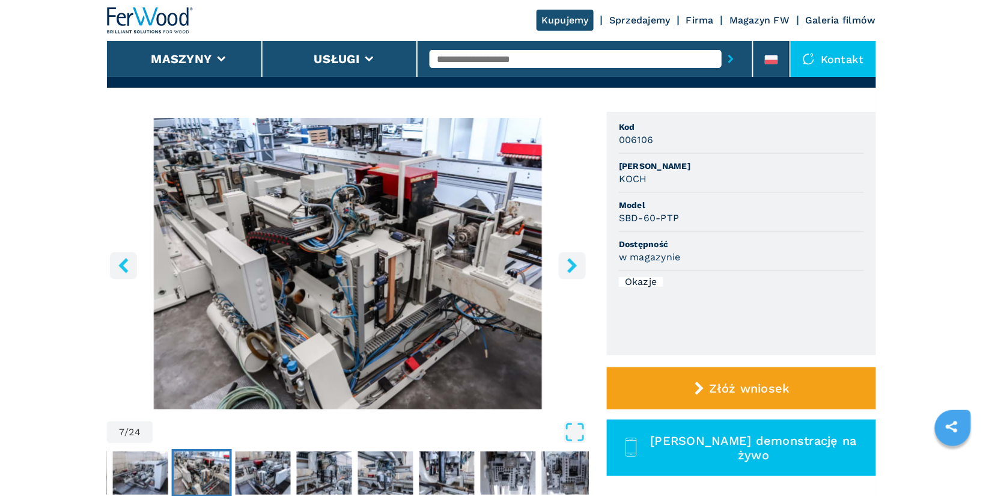
click at [568, 265] on icon "right-button" at bounding box center [572, 265] width 15 height 15
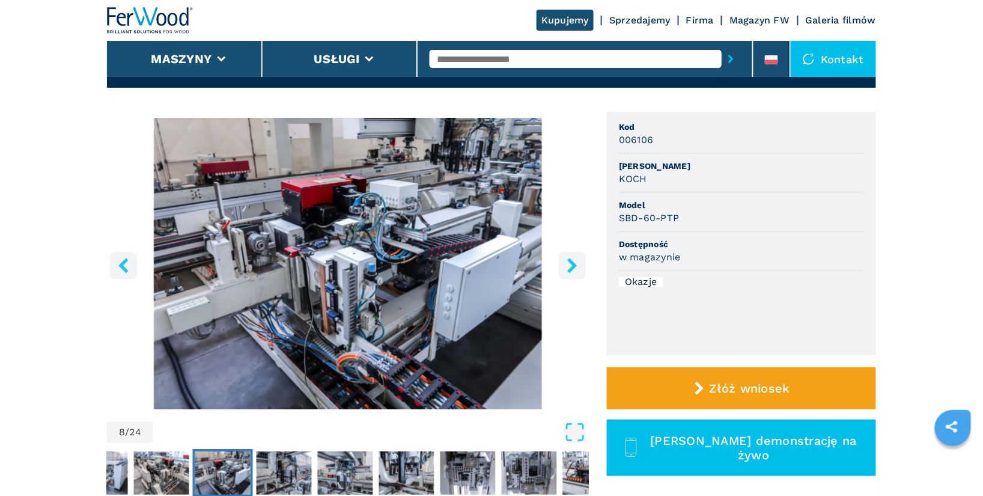
click at [568, 265] on icon "right-button" at bounding box center [572, 265] width 15 height 15
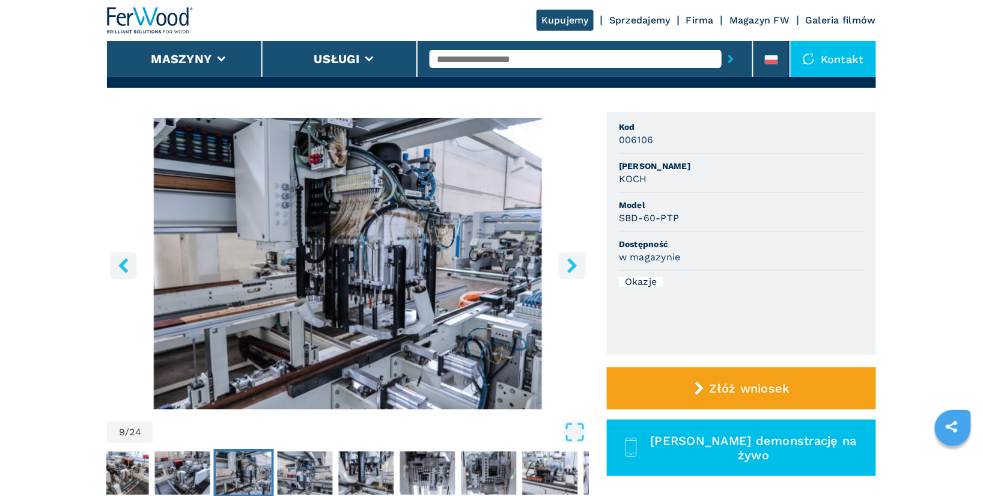
click at [568, 265] on icon "right-button" at bounding box center [572, 265] width 15 height 15
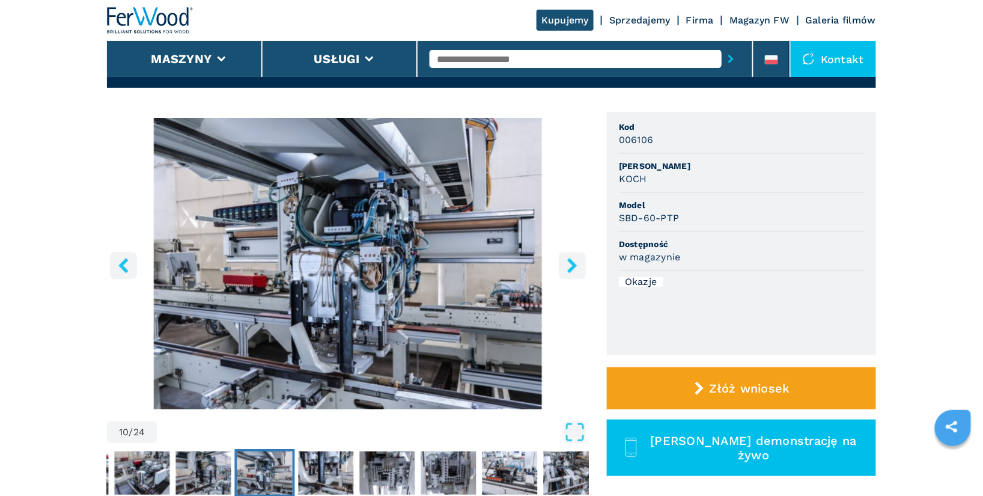
click at [568, 265] on icon "right-button" at bounding box center [572, 265] width 15 height 15
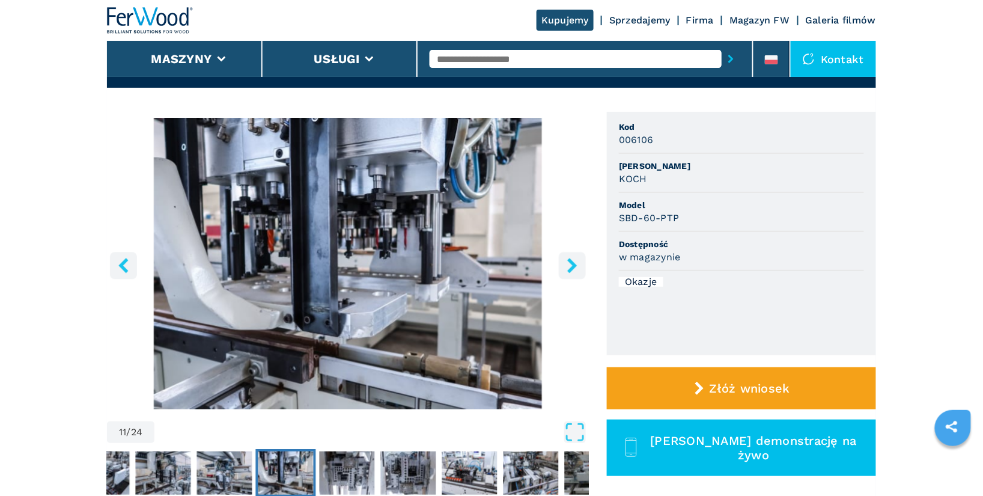
click at [568, 265] on icon "right-button" at bounding box center [572, 265] width 15 height 15
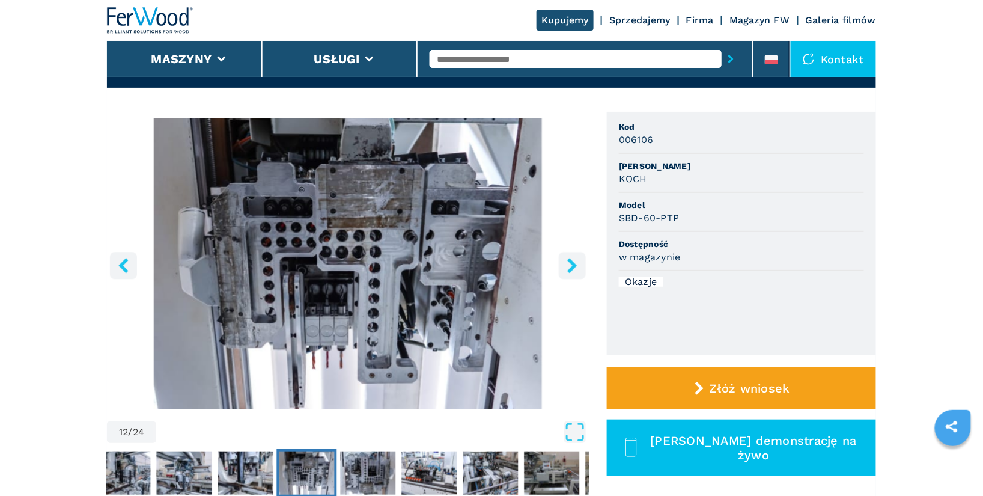
click at [568, 265] on icon "right-button" at bounding box center [572, 265] width 15 height 15
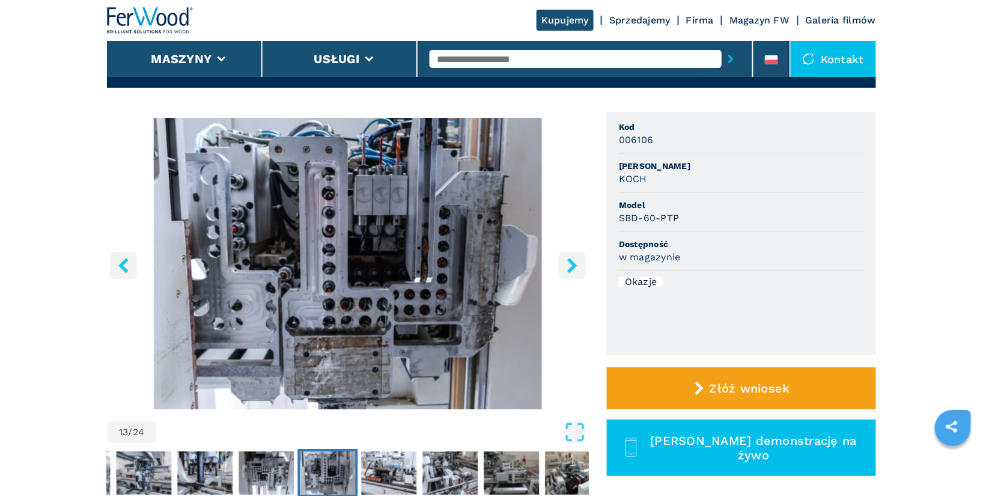
click at [568, 265] on icon "right-button" at bounding box center [572, 265] width 15 height 15
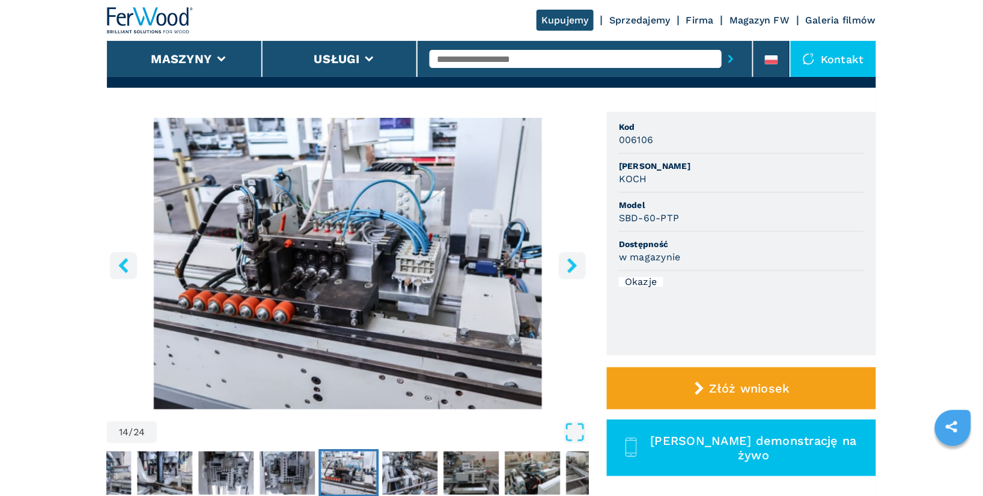
click at [568, 265] on icon "right-button" at bounding box center [572, 265] width 15 height 15
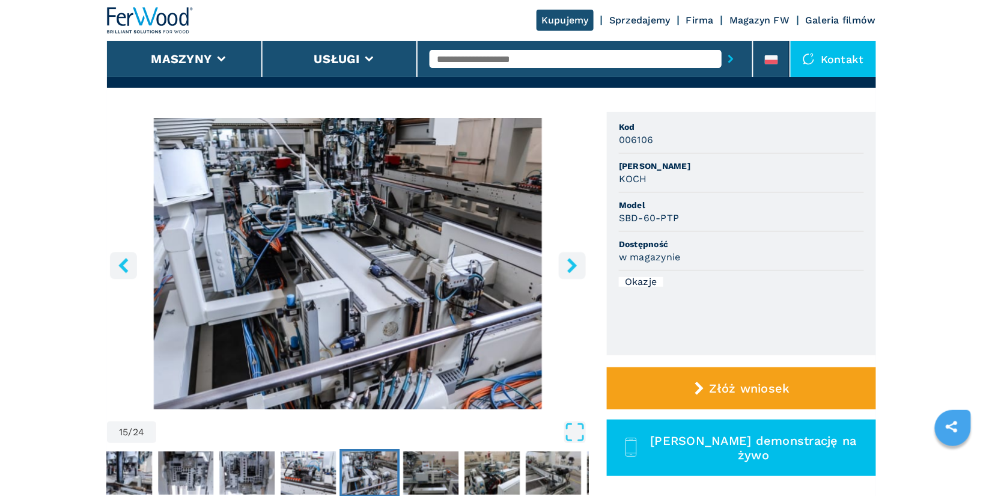
click at [568, 265] on icon "right-button" at bounding box center [572, 265] width 15 height 15
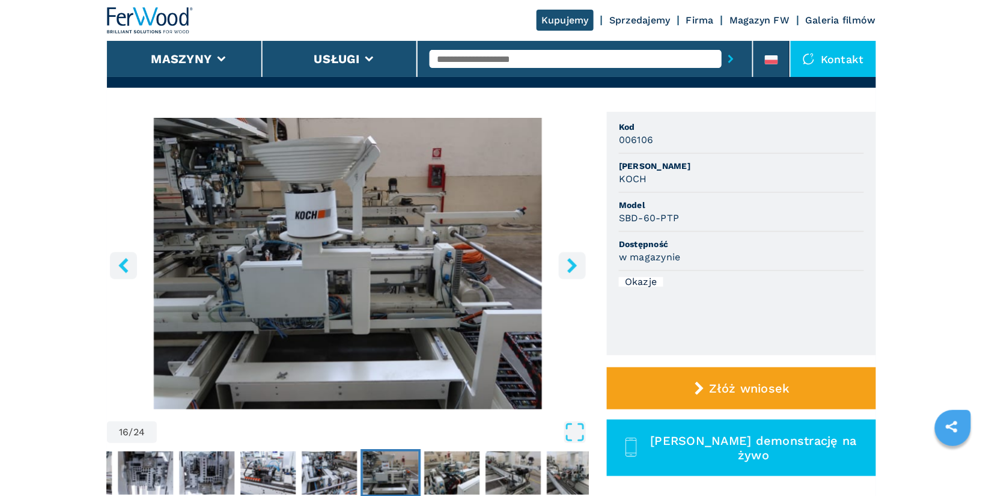
click at [568, 265] on icon "right-button" at bounding box center [572, 265] width 15 height 15
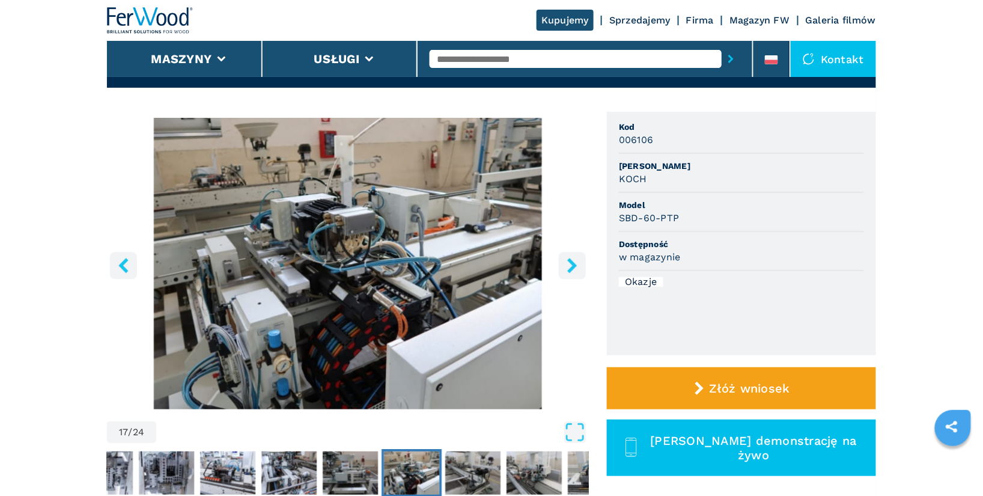
click at [568, 265] on icon "right-button" at bounding box center [572, 265] width 15 height 15
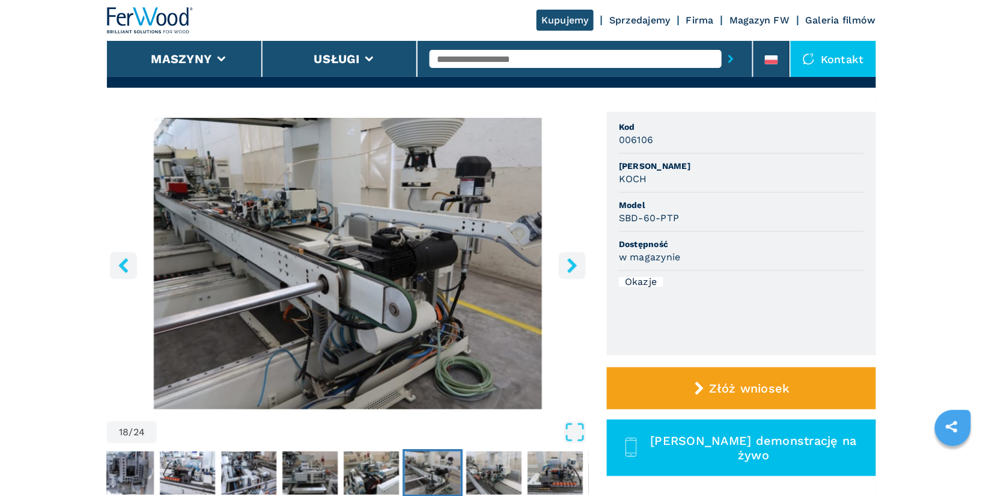
click at [568, 265] on icon "right-button" at bounding box center [572, 265] width 15 height 15
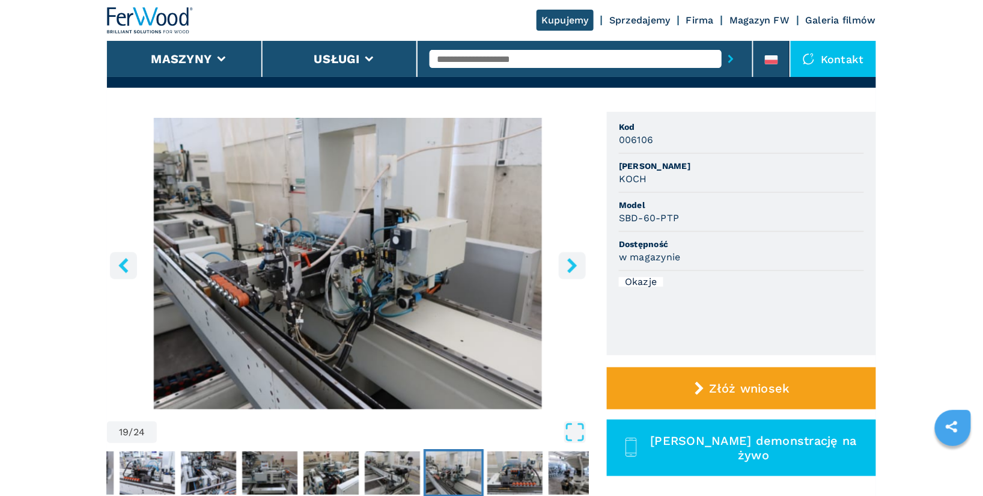
click at [568, 265] on icon "right-button" at bounding box center [572, 265] width 15 height 15
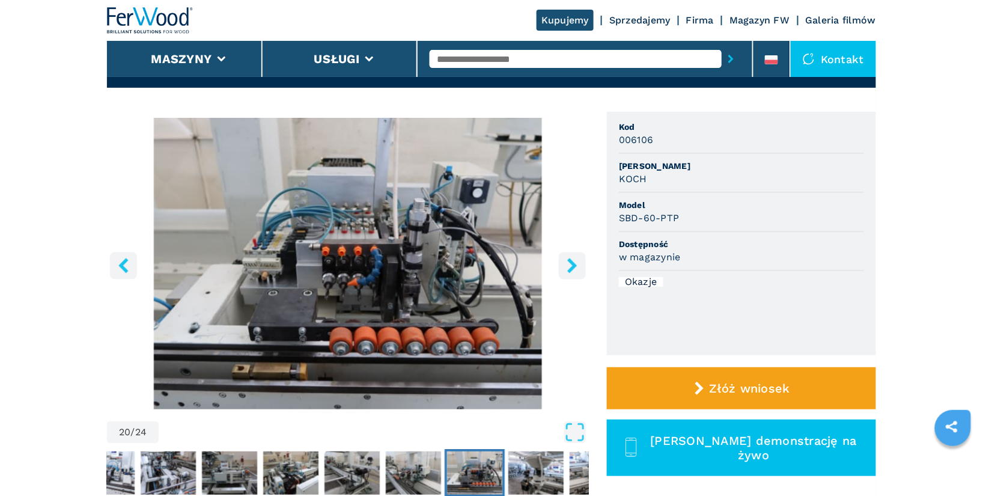
click at [568, 265] on icon "right-button" at bounding box center [572, 265] width 15 height 15
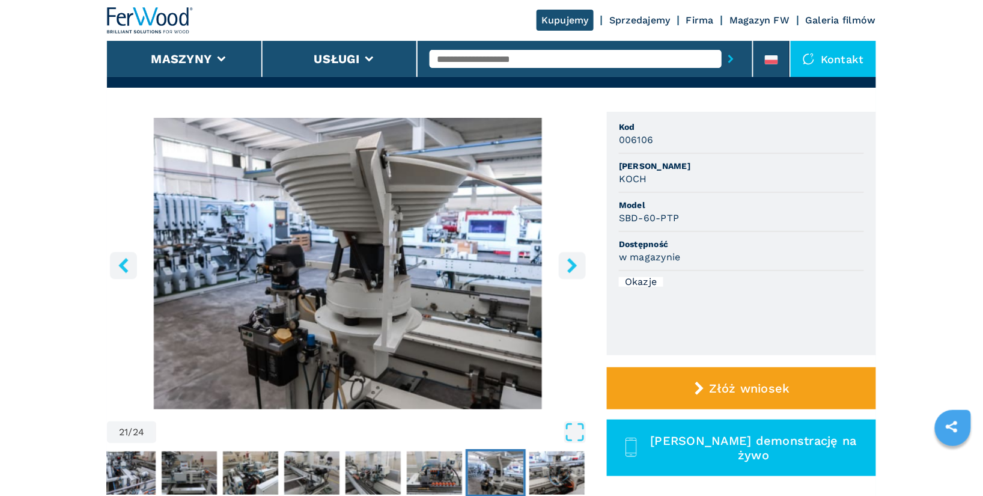
click at [568, 265] on icon "right-button" at bounding box center [572, 265] width 15 height 15
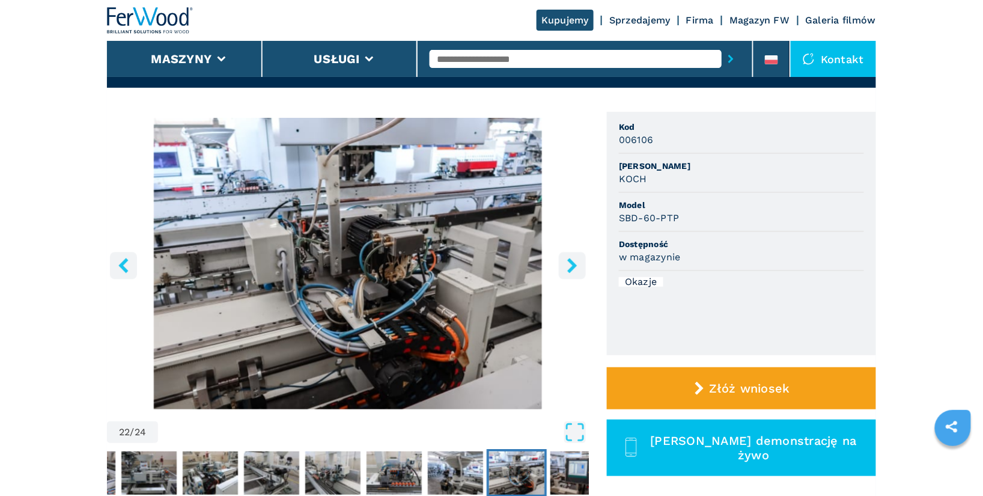
click at [568, 265] on icon "right-button" at bounding box center [572, 265] width 15 height 15
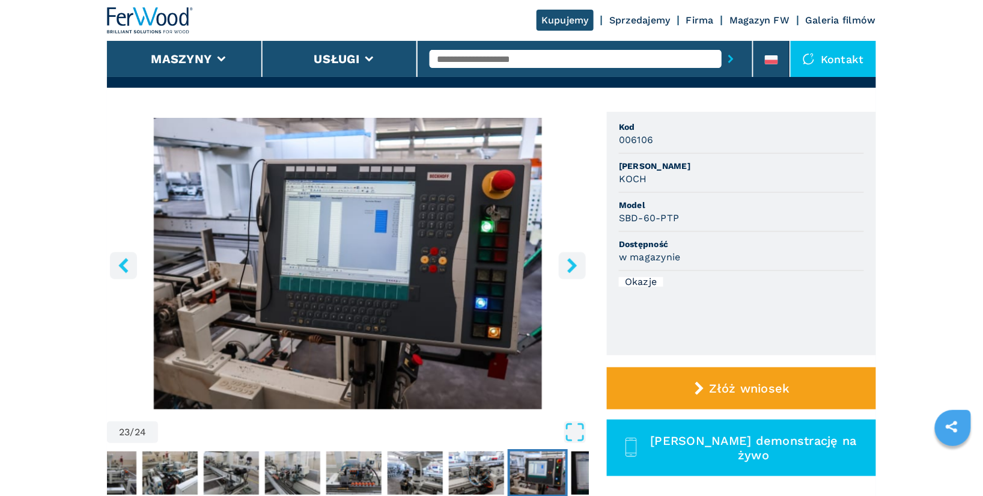
click at [568, 265] on icon "right-button" at bounding box center [572, 265] width 15 height 15
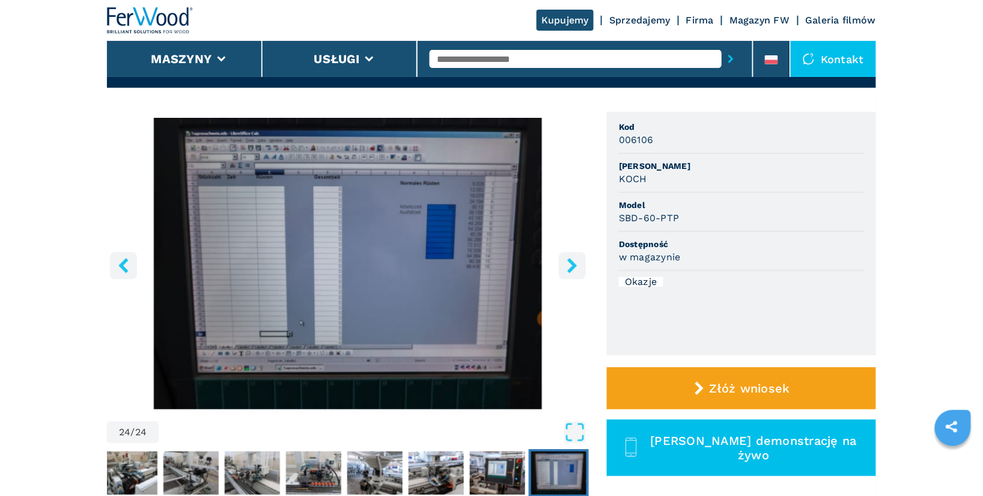
click at [568, 265] on icon "right-button" at bounding box center [572, 265] width 15 height 15
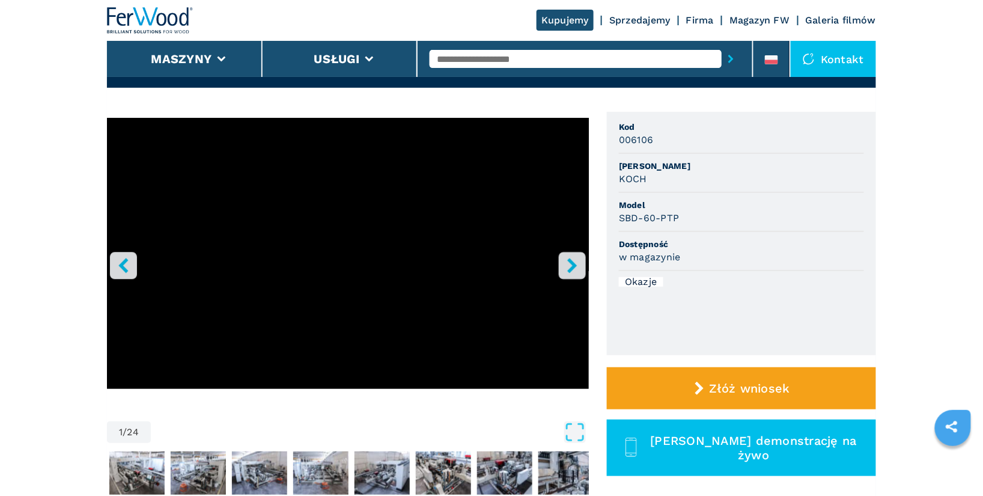
click at [568, 265] on icon "right-button" at bounding box center [572, 265] width 15 height 15
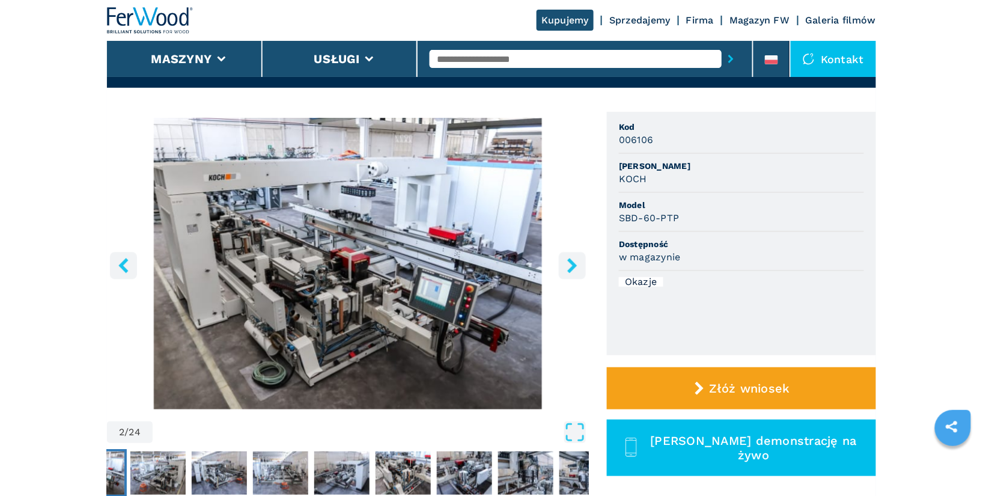
click at [568, 265] on icon "right-button" at bounding box center [572, 265] width 15 height 15
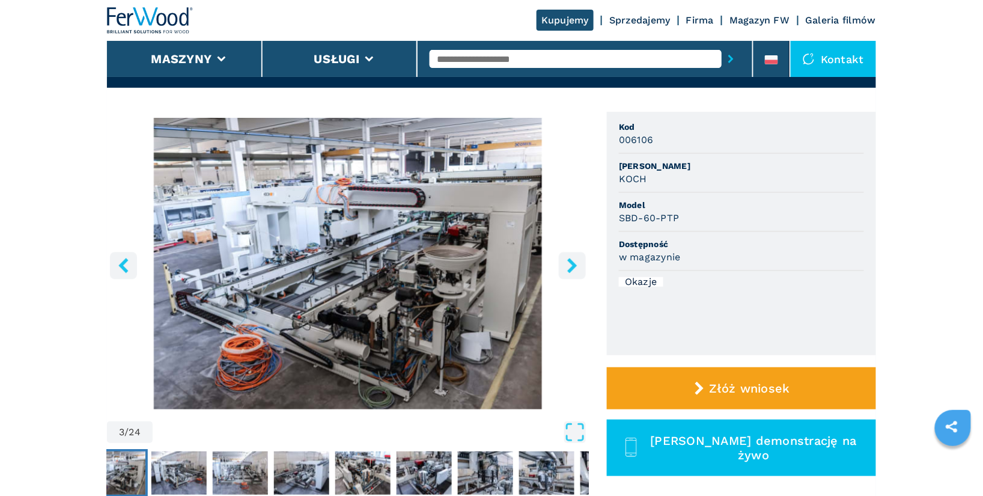
click at [568, 265] on icon "right-button" at bounding box center [572, 265] width 15 height 15
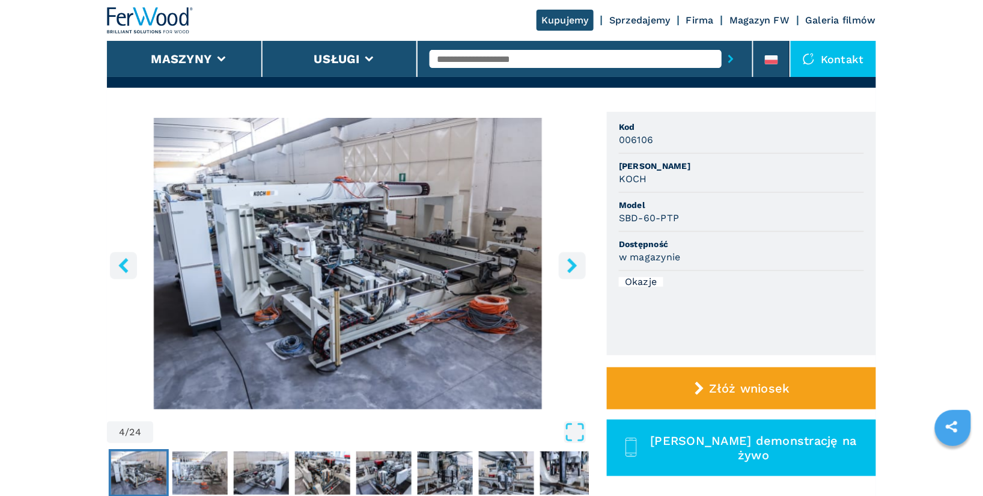
click at [568, 265] on icon "right-button" at bounding box center [572, 265] width 15 height 15
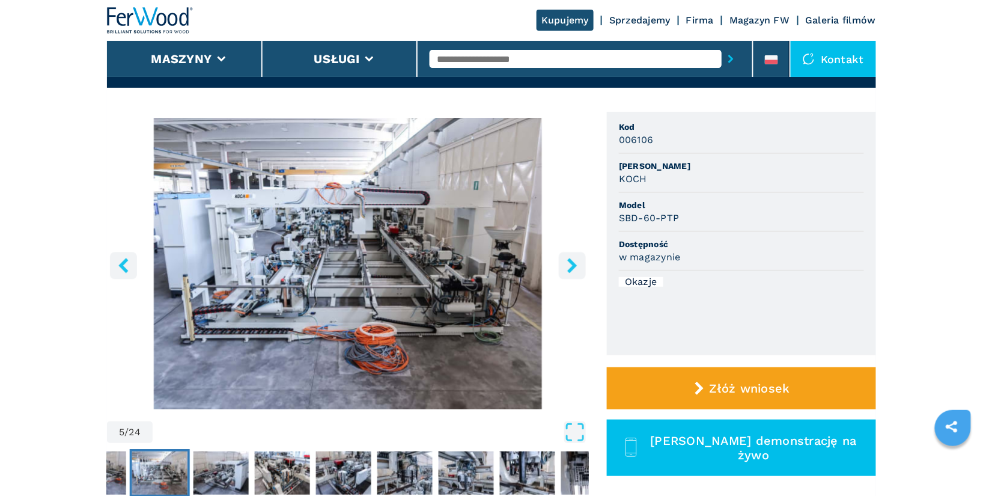
click at [568, 265] on icon "right-button" at bounding box center [572, 265] width 15 height 15
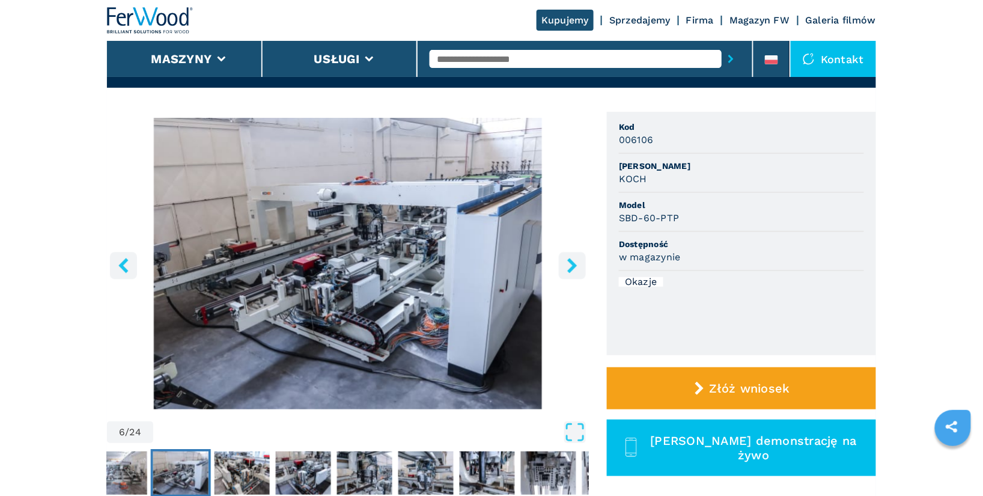
click at [568, 265] on icon "right-button" at bounding box center [572, 265] width 15 height 15
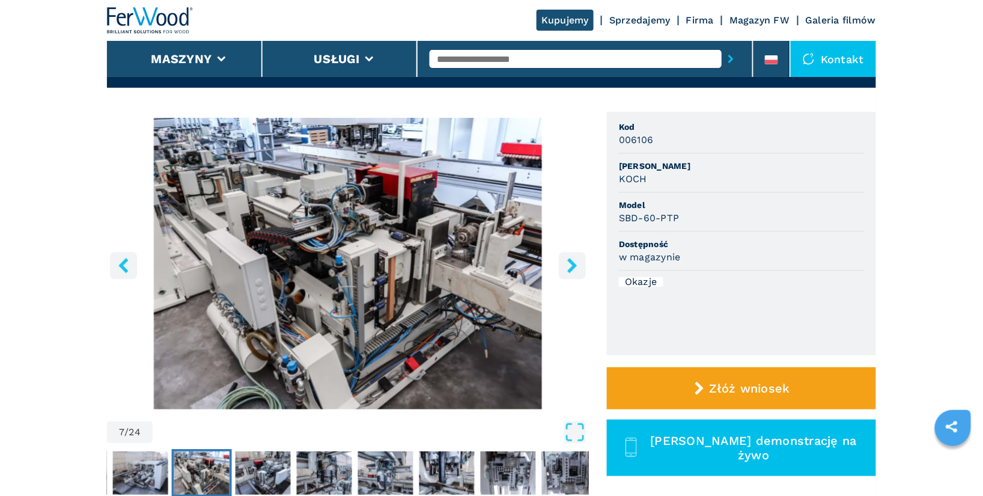
click at [568, 265] on icon "right-button" at bounding box center [572, 265] width 15 height 15
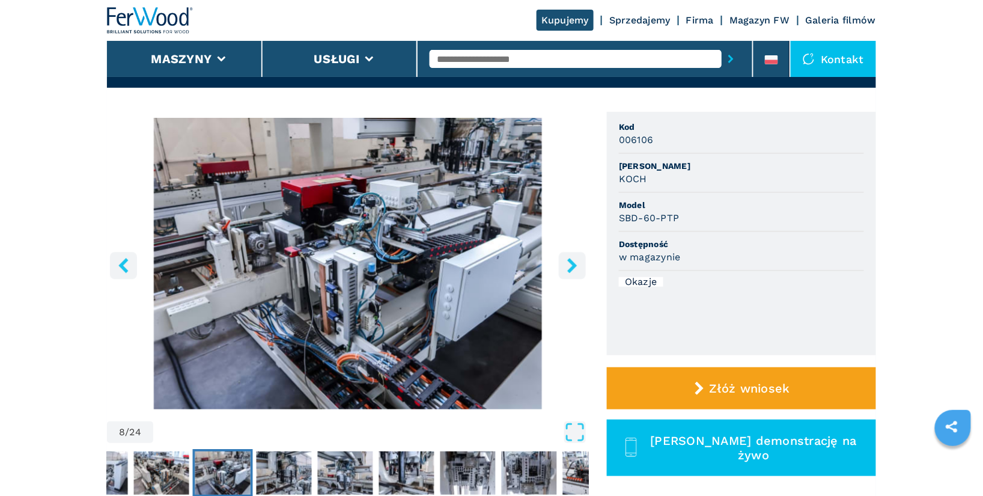
click at [568, 265] on icon "right-button" at bounding box center [572, 265] width 15 height 15
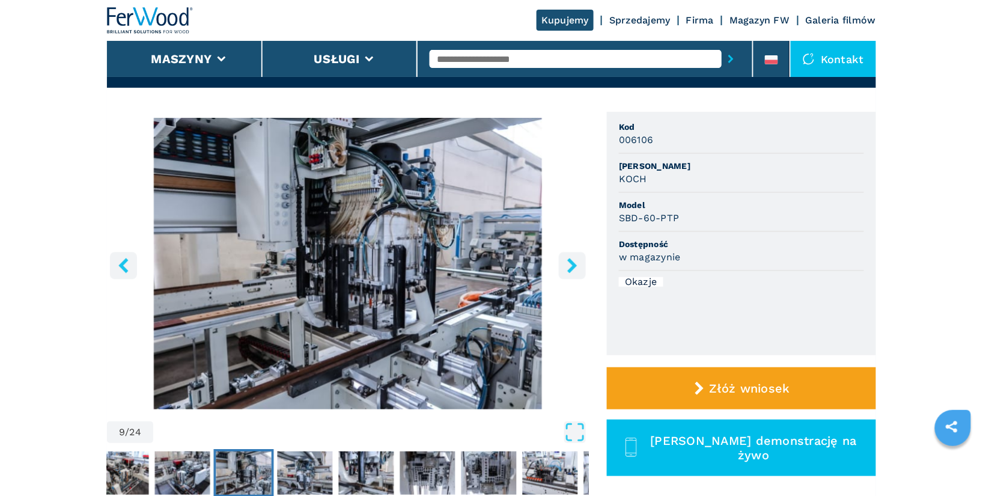
click at [568, 265] on icon "right-button" at bounding box center [572, 265] width 15 height 15
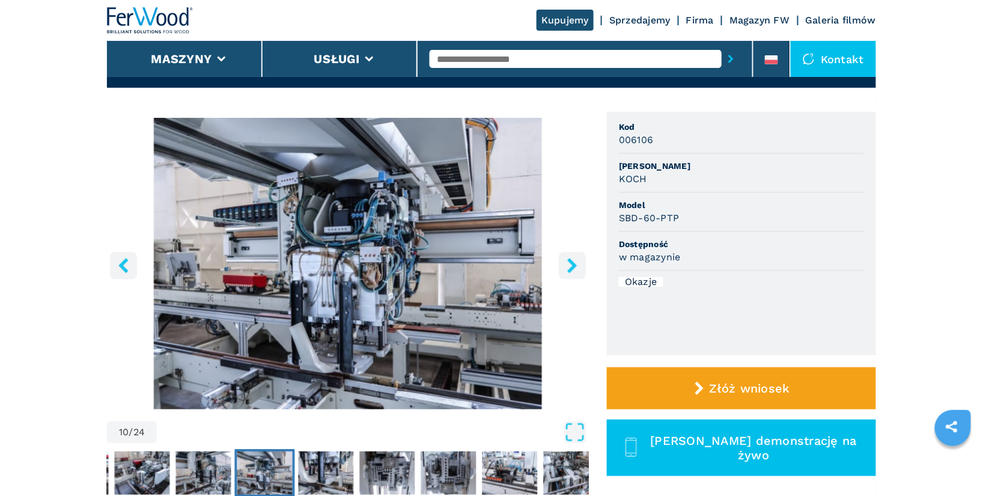
click at [568, 265] on icon "right-button" at bounding box center [572, 265] width 15 height 15
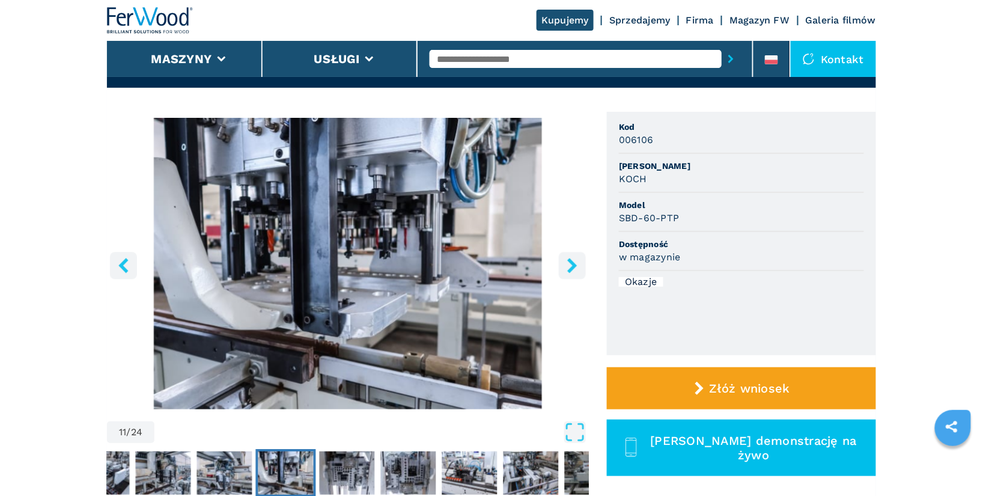
click at [568, 265] on icon "right-button" at bounding box center [572, 265] width 15 height 15
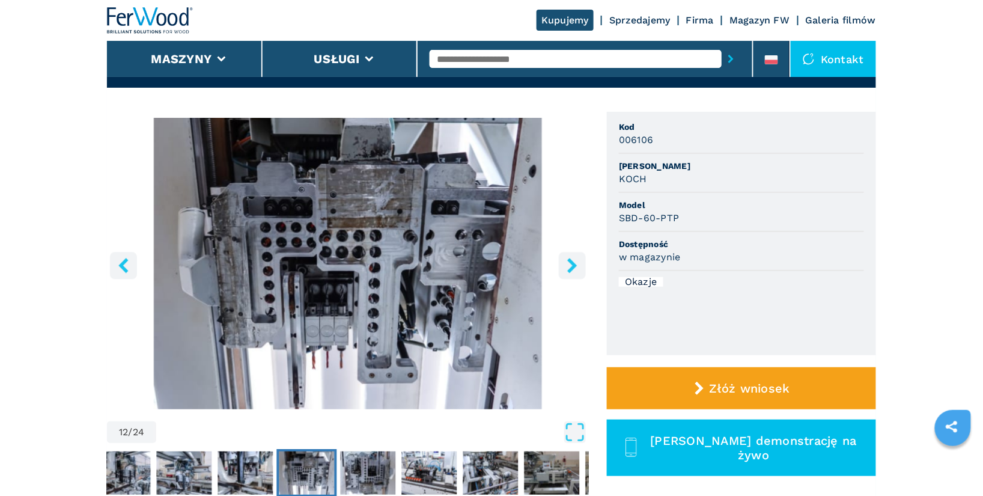
click at [568, 265] on icon "right-button" at bounding box center [572, 265] width 15 height 15
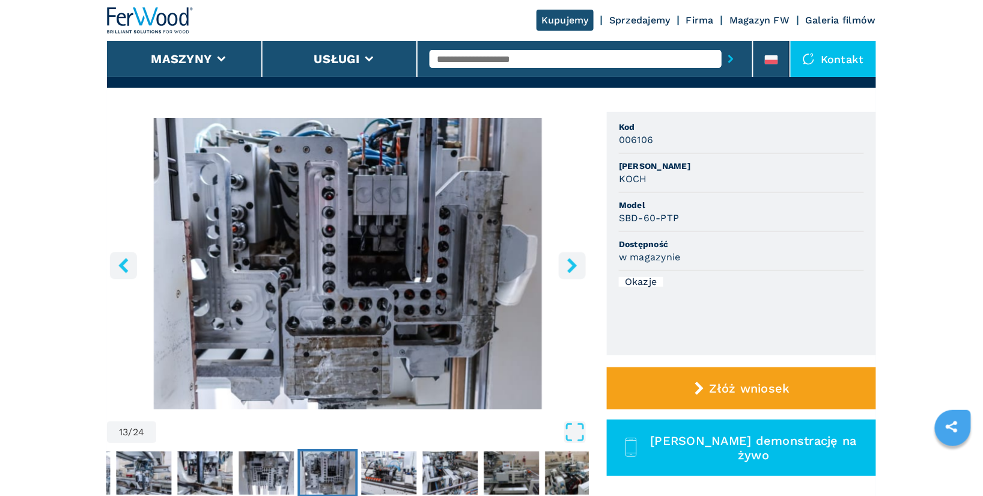
click at [568, 265] on icon "right-button" at bounding box center [572, 265] width 15 height 15
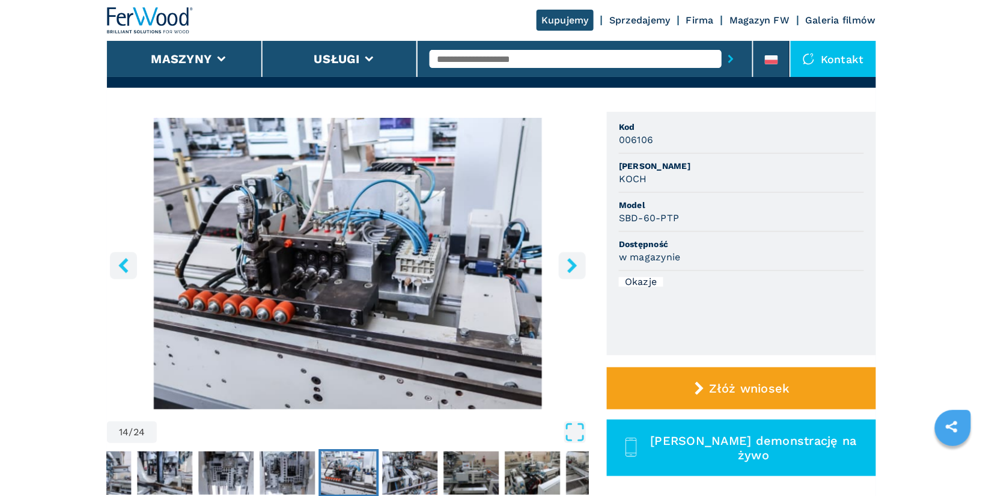
click at [568, 265] on icon "right-button" at bounding box center [572, 265] width 15 height 15
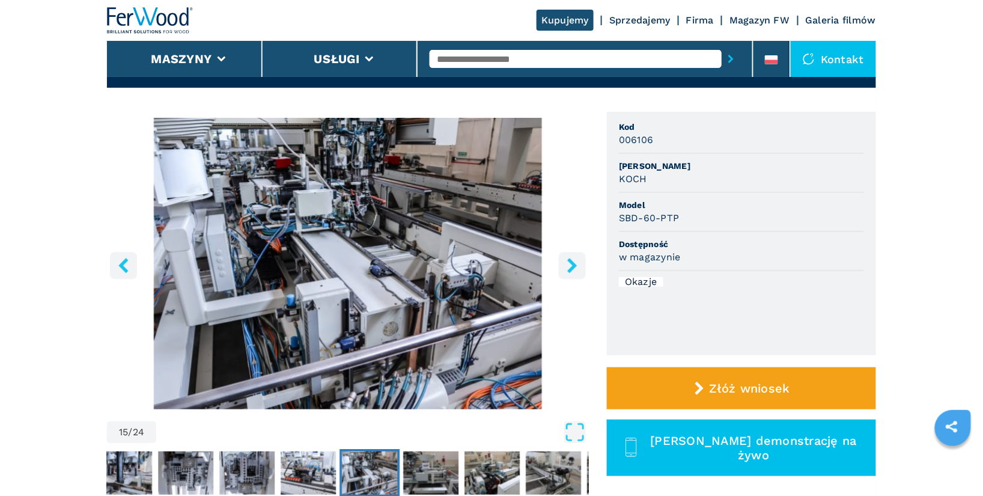
click at [568, 265] on icon "right-button" at bounding box center [572, 265] width 15 height 15
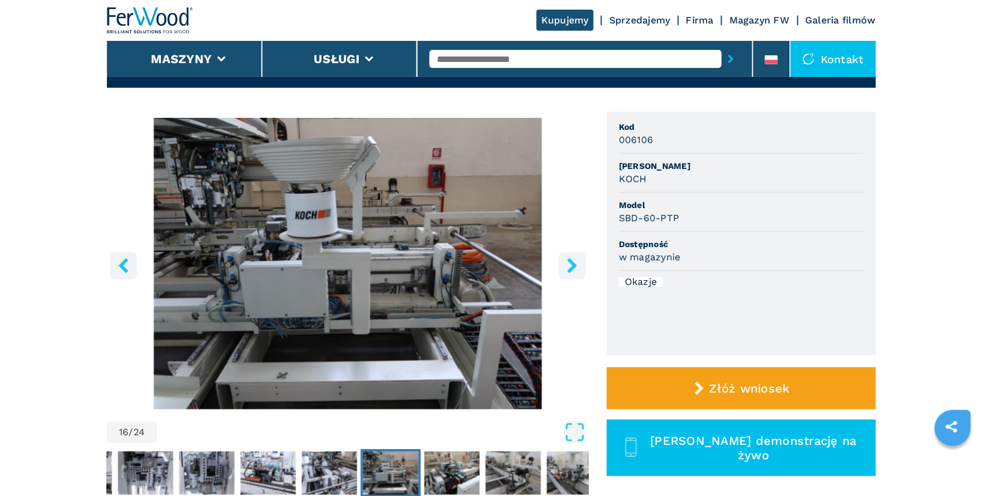
click at [568, 265] on icon "right-button" at bounding box center [572, 265] width 15 height 15
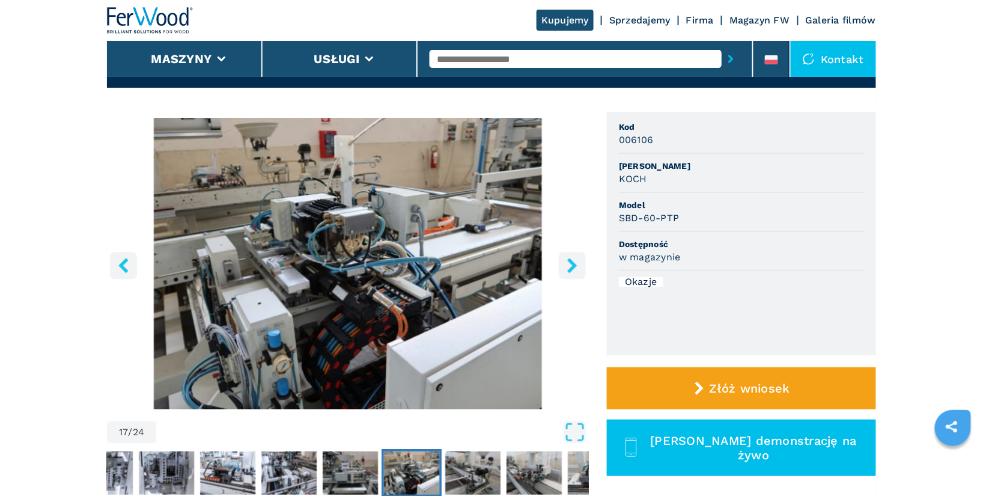
click at [568, 265] on icon "right-button" at bounding box center [572, 265] width 15 height 15
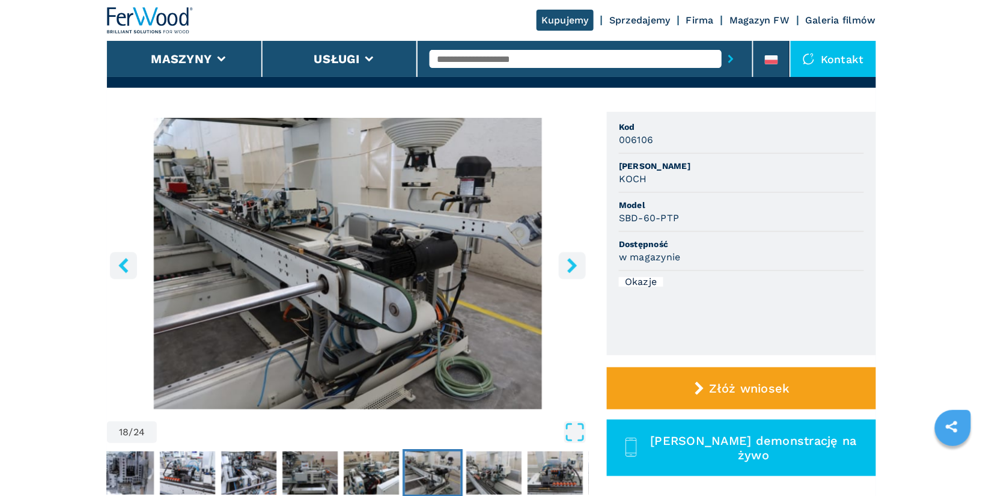
click at [568, 265] on icon "right-button" at bounding box center [572, 265] width 15 height 15
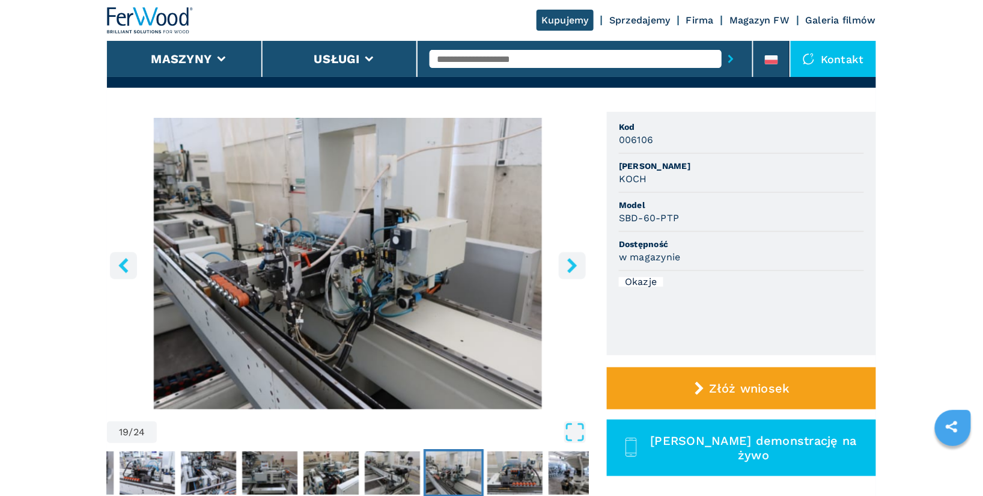
click at [568, 265] on icon "right-button" at bounding box center [572, 265] width 15 height 15
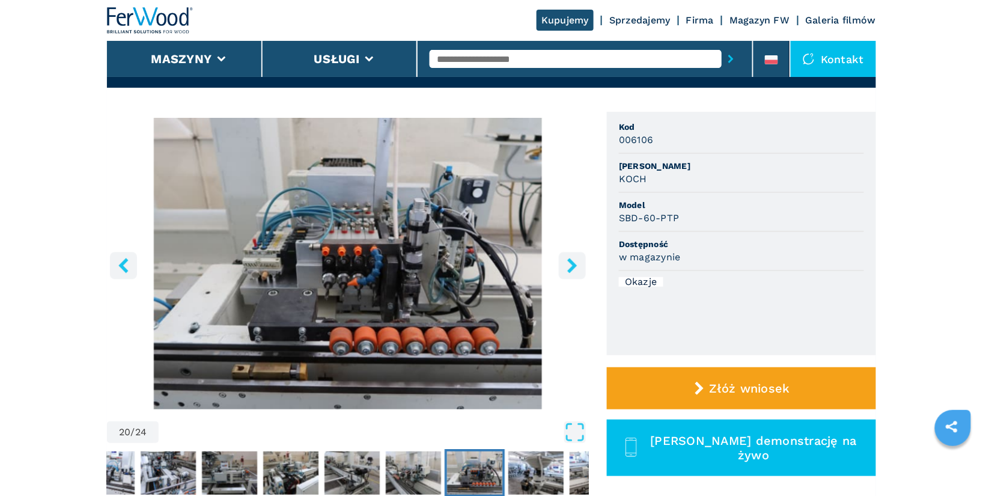
click at [568, 265] on icon "right-button" at bounding box center [572, 265] width 15 height 15
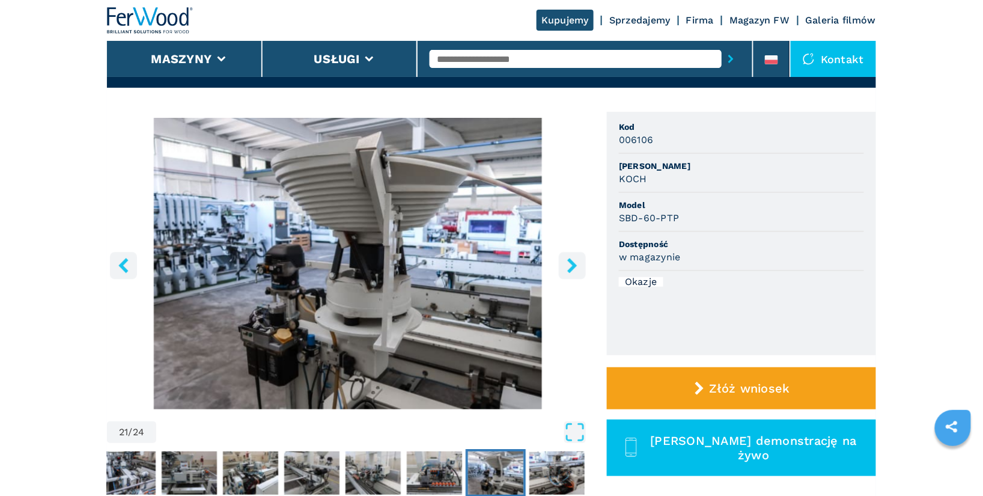
click at [568, 265] on icon "right-button" at bounding box center [572, 265] width 15 height 15
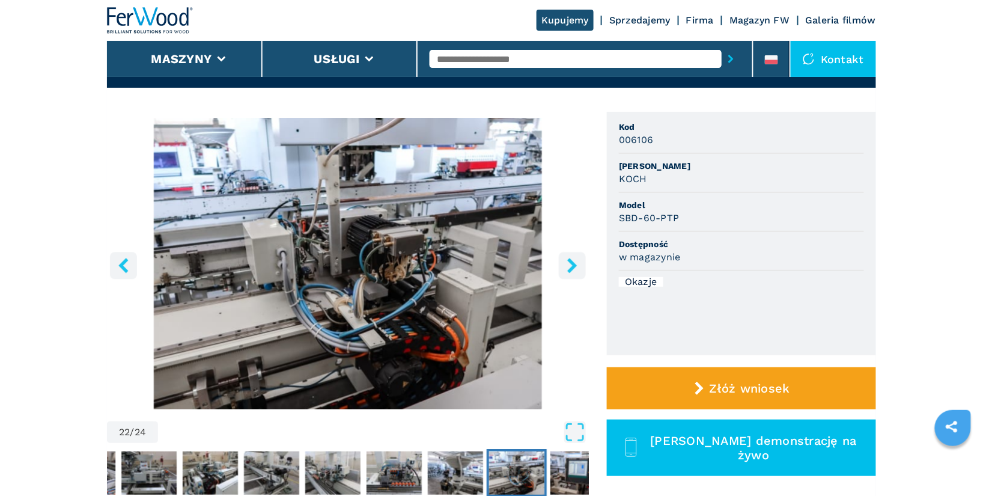
click at [568, 265] on icon "right-button" at bounding box center [572, 265] width 15 height 15
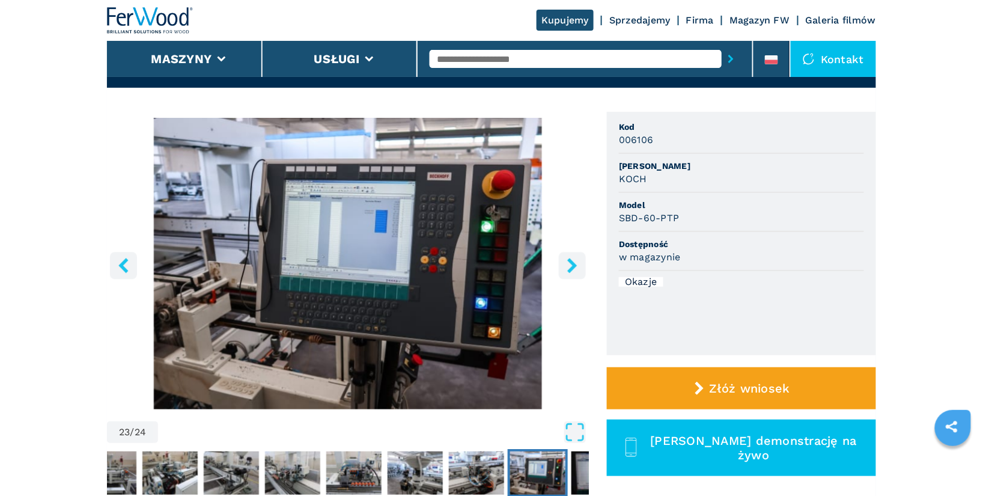
click at [568, 265] on icon "right-button" at bounding box center [572, 265] width 15 height 15
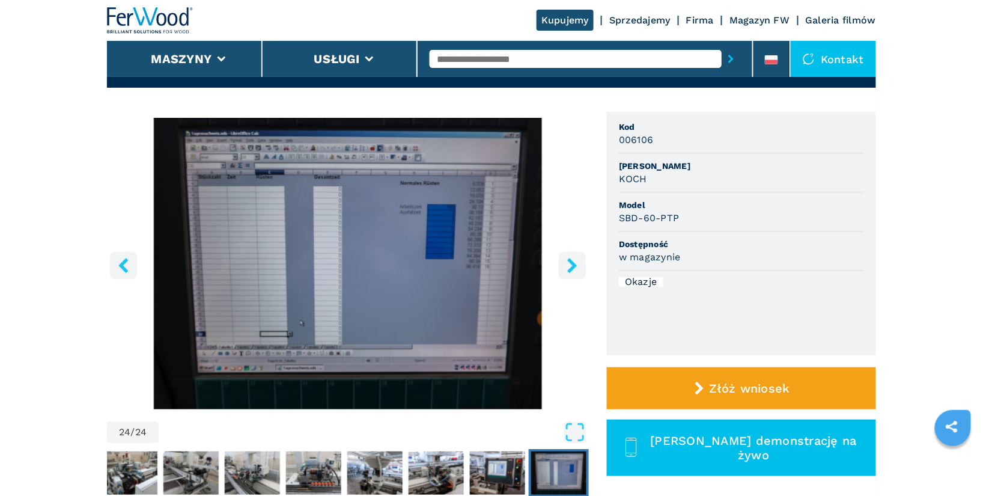
click at [568, 265] on icon "right-button" at bounding box center [572, 265] width 15 height 15
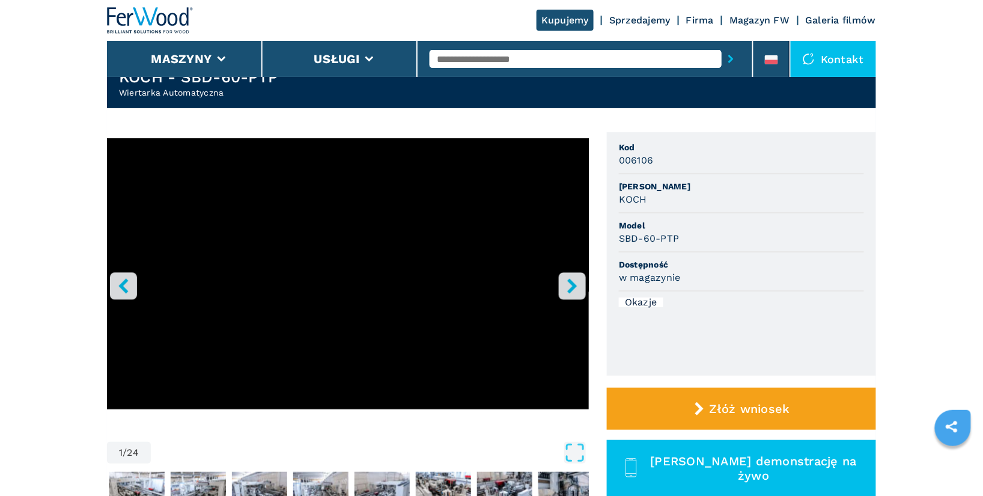
scroll to position [84, 0]
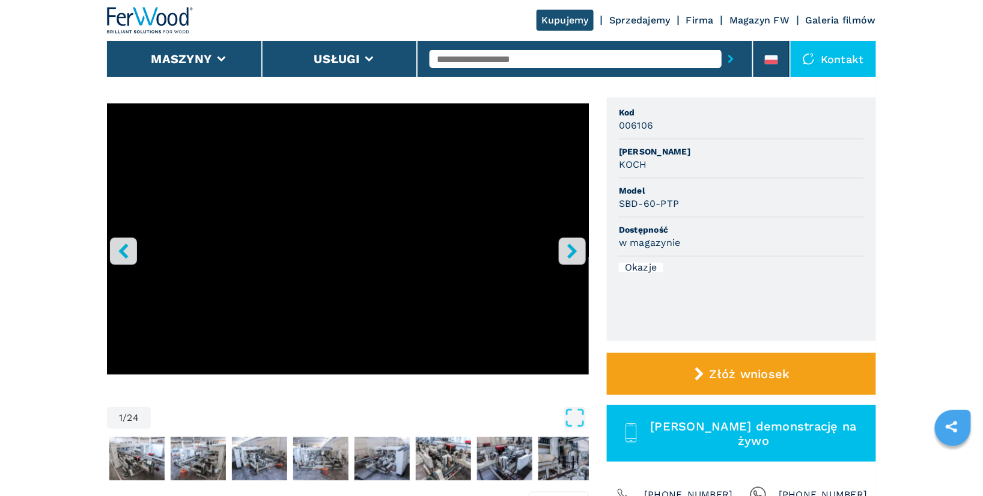
click at [575, 253] on icon "right-button" at bounding box center [572, 250] width 15 height 15
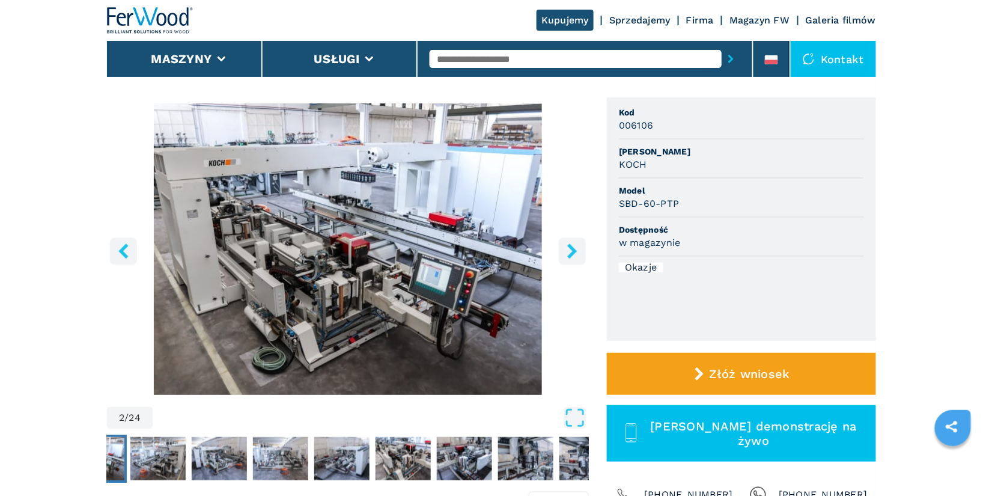
click at [575, 253] on icon "right-button" at bounding box center [572, 250] width 15 height 15
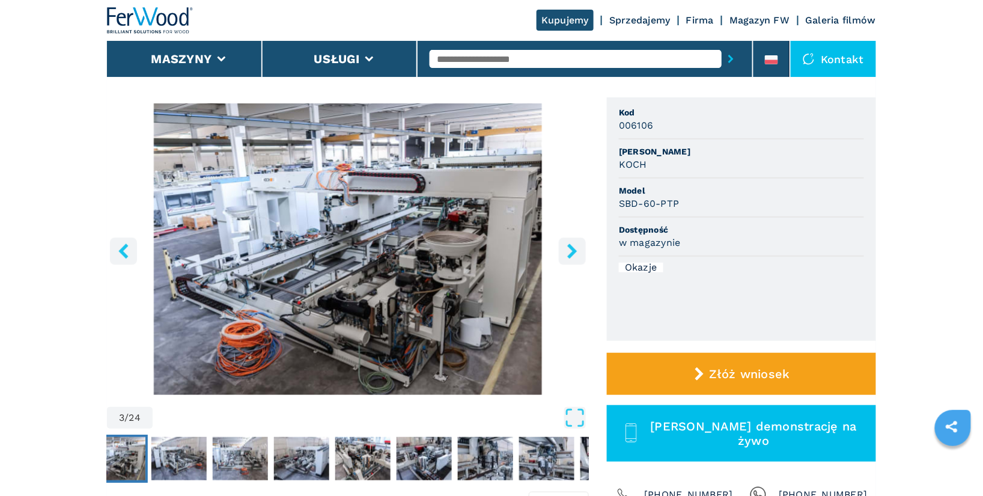
click at [699, 282] on ul "Kod 006106 [PERSON_NAME] Model SBD-60-PTP Dostępność w magazynie Okazje" at bounding box center [741, 218] width 269 height 243
click at [126, 251] on icon "left-button" at bounding box center [123, 250] width 15 height 15
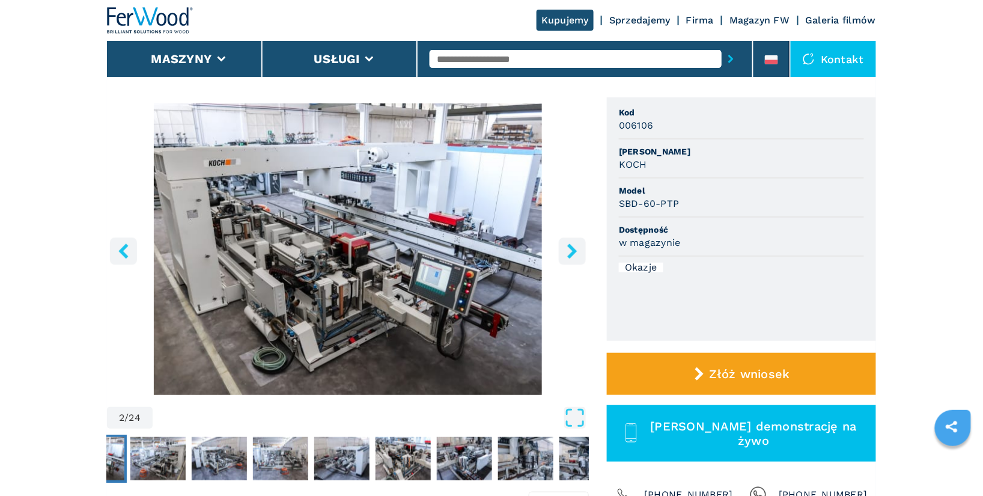
click at [126, 251] on icon "left-button" at bounding box center [123, 250] width 15 height 15
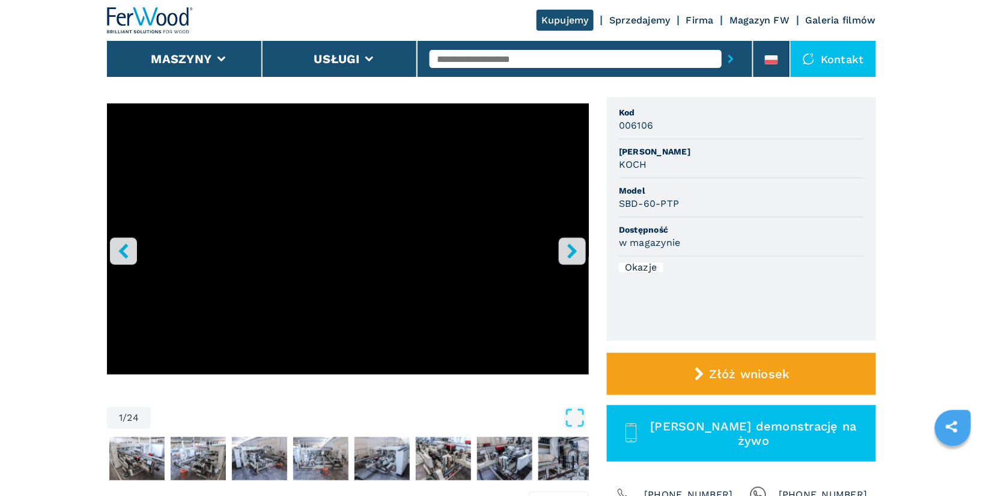
click at [126, 251] on icon "left-button" at bounding box center [123, 250] width 15 height 15
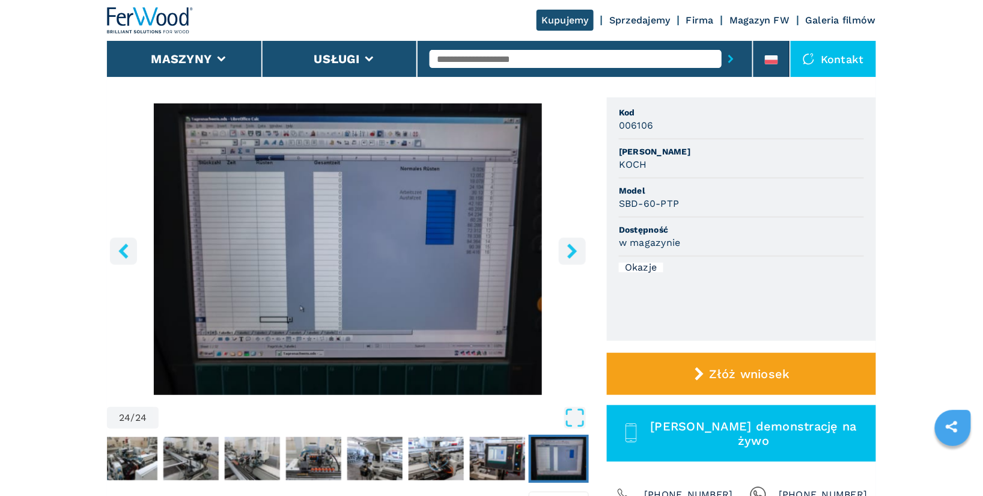
click at [126, 251] on icon "left-button" at bounding box center [123, 250] width 15 height 15
